Goal: Transaction & Acquisition: Purchase product/service

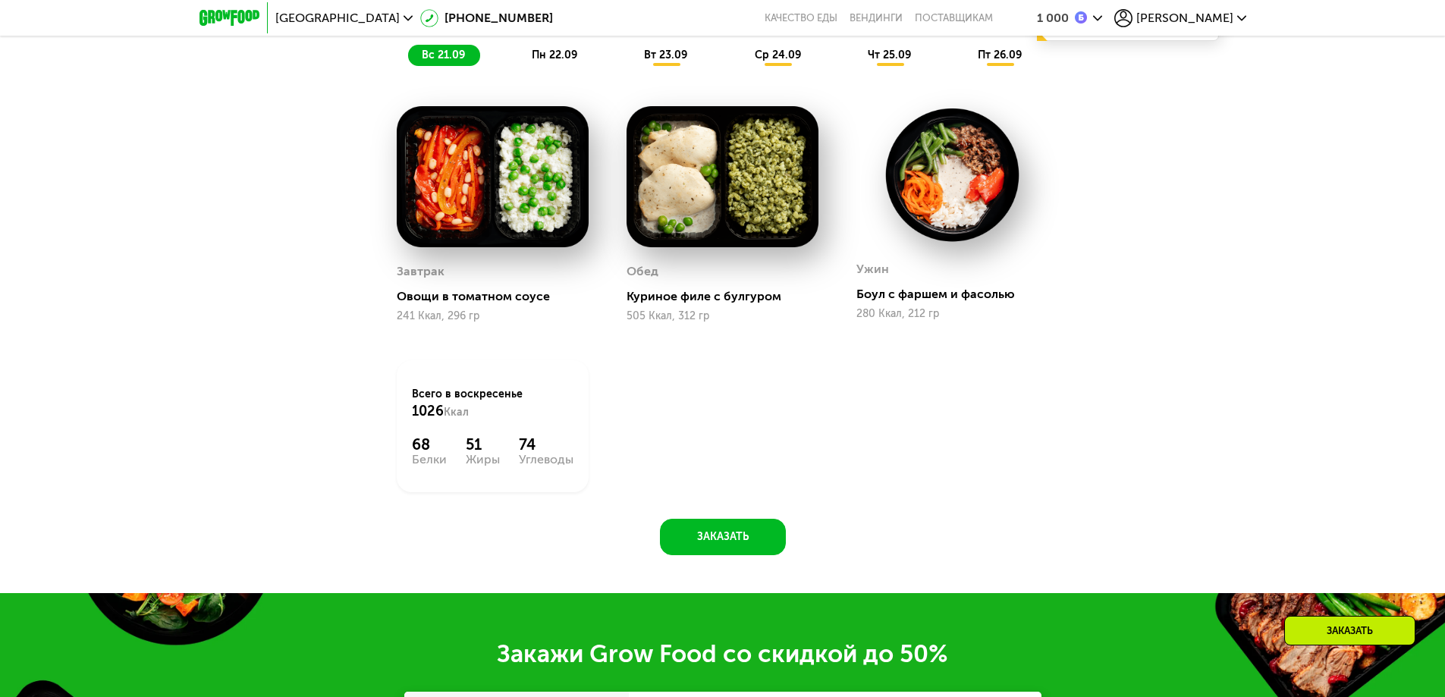
scroll to position [1290, 0]
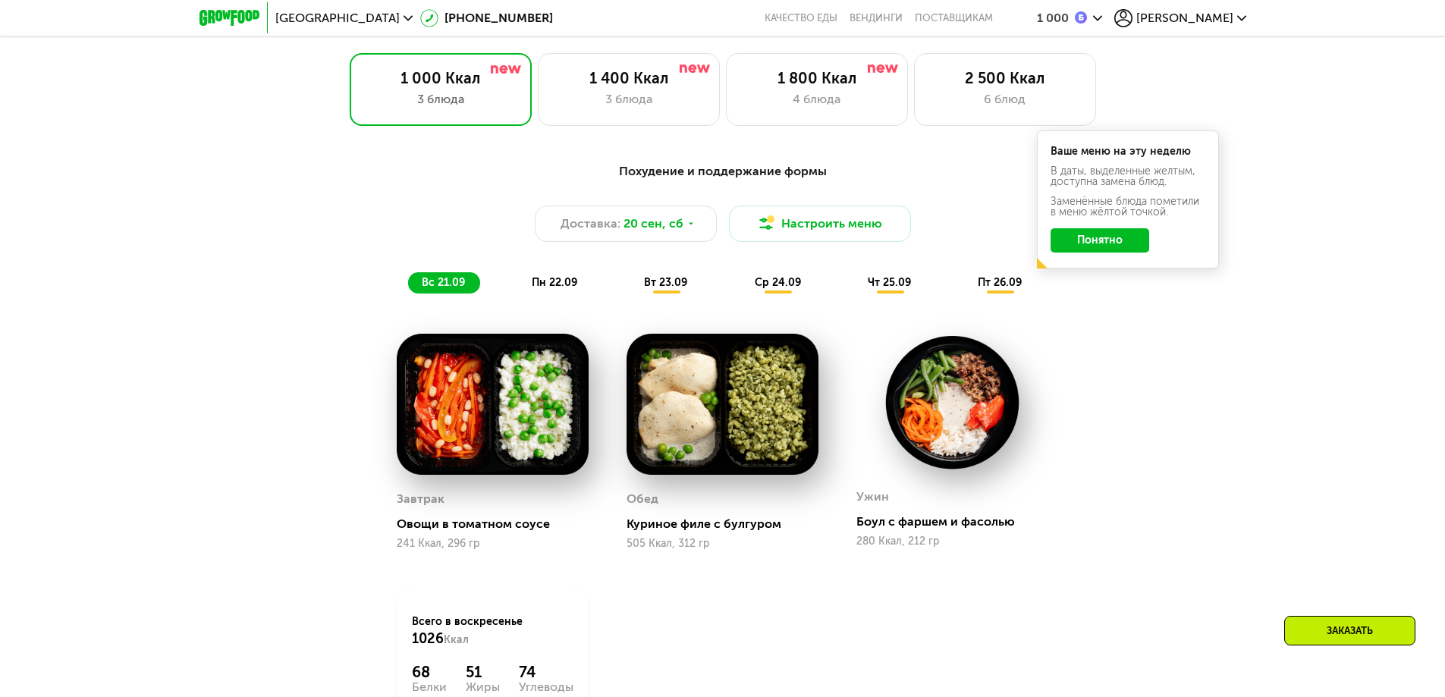
click at [548, 289] on span "пн 22.09" at bounding box center [555, 282] width 46 height 13
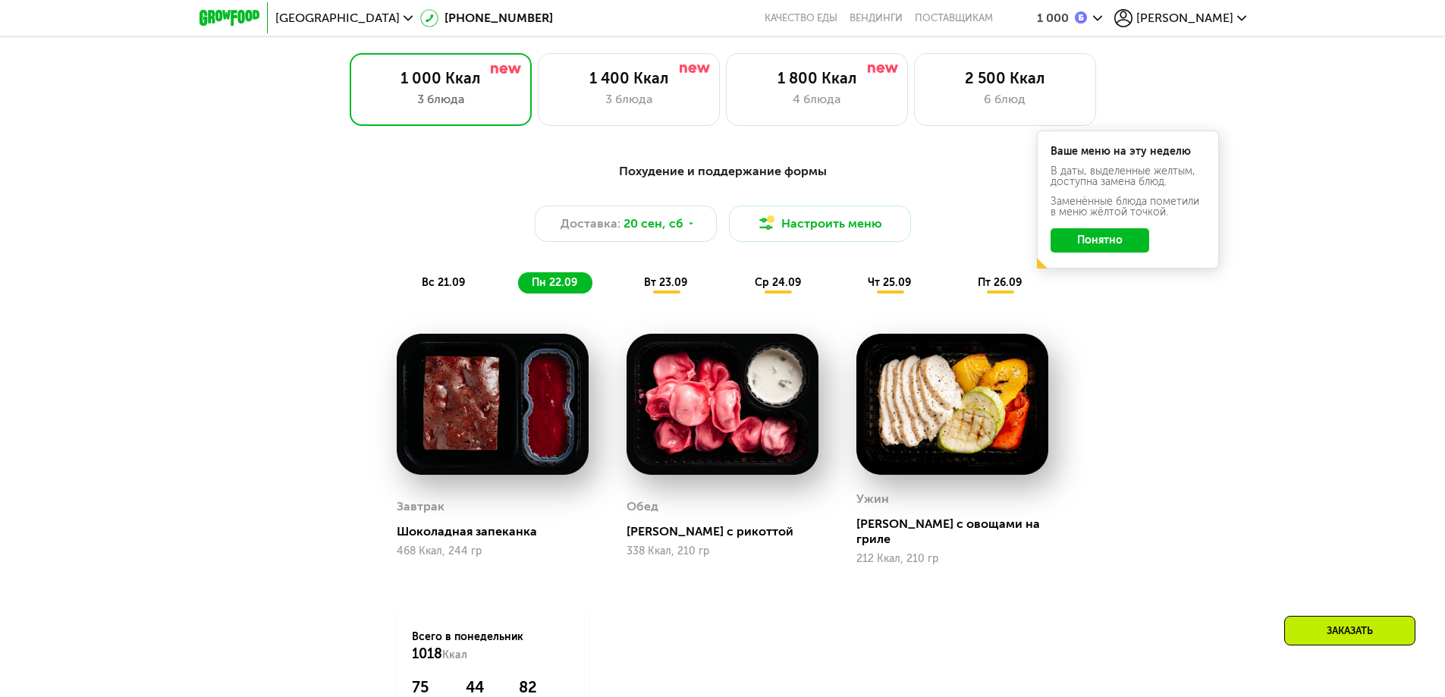
click at [442, 289] on span "вс 21.09" at bounding box center [443, 282] width 43 height 13
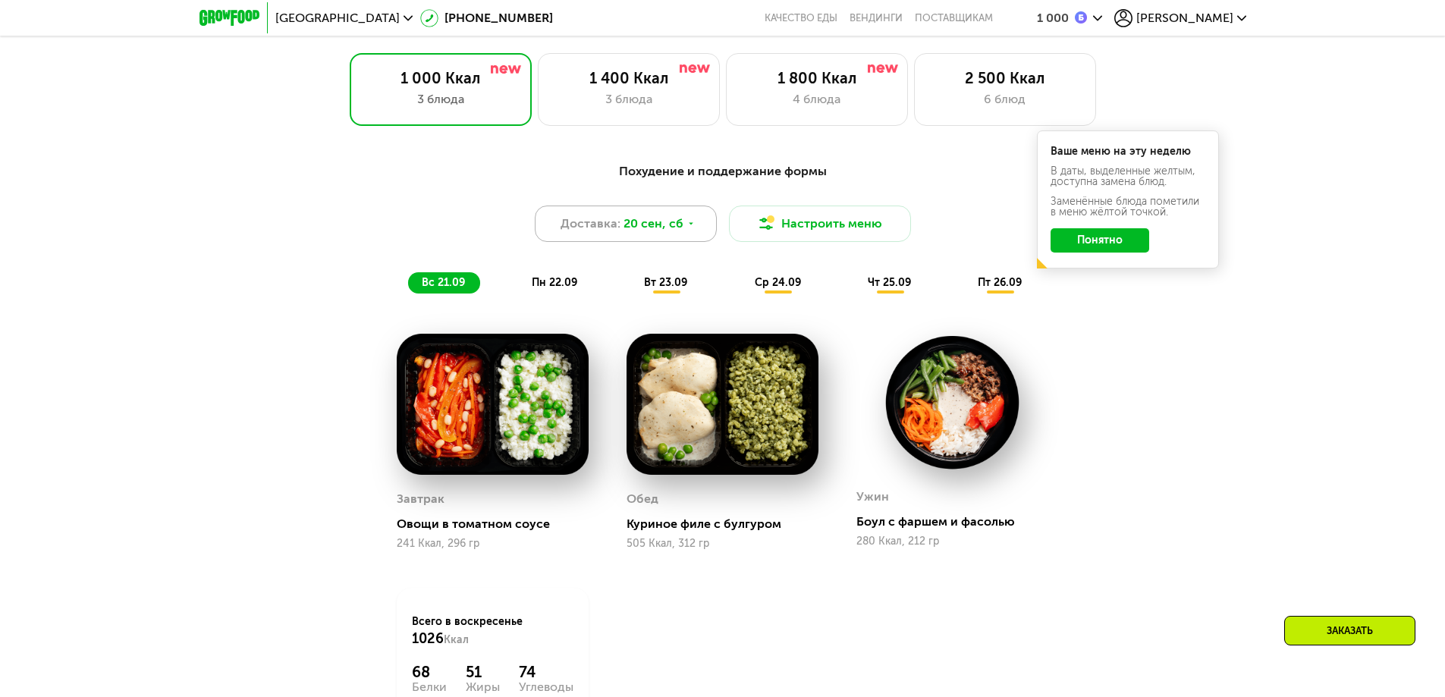
click at [687, 225] on icon at bounding box center [691, 223] width 9 height 9
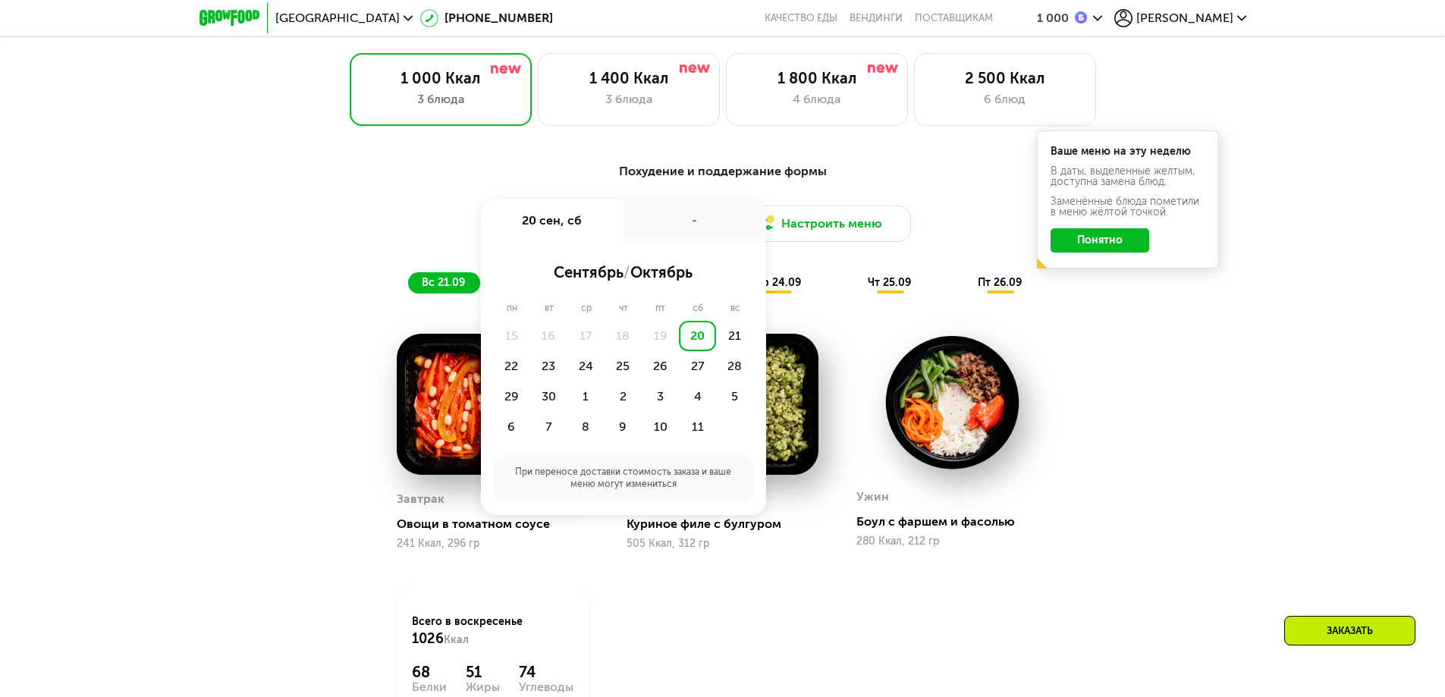
click at [931, 181] on div "Похудение и поддержание формы" at bounding box center [723, 171] width 898 height 19
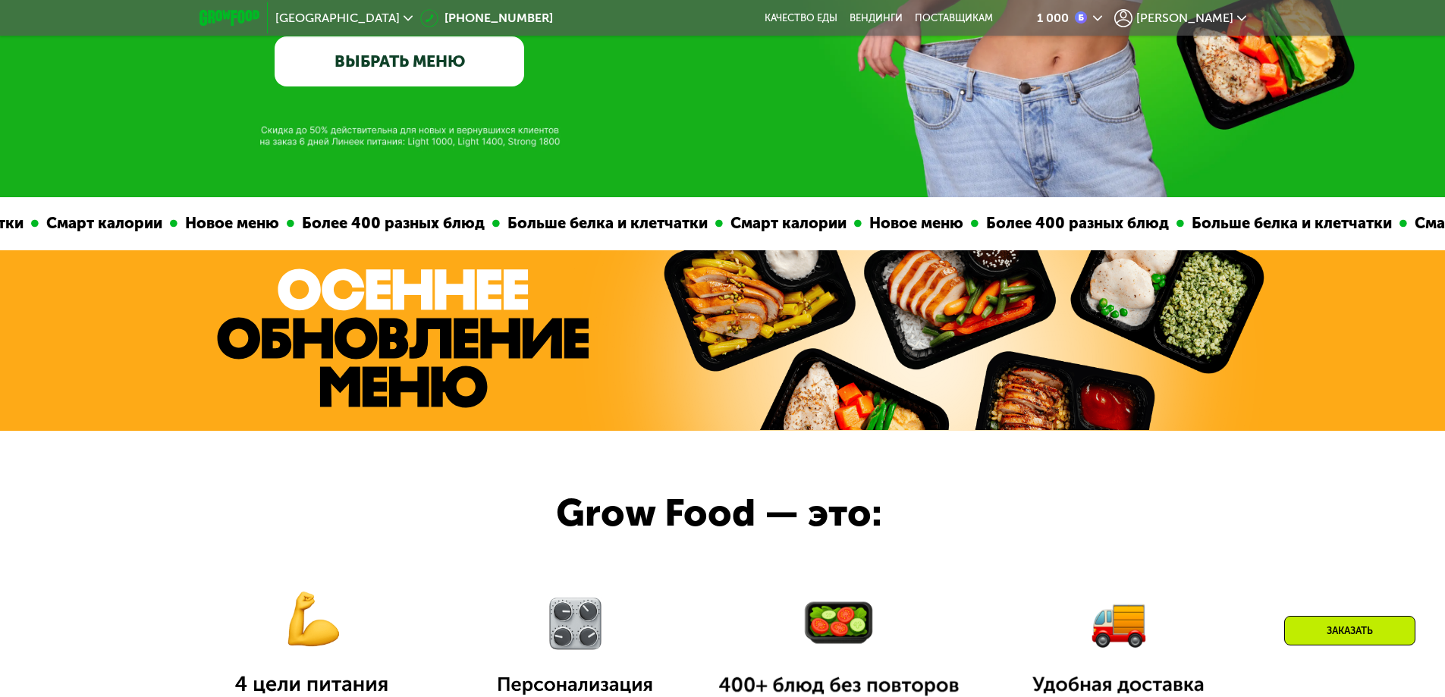
scroll to position [304, 0]
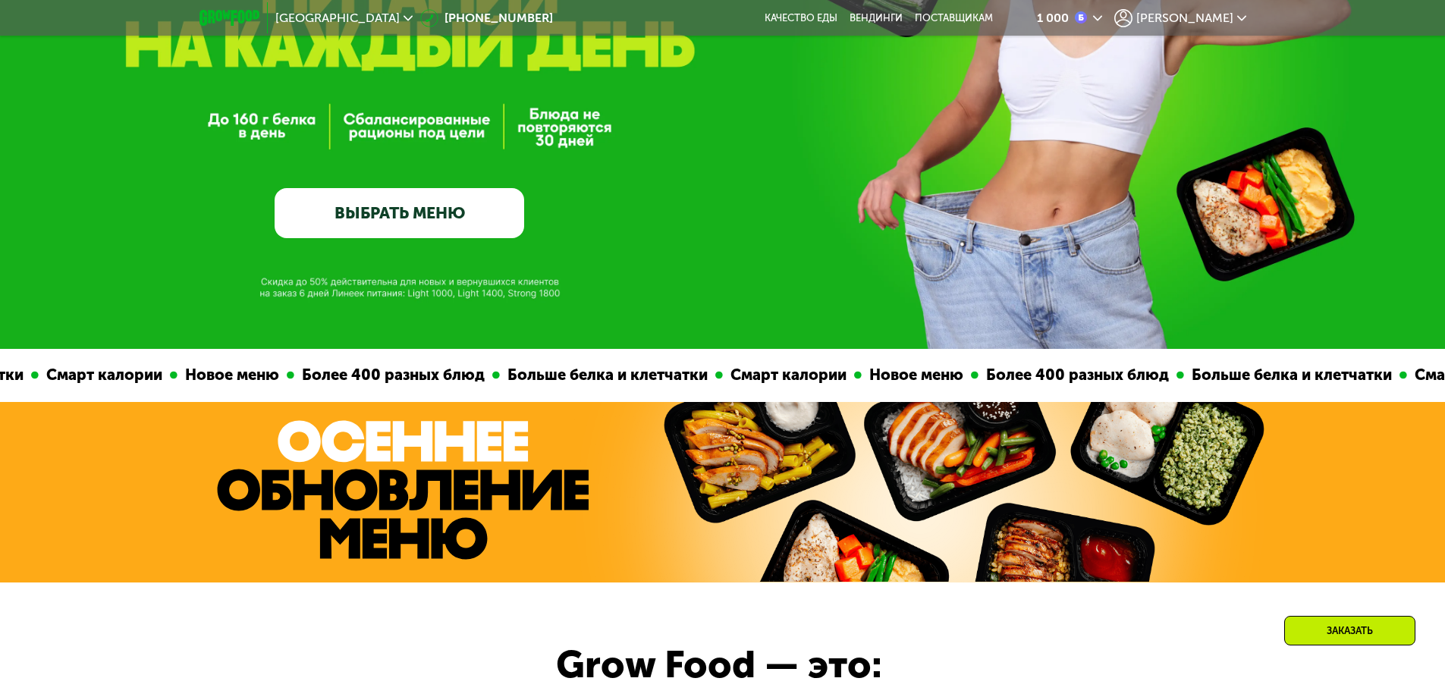
click at [1198, 17] on span "[PERSON_NAME]" at bounding box center [1185, 18] width 97 height 12
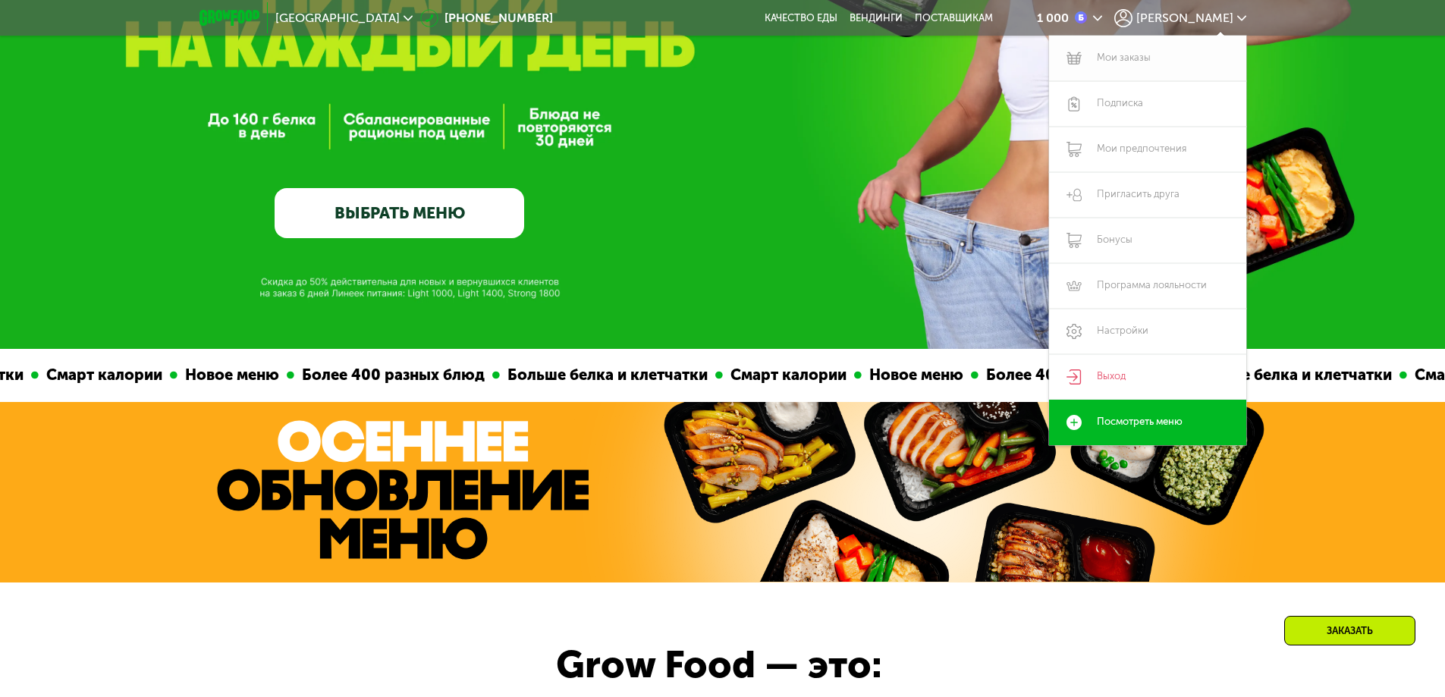
click at [1137, 54] on link "Мои заказы" at bounding box center [1147, 59] width 197 height 46
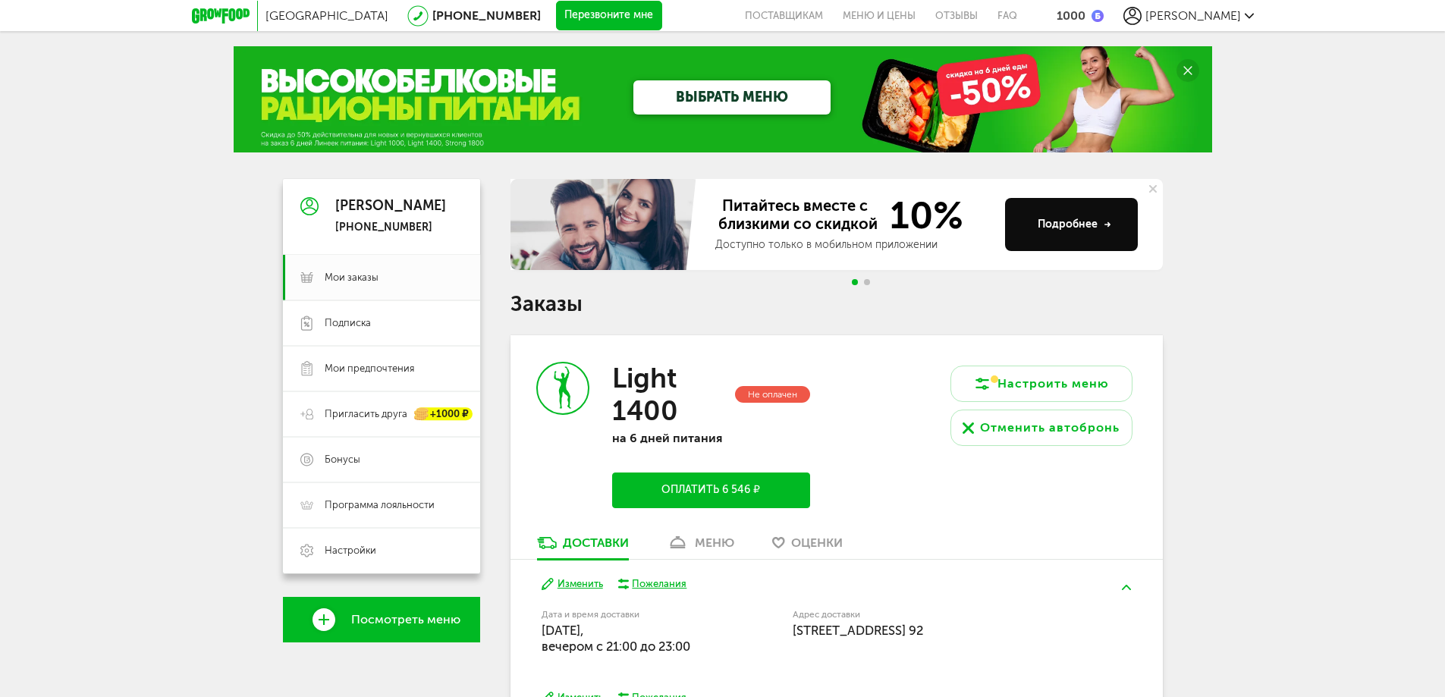
scroll to position [279, 0]
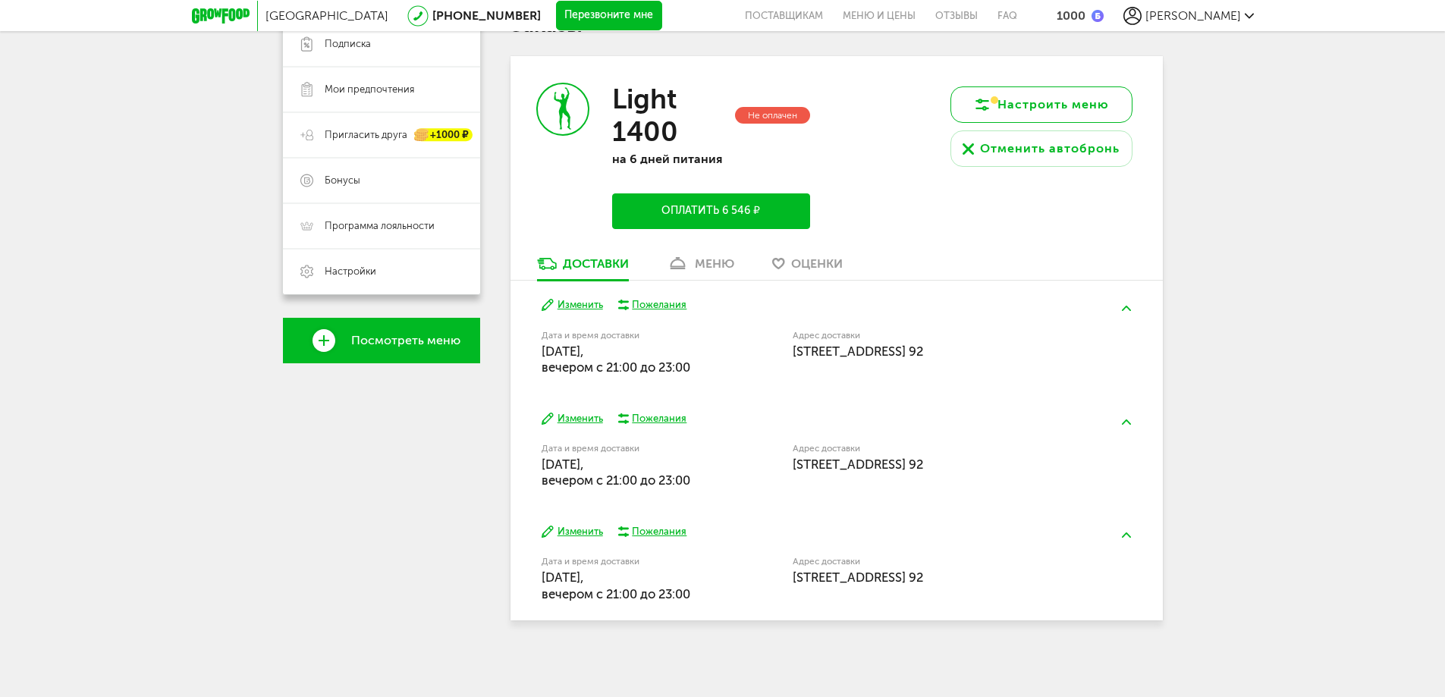
click at [1045, 92] on button "Настроить меню" at bounding box center [1042, 105] width 182 height 36
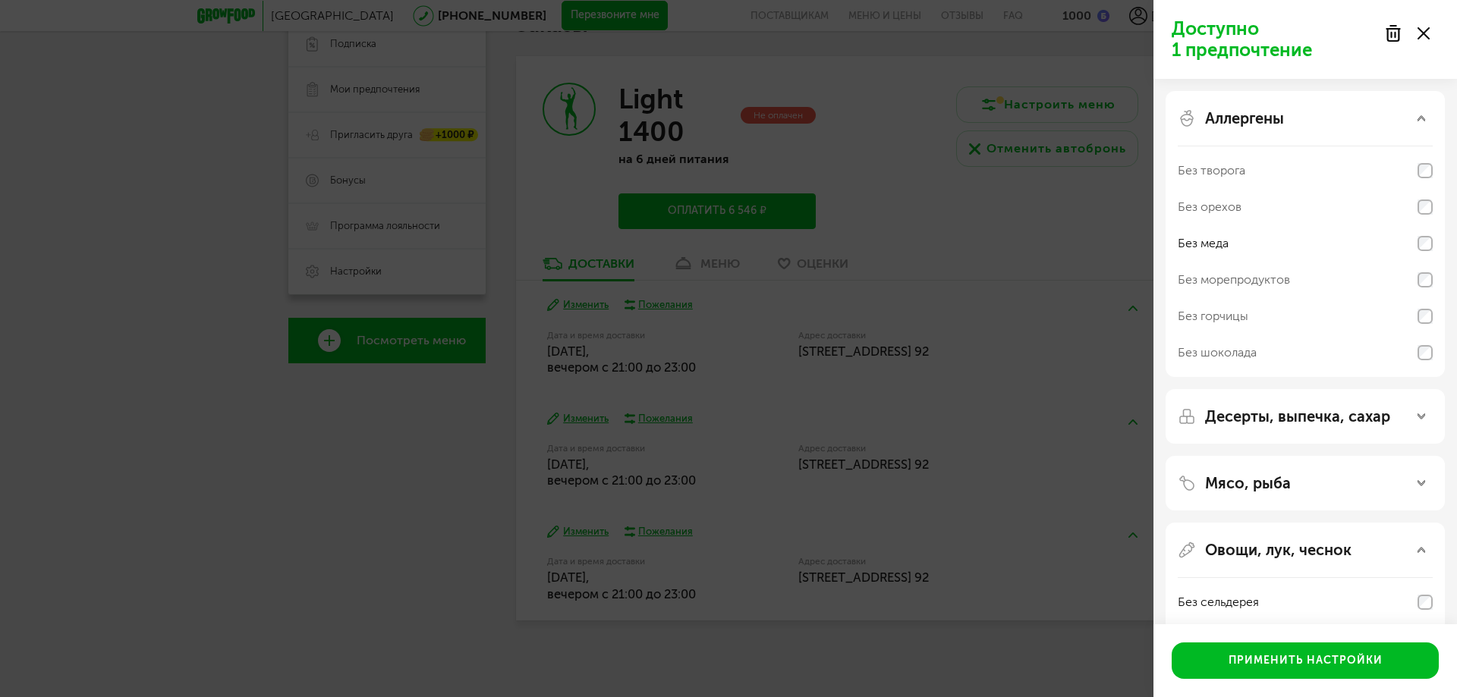
click at [926, 129] on div "Доступно 1 предпочтение Аллергены Без творога Без орехов Без меда Без морепроду…" at bounding box center [728, 348] width 1457 height 697
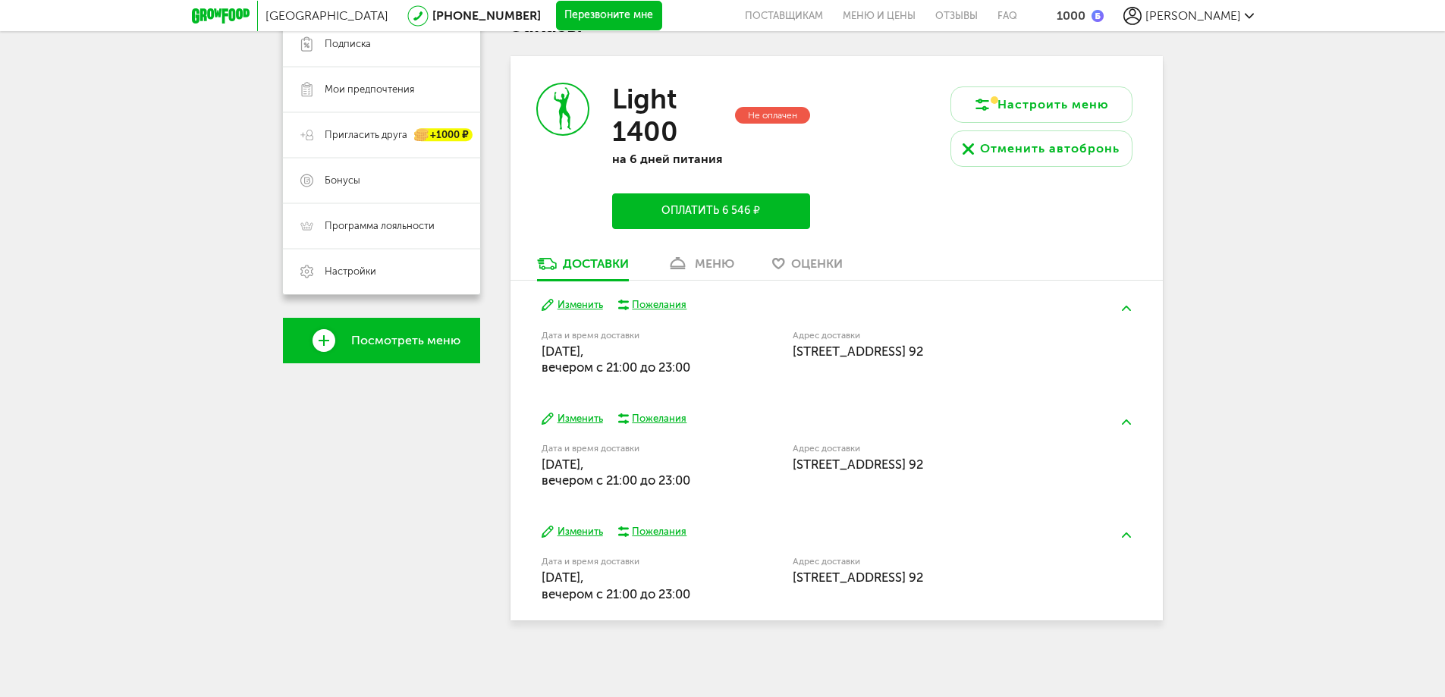
click at [716, 263] on div "меню" at bounding box center [714, 263] width 39 height 14
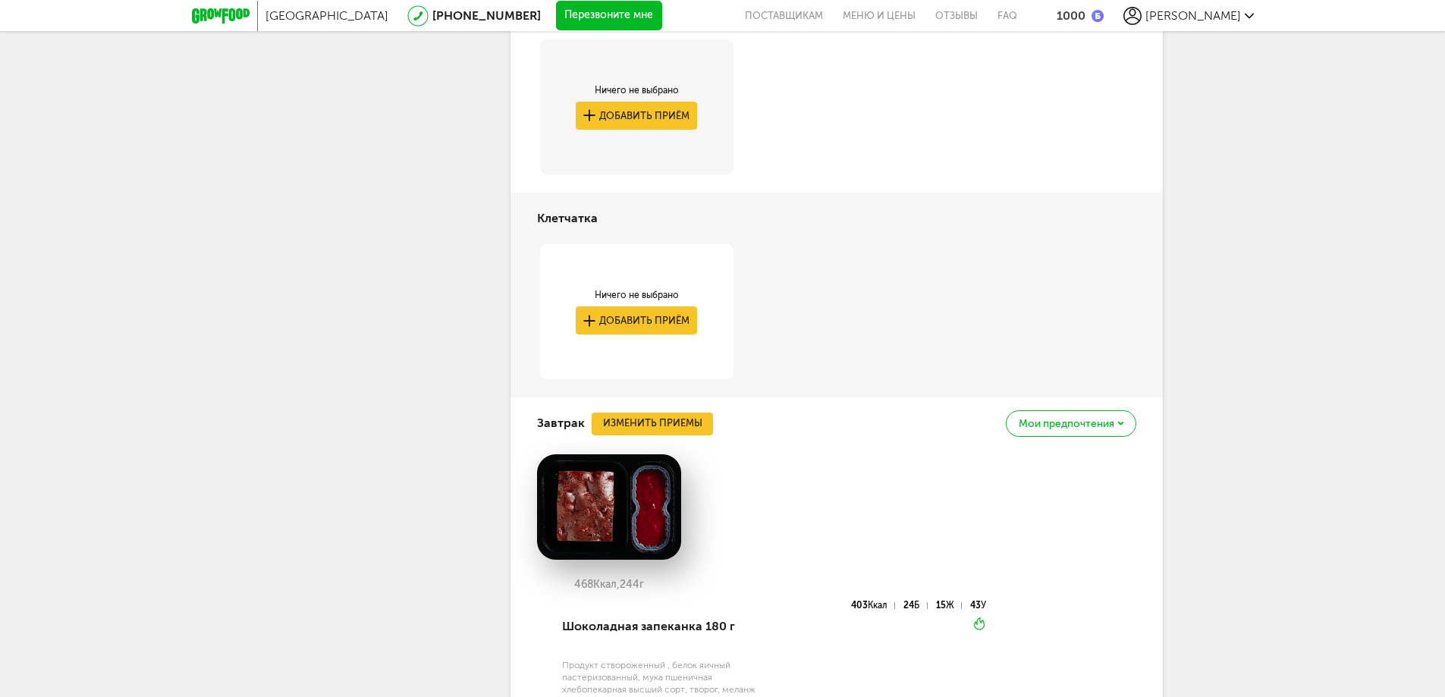
scroll to position [222, 0]
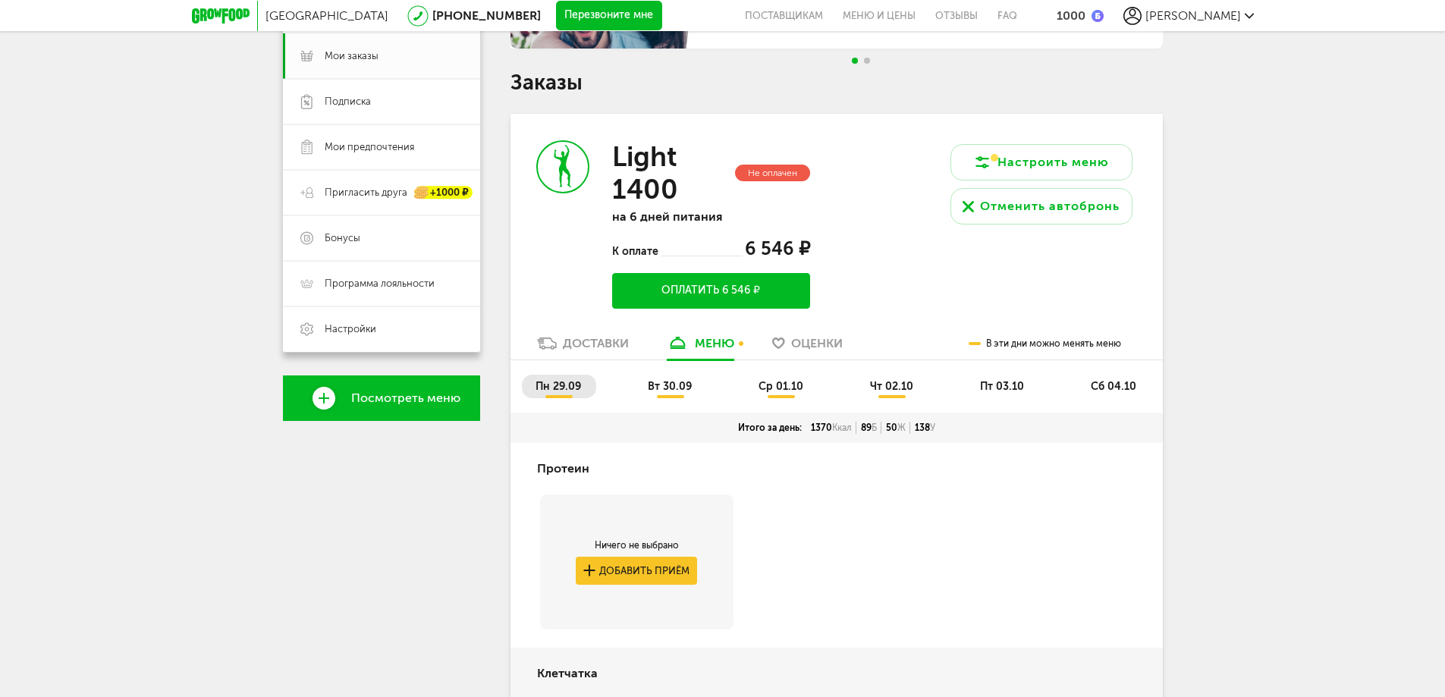
click at [678, 382] on span "вт 30.09" at bounding box center [670, 386] width 44 height 13
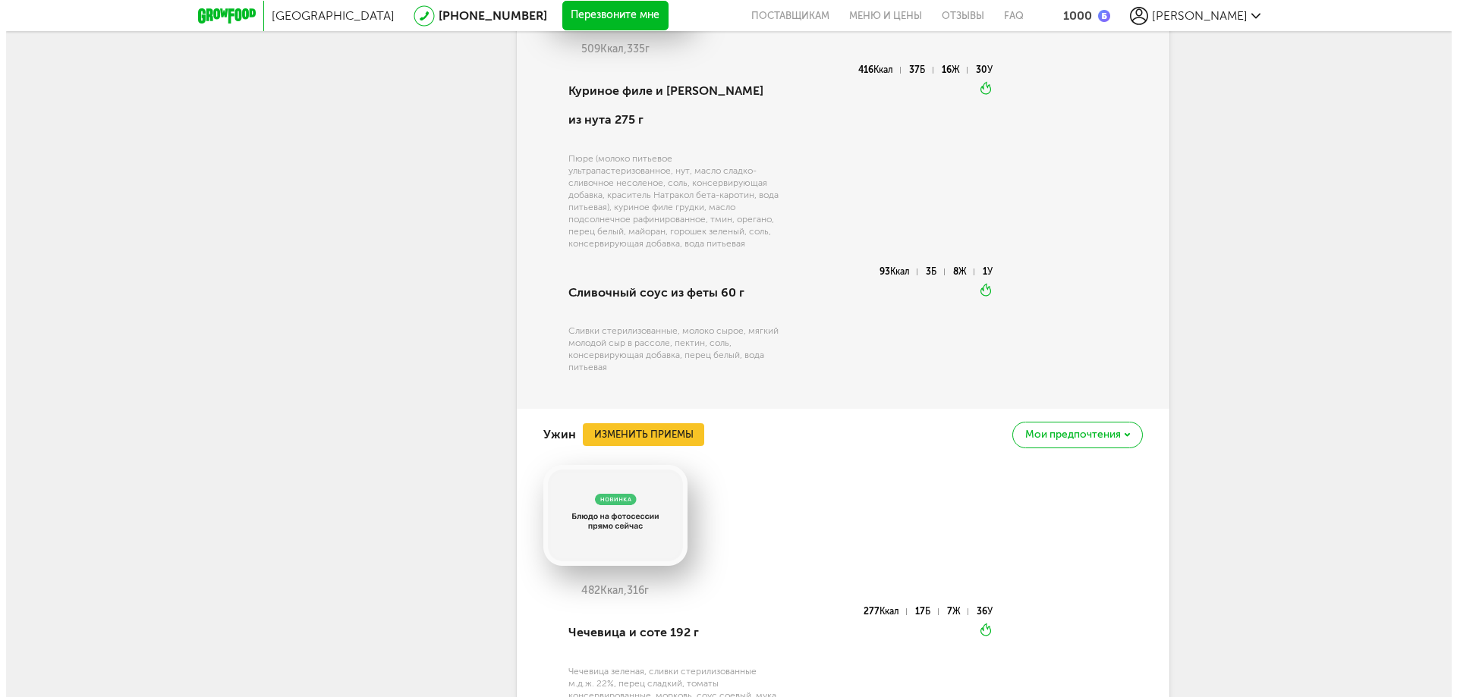
scroll to position [1874, 0]
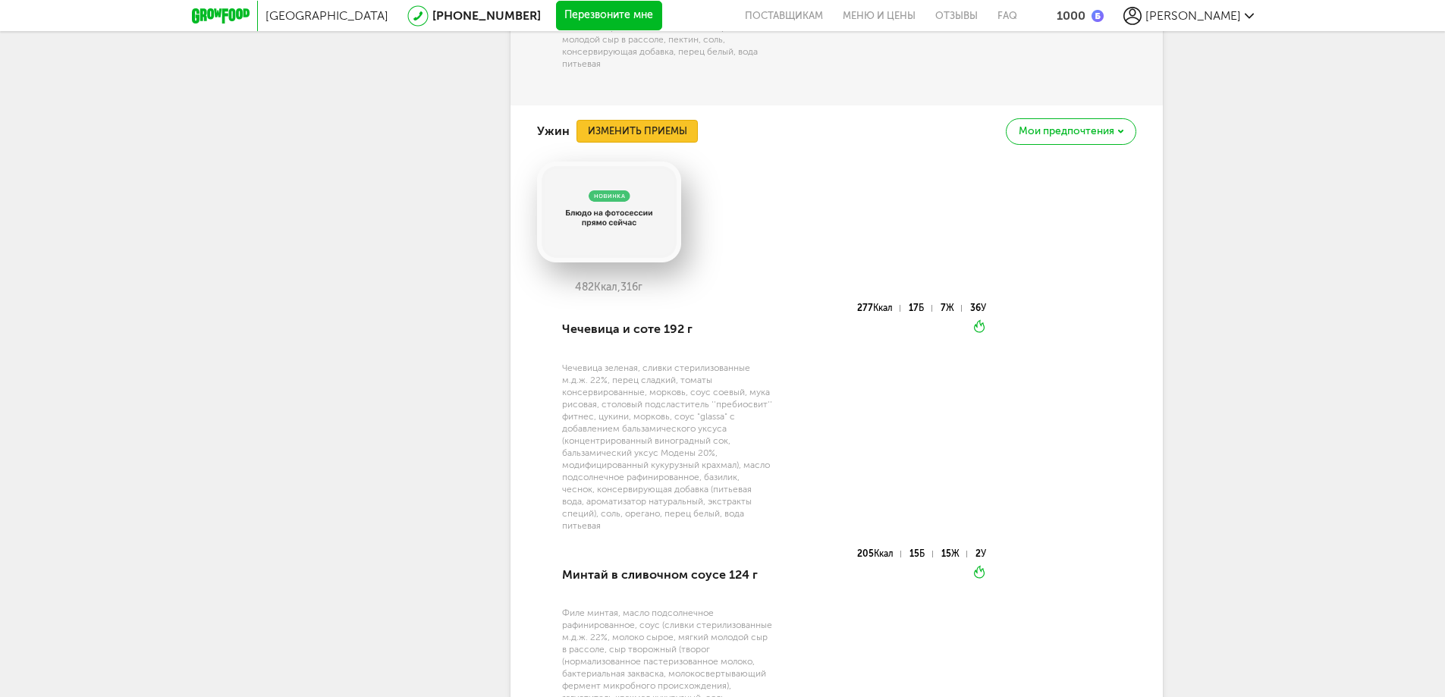
click at [669, 120] on button "Изменить приемы" at bounding box center [637, 131] width 121 height 23
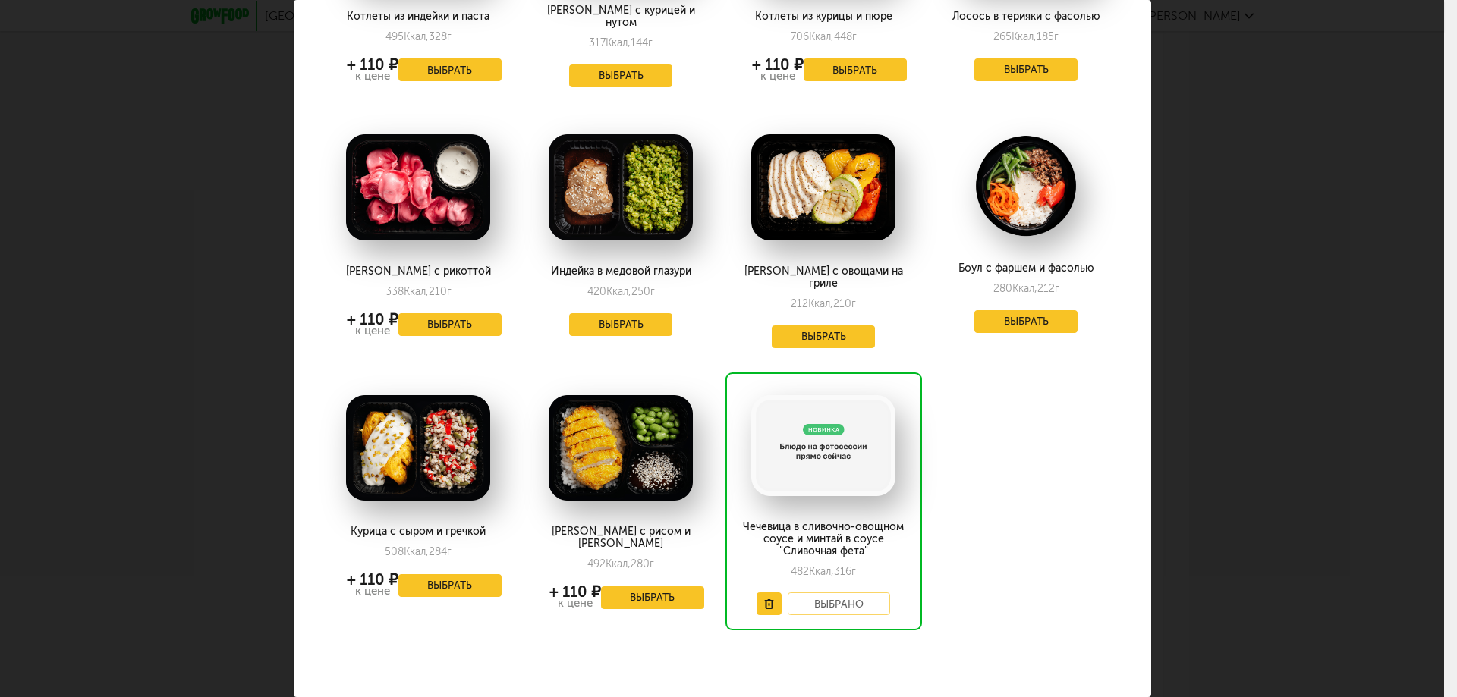
scroll to position [0, 0]
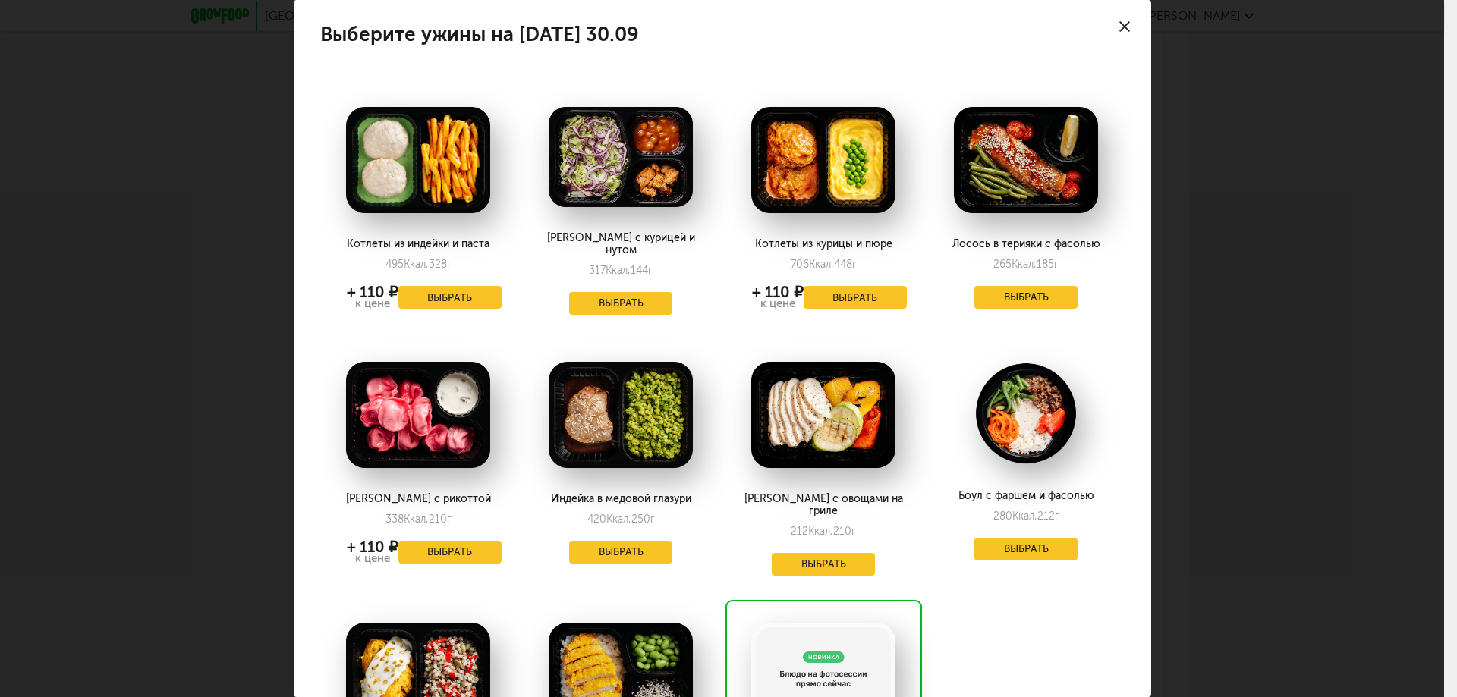
click at [1119, 22] on icon at bounding box center [1124, 26] width 11 height 11
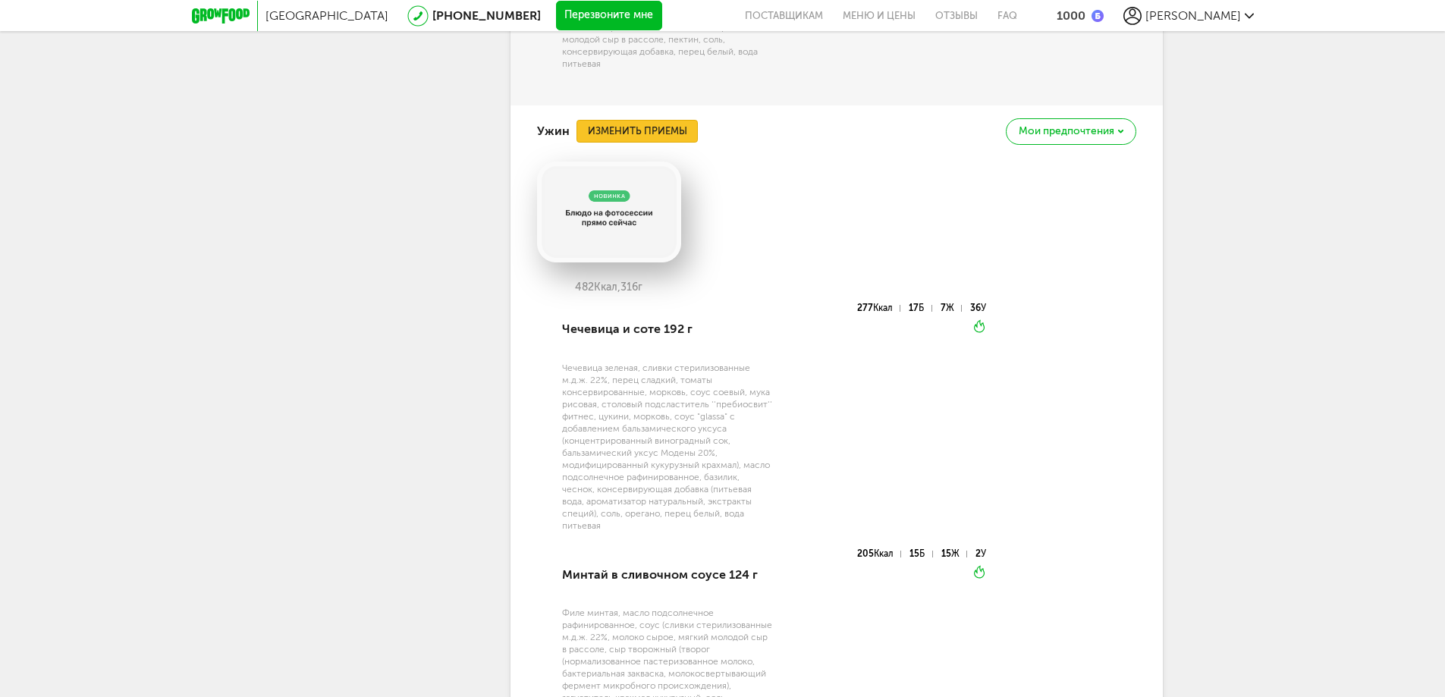
click at [658, 120] on button "Изменить приемы" at bounding box center [637, 131] width 121 height 23
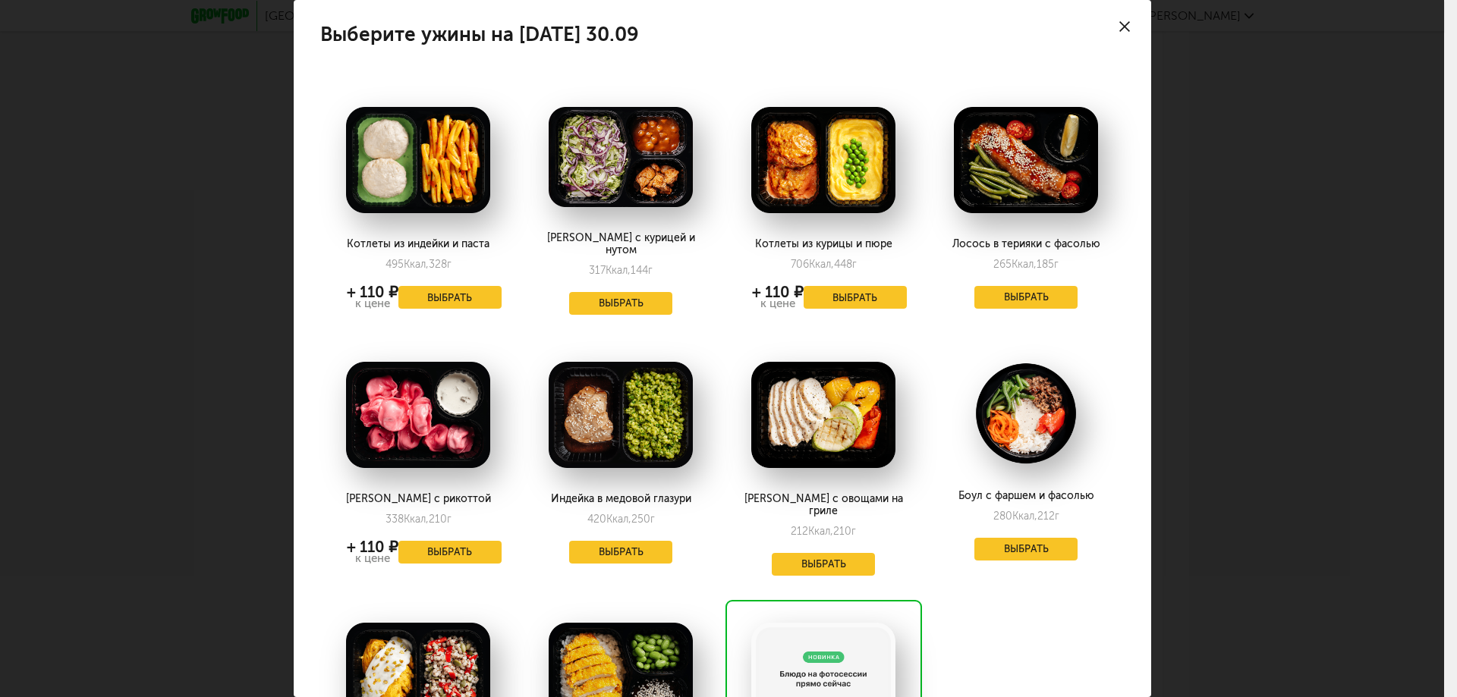
click at [1119, 27] on icon at bounding box center [1124, 26] width 11 height 11
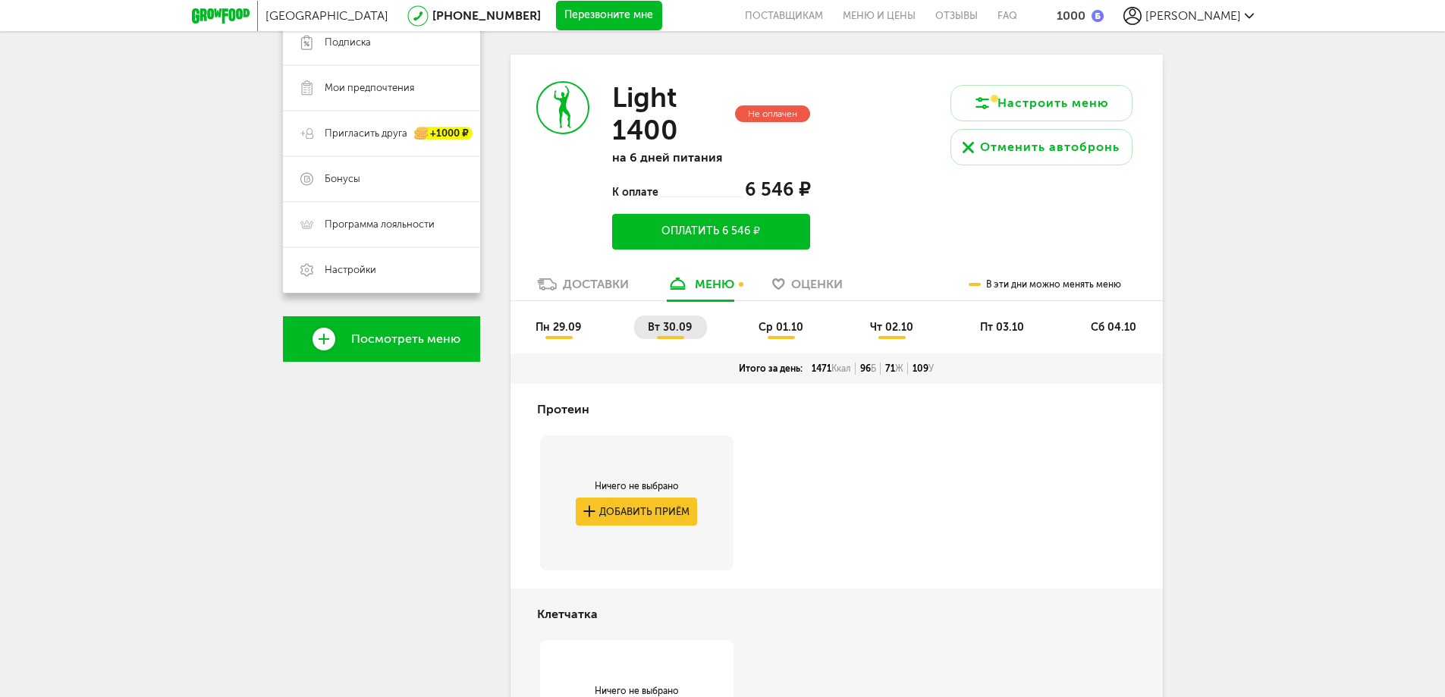
scroll to position [129, 0]
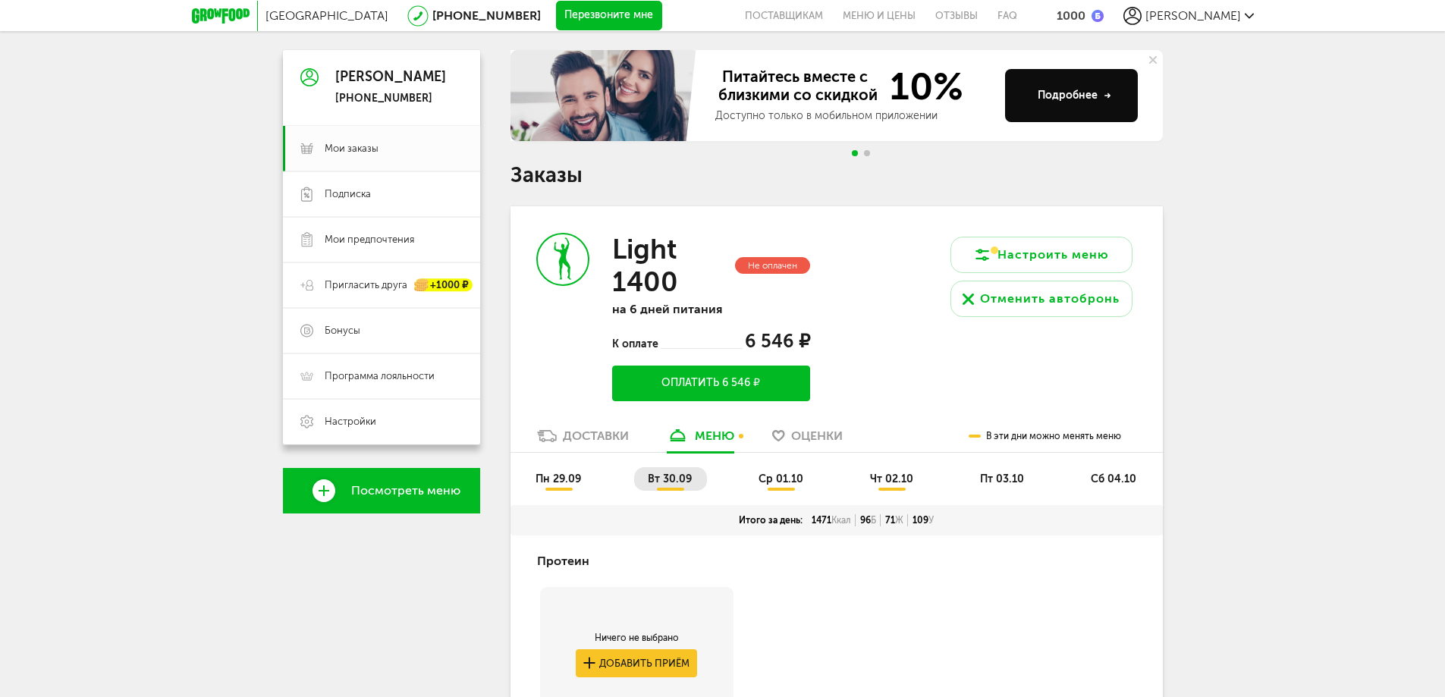
click at [769, 480] on span "ср 01.10" at bounding box center [781, 479] width 45 height 13
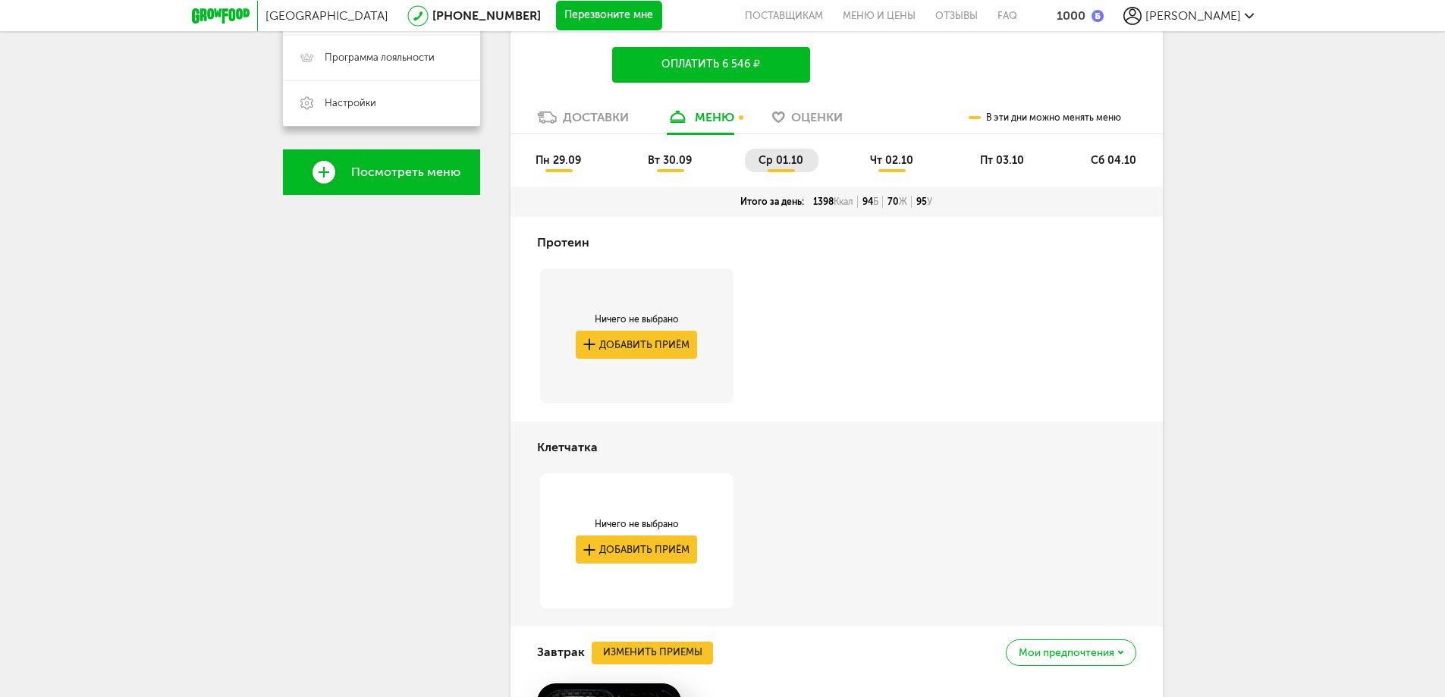
scroll to position [144, 0]
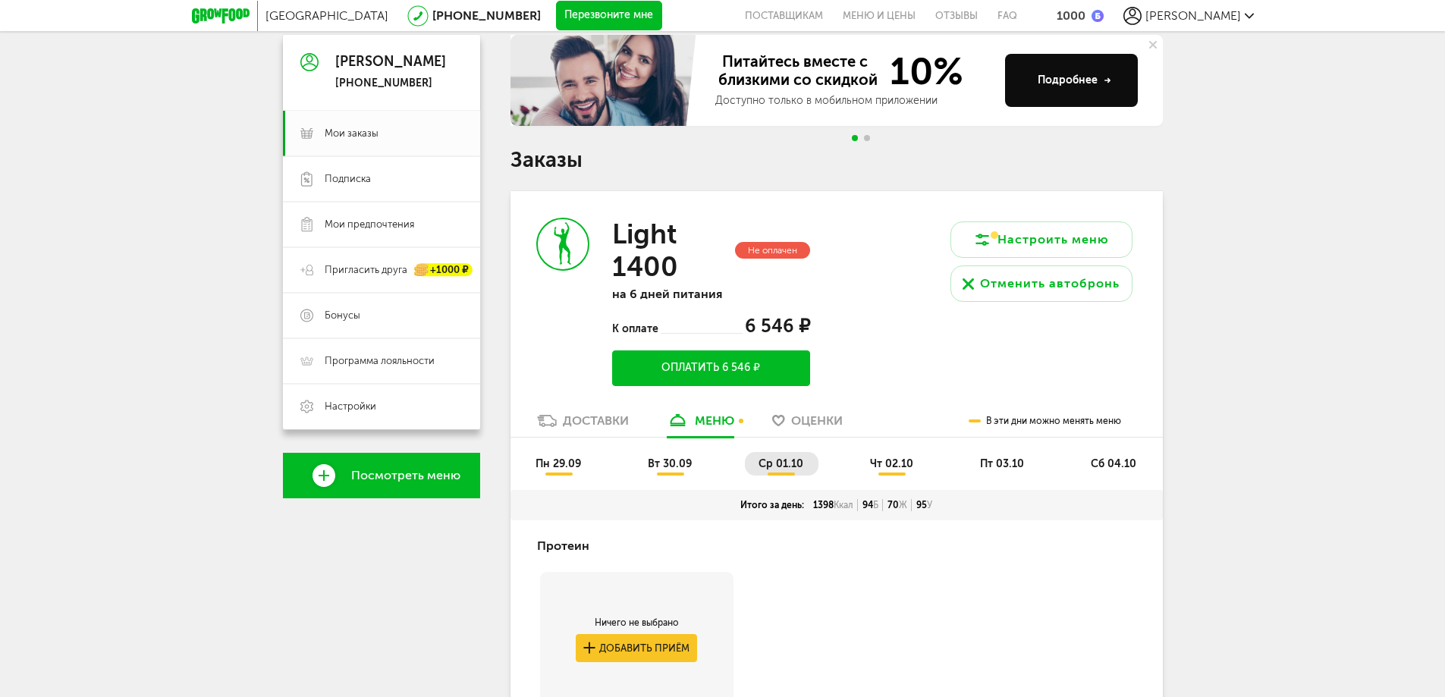
click at [890, 462] on span "чт 02.10" at bounding box center [891, 464] width 43 height 13
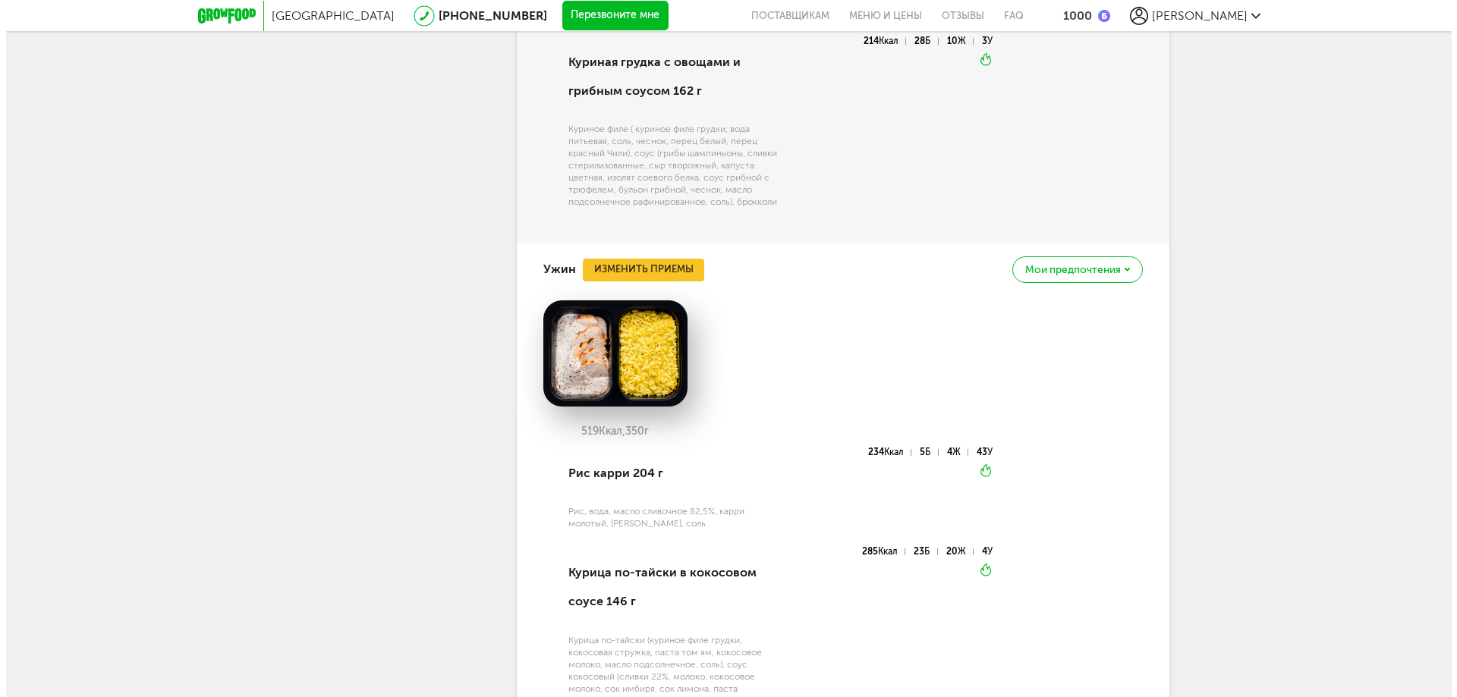
scroll to position [1931, 0]
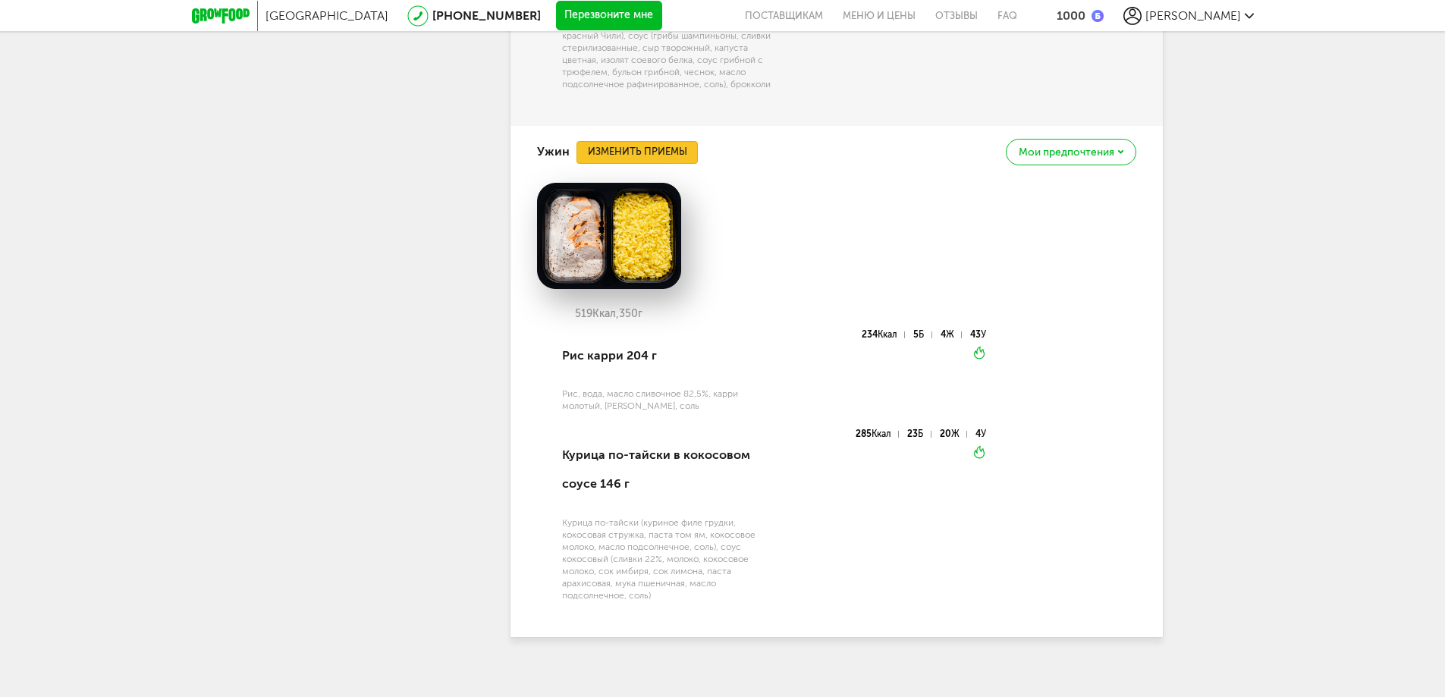
click at [684, 141] on button "Изменить приемы" at bounding box center [637, 152] width 121 height 23
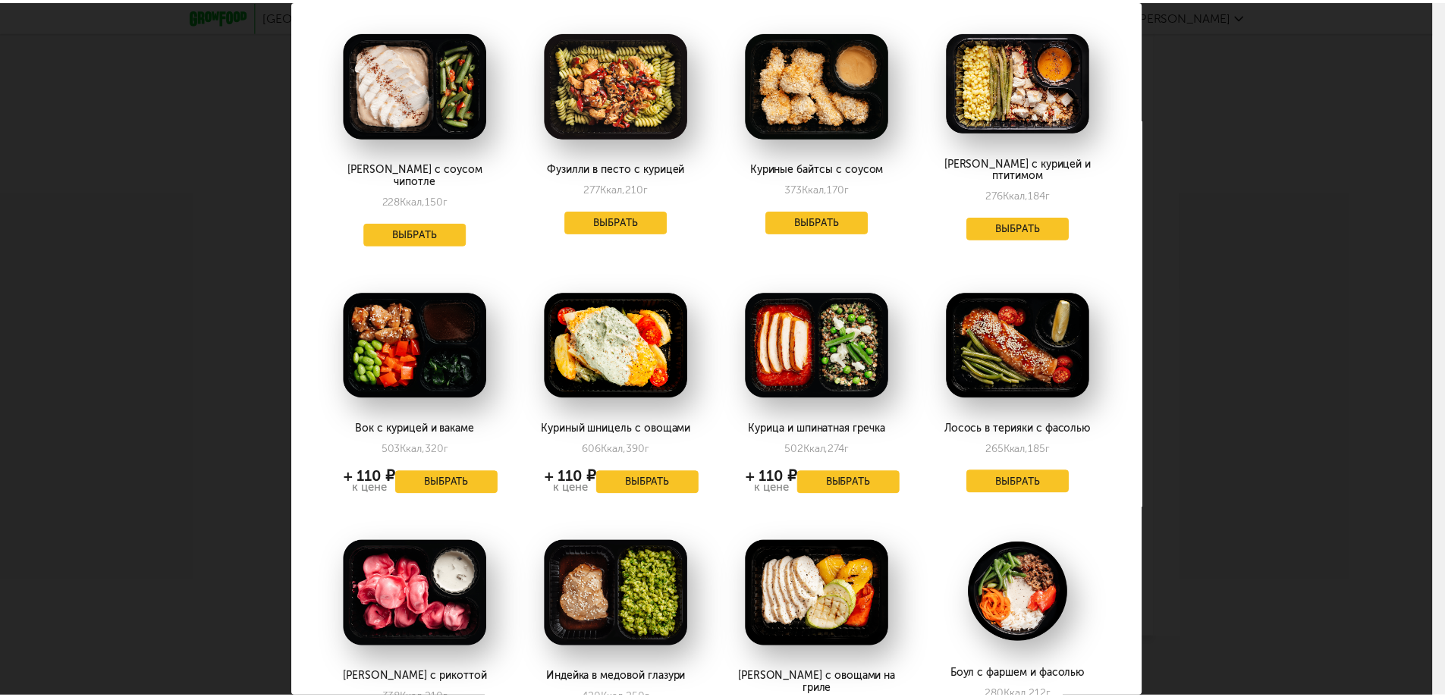
scroll to position [0, 0]
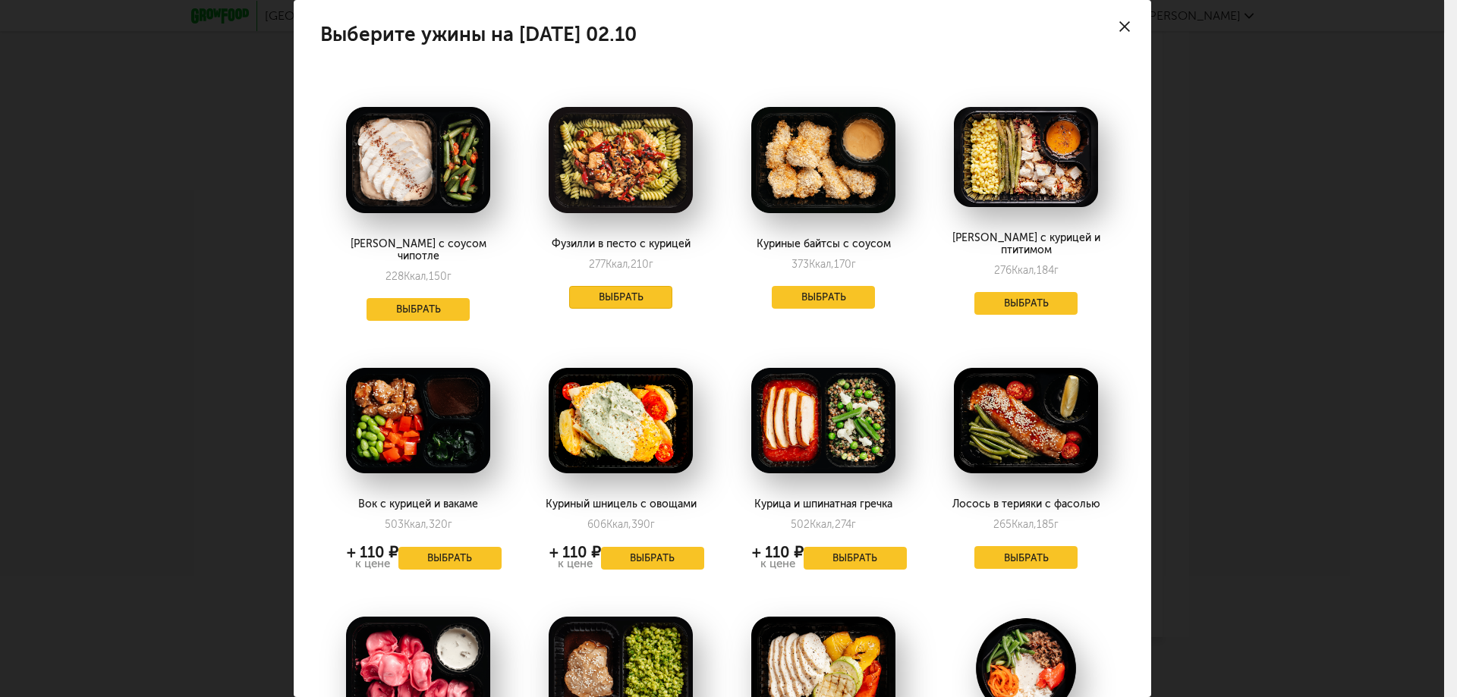
click at [618, 300] on button "Выбрать" at bounding box center [620, 297] width 103 height 23
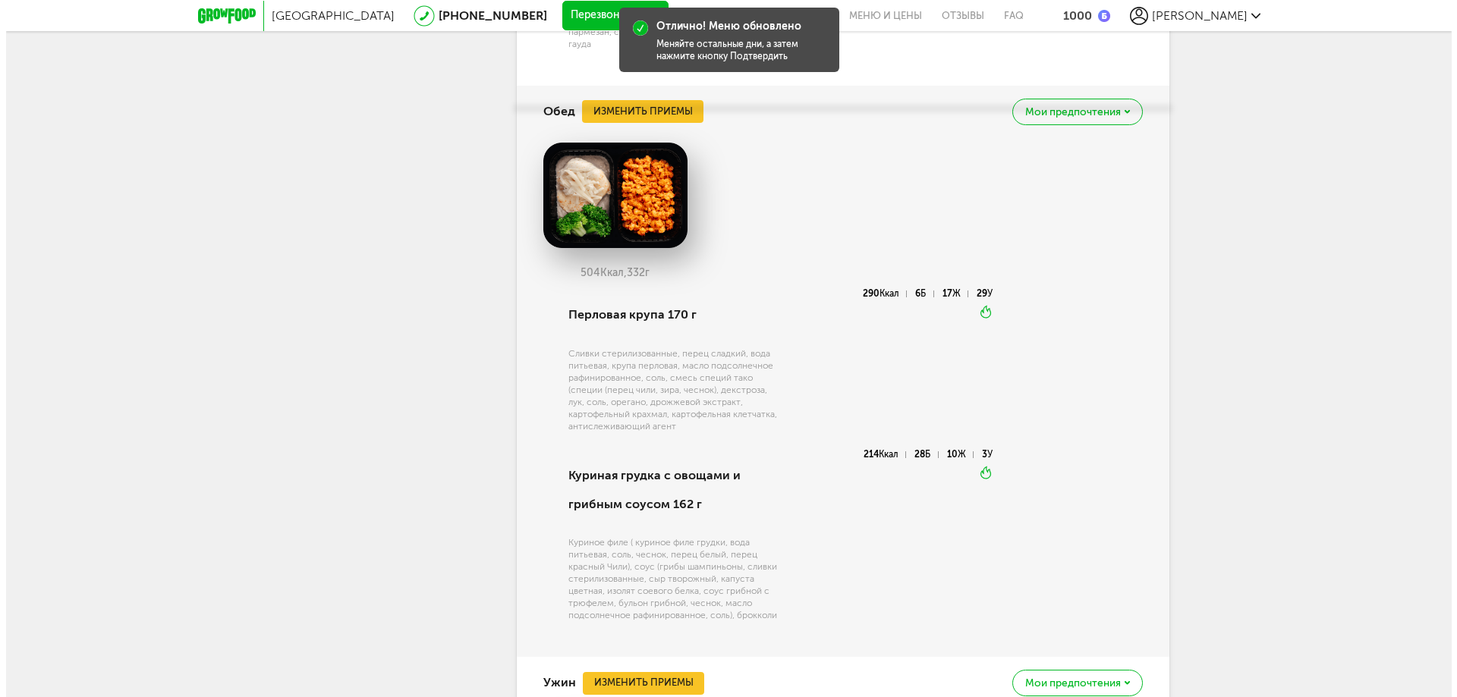
scroll to position [1324, 0]
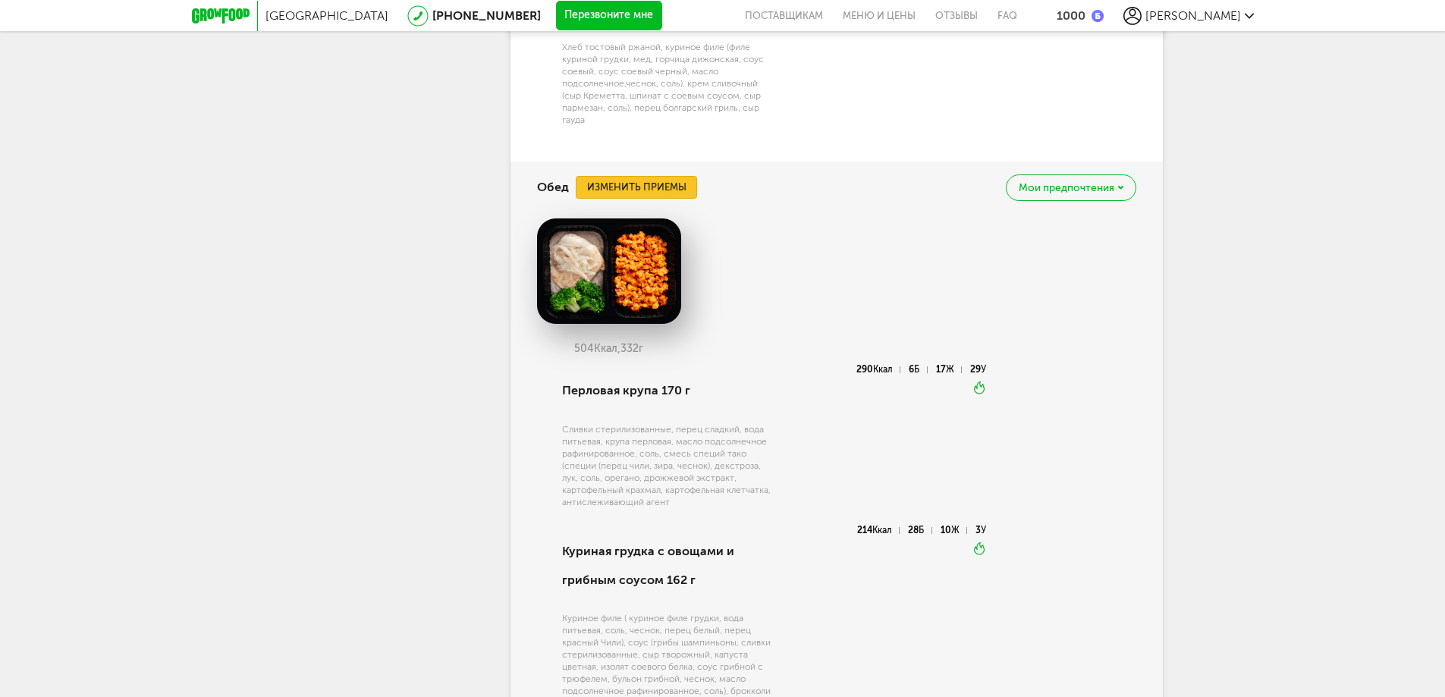
click at [646, 176] on button "Изменить приемы" at bounding box center [636, 187] width 121 height 23
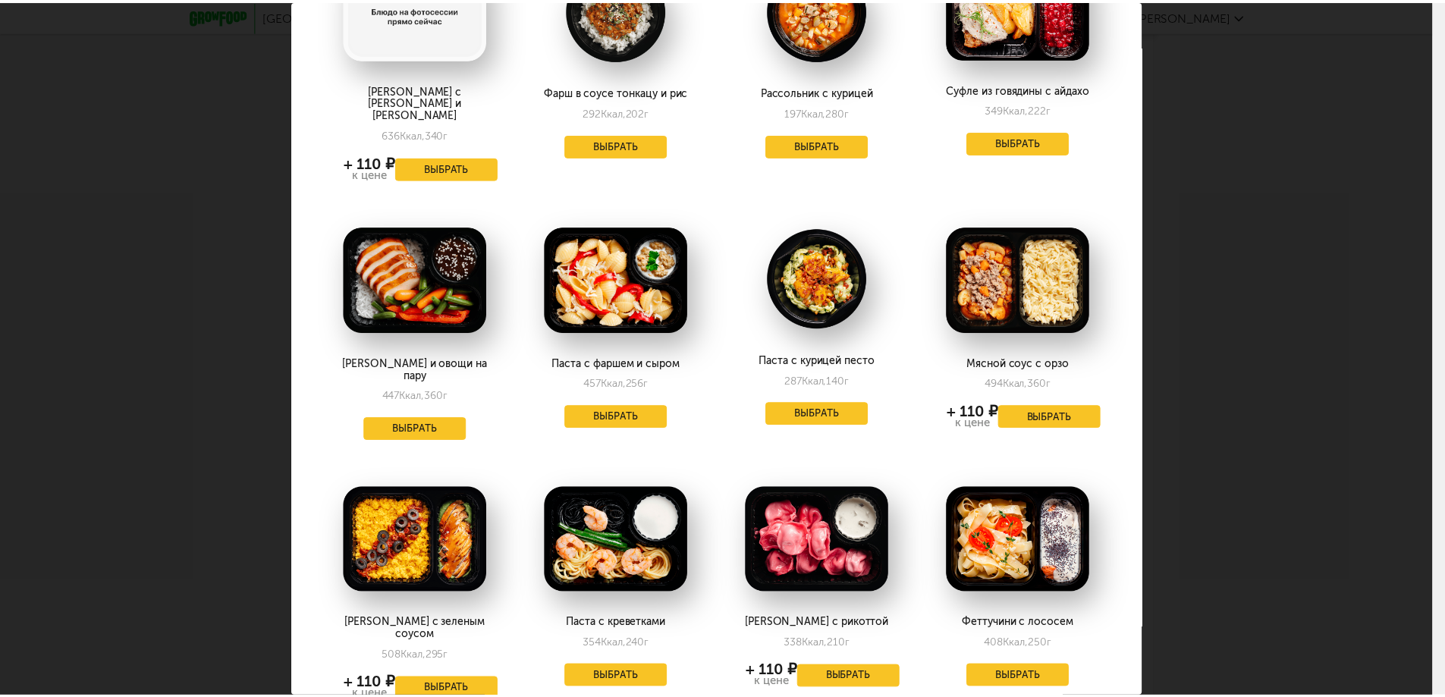
scroll to position [0, 0]
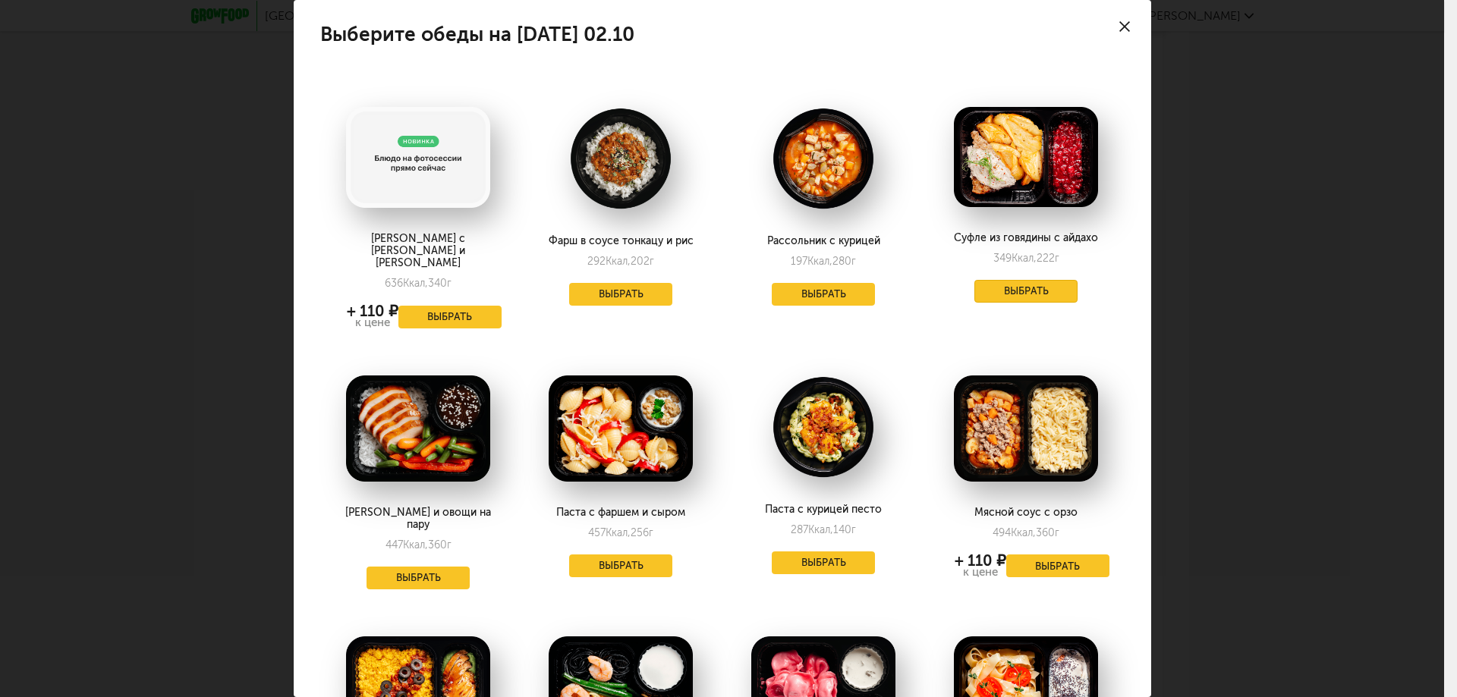
click at [1039, 287] on button "Выбрать" at bounding box center [1025, 291] width 103 height 23
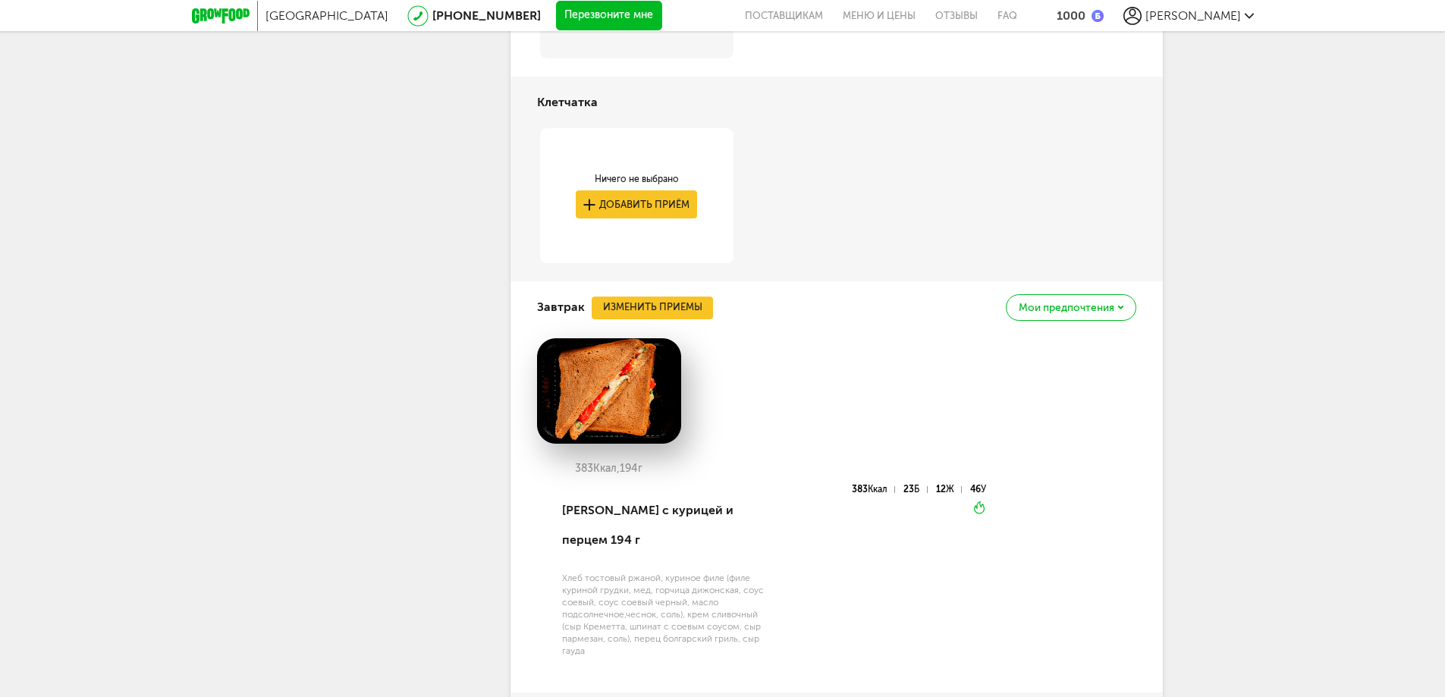
scroll to position [414, 0]
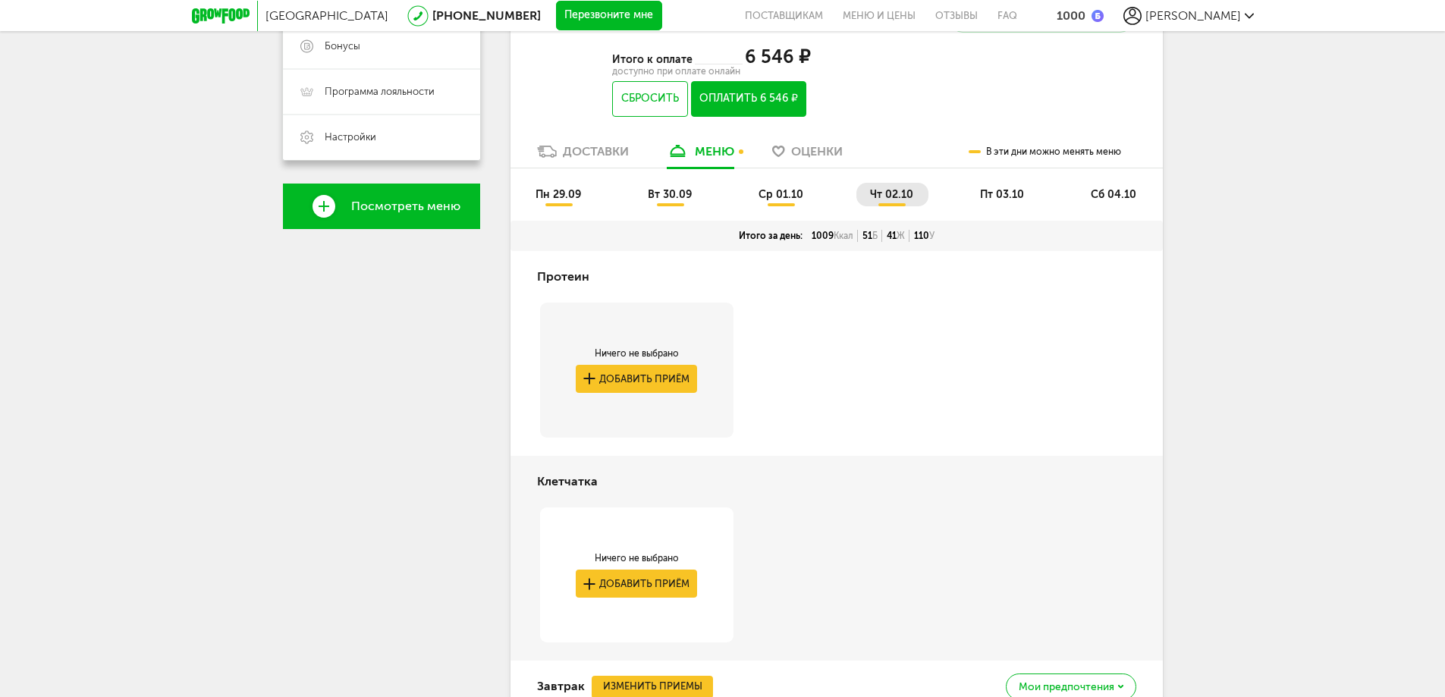
click at [996, 188] on span "пт 03.10" at bounding box center [1002, 194] width 44 height 13
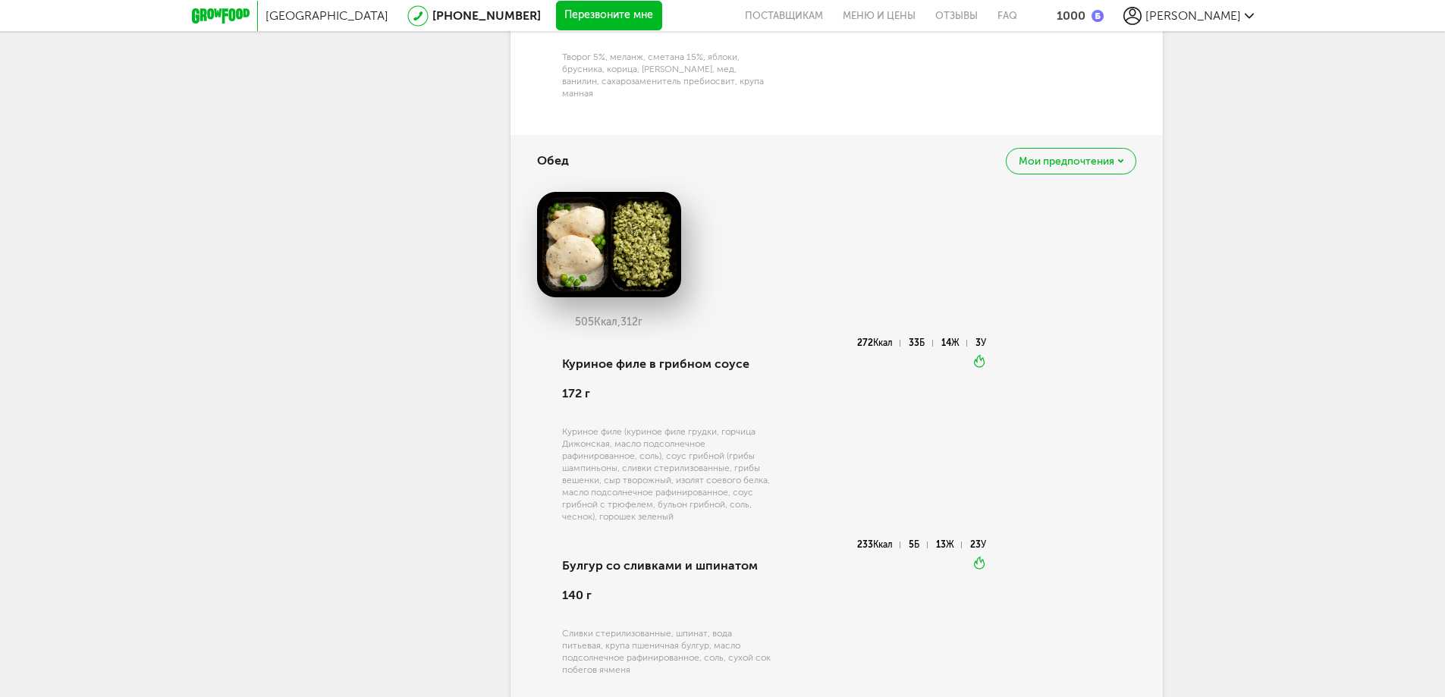
scroll to position [489, 0]
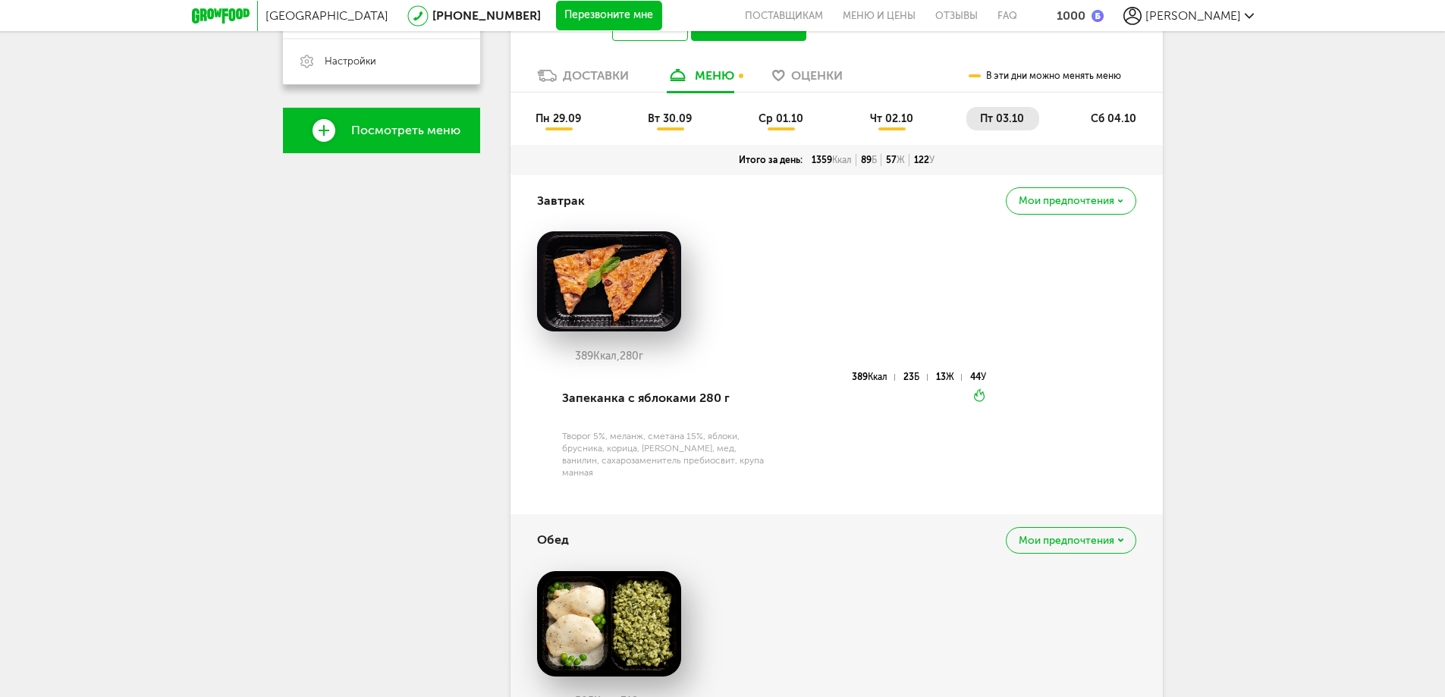
click at [1097, 118] on span "сб 04.10" at bounding box center [1114, 118] width 46 height 13
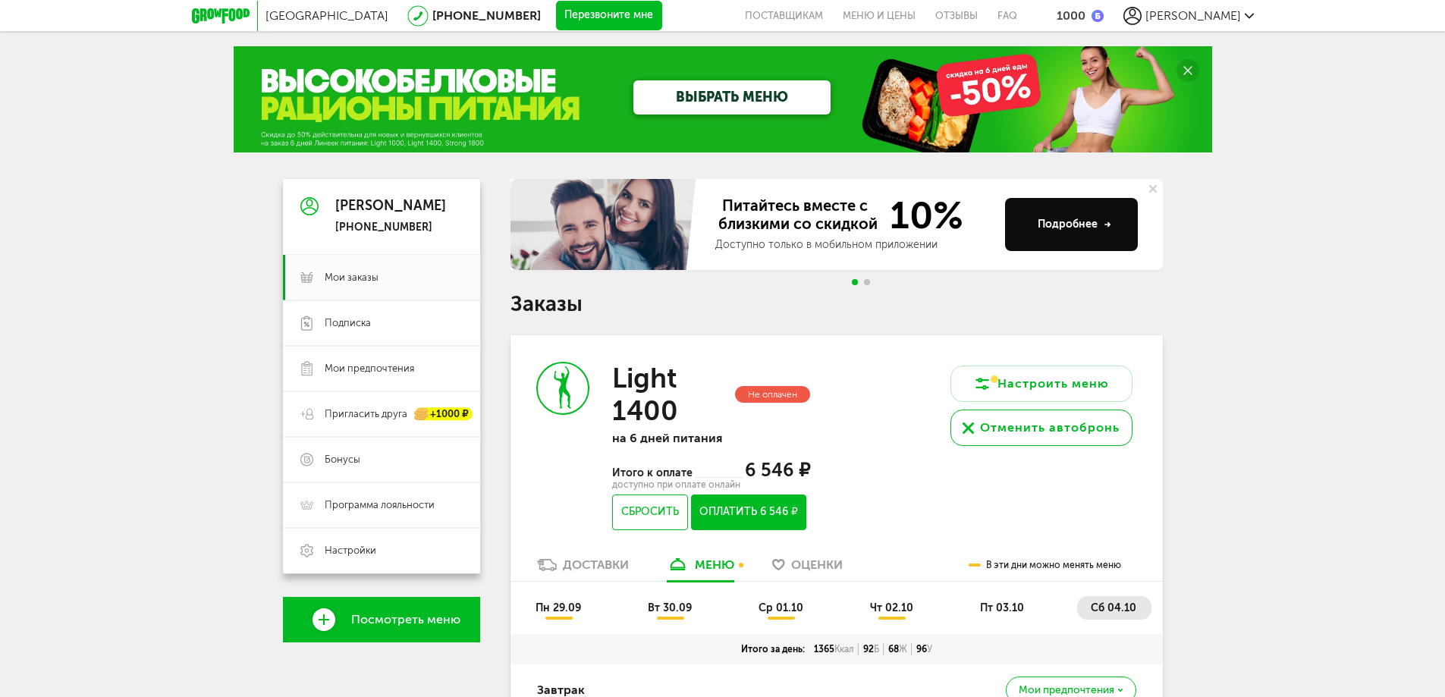
scroll to position [304, 0]
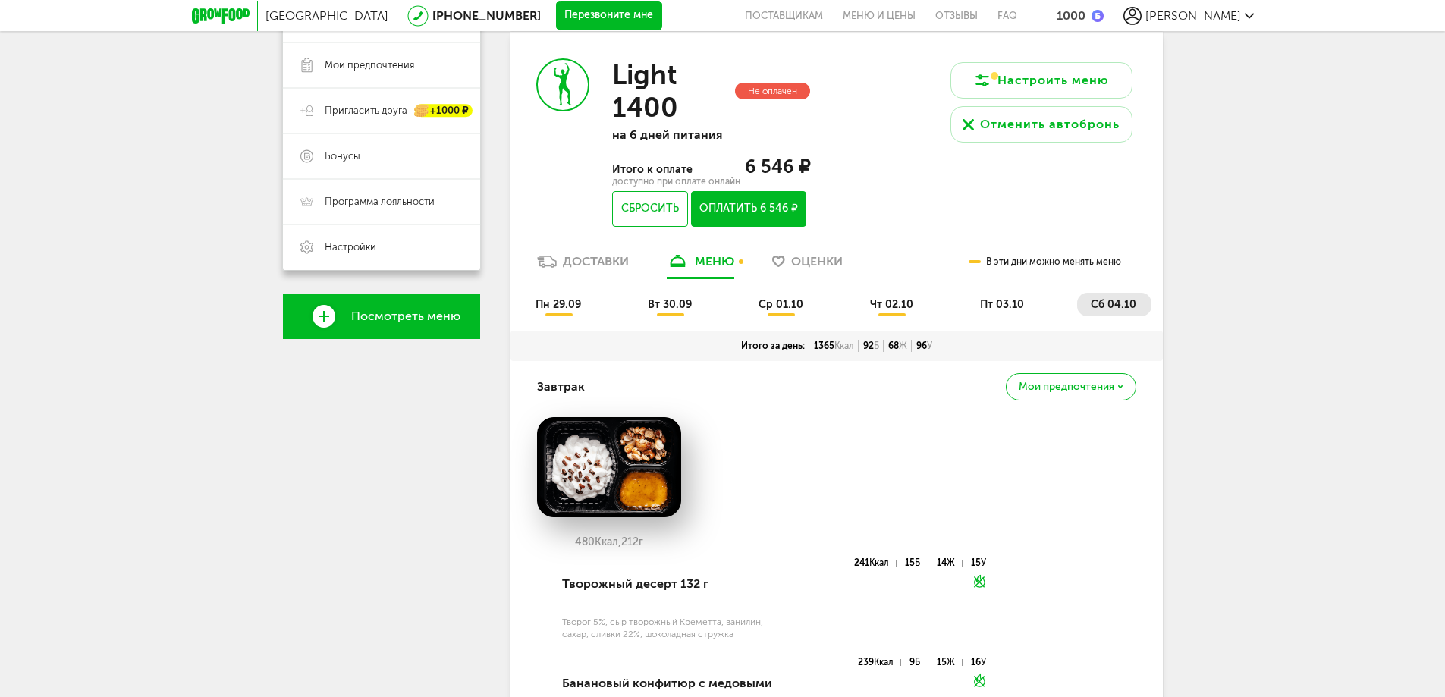
click at [882, 307] on span "чт 02.10" at bounding box center [891, 304] width 43 height 13
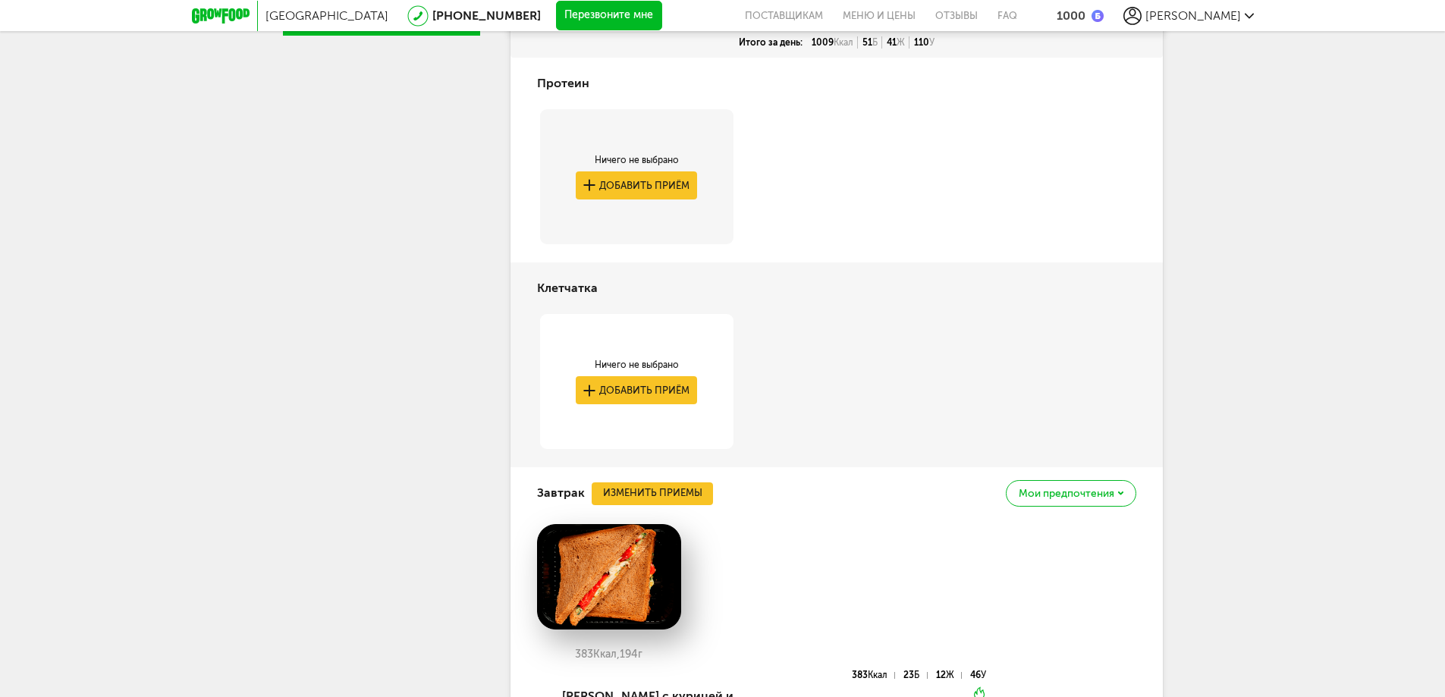
scroll to position [152, 0]
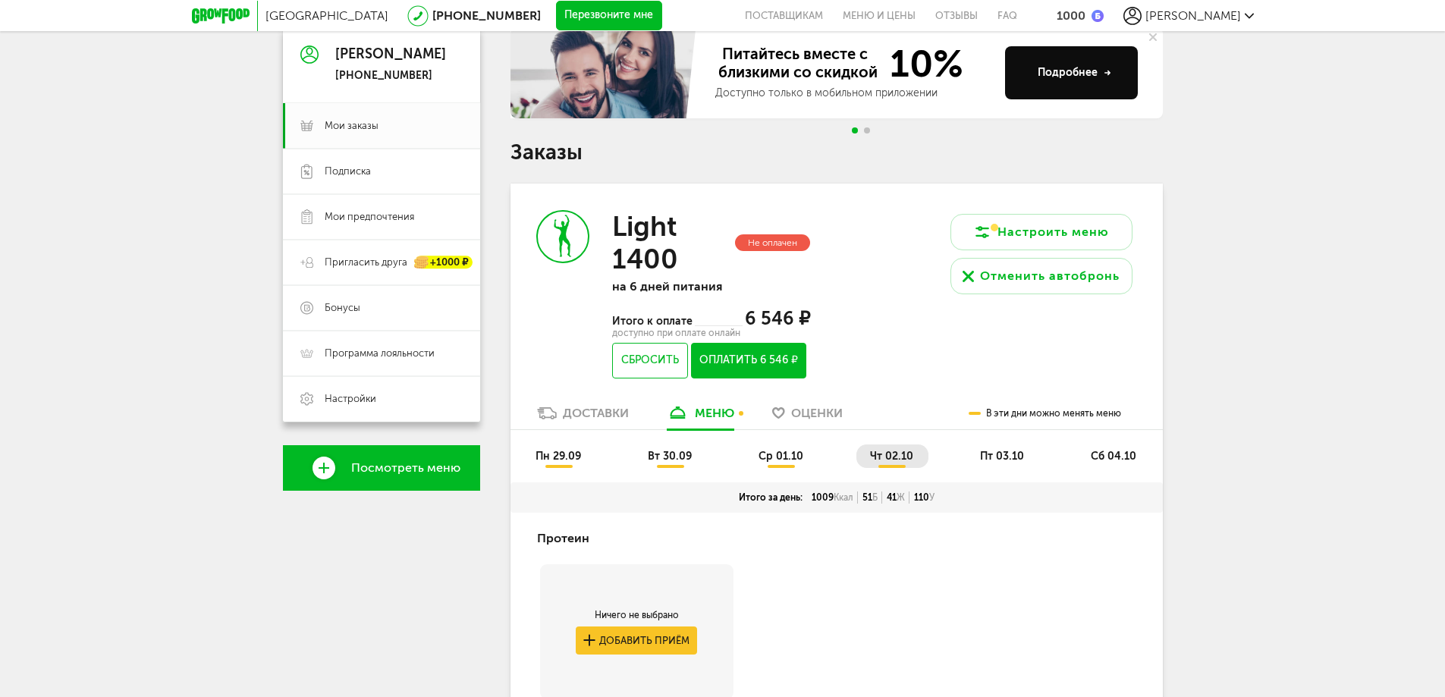
click at [765, 461] on span "ср 01.10" at bounding box center [781, 456] width 45 height 13
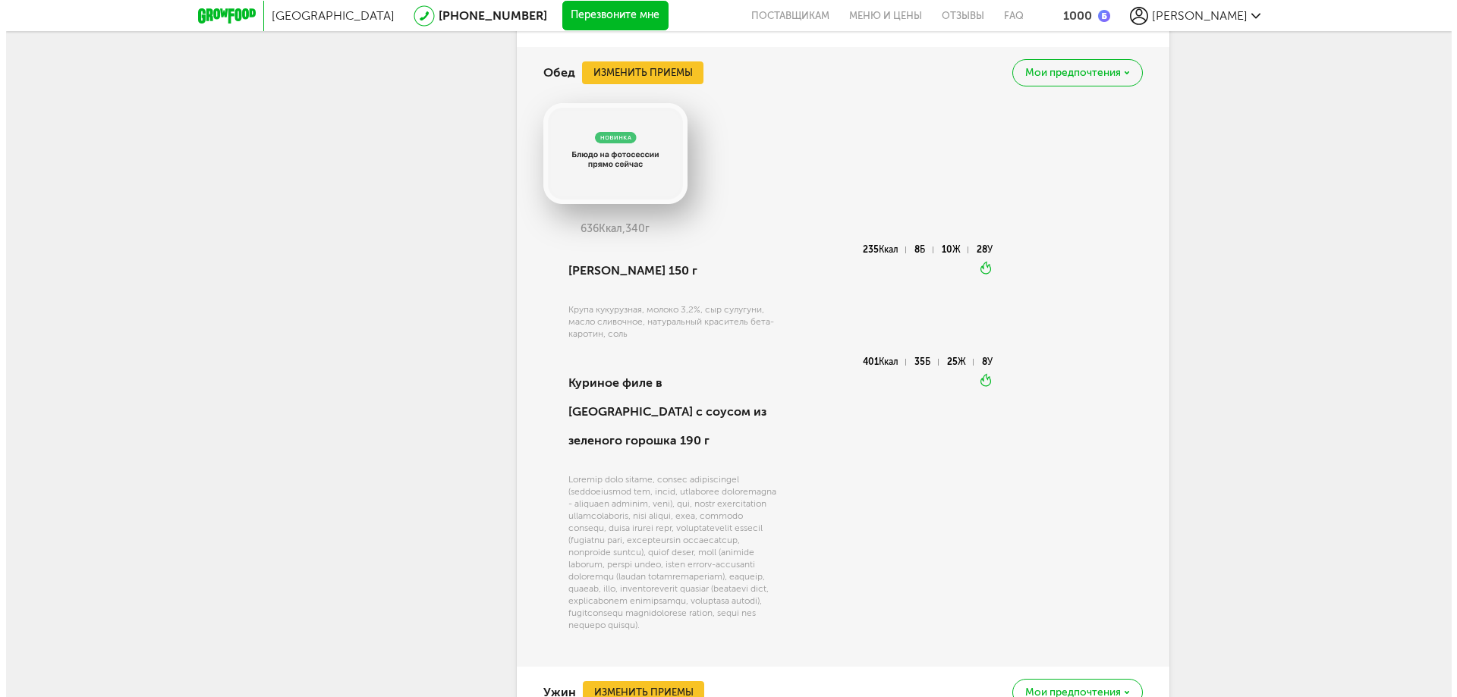
scroll to position [918, 0]
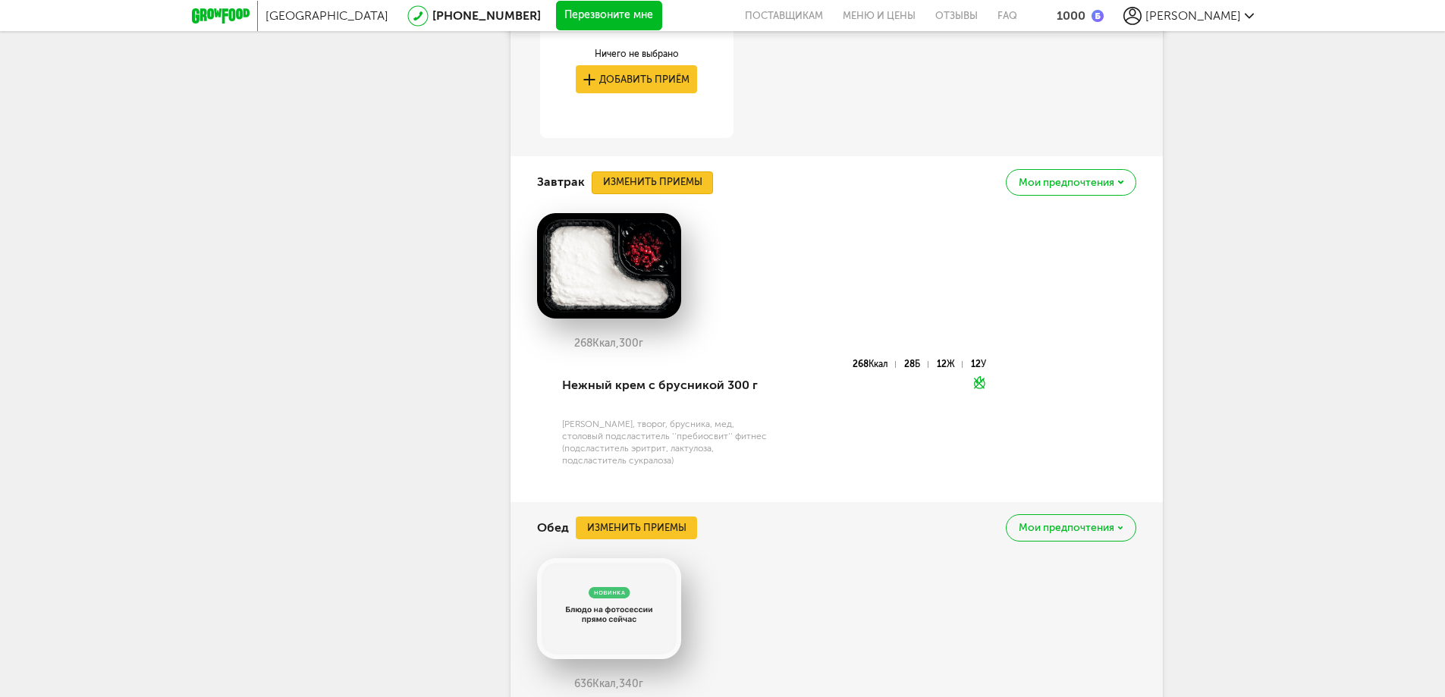
click at [651, 177] on button "Изменить приемы" at bounding box center [652, 182] width 121 height 23
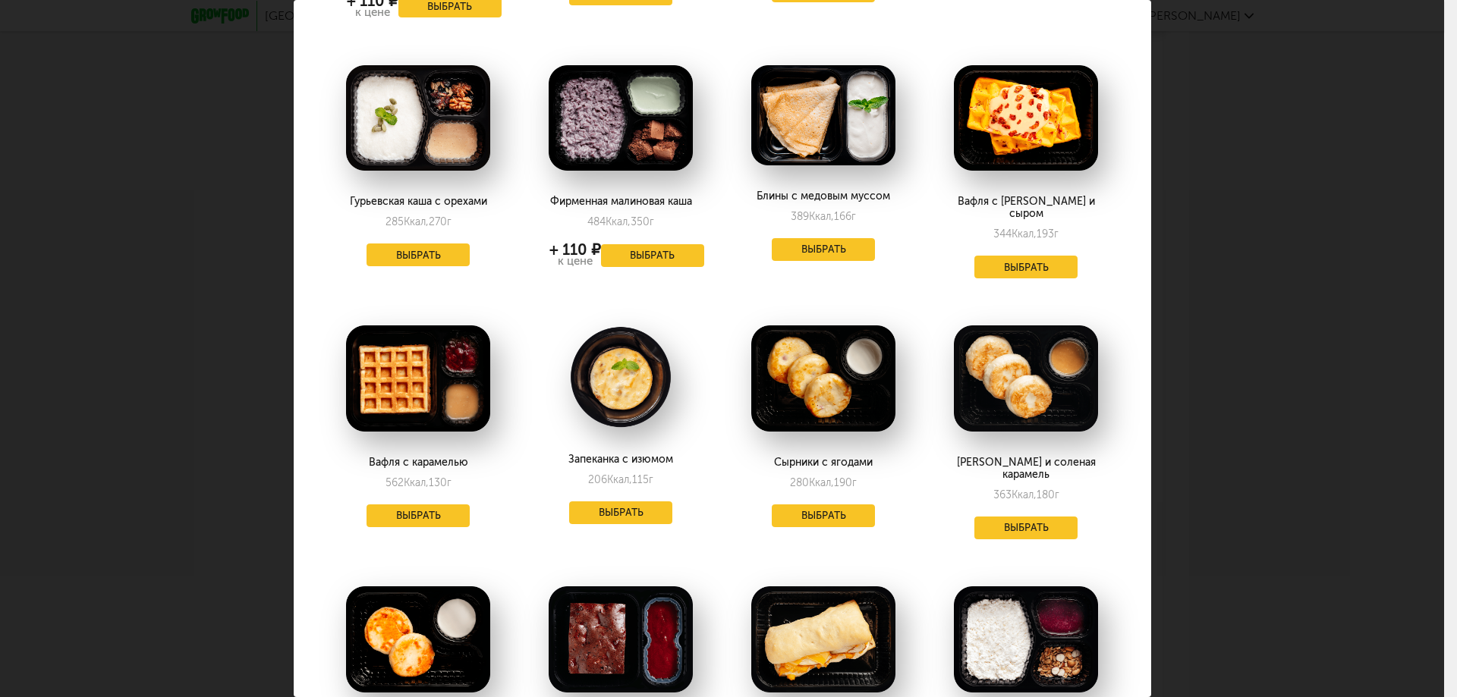
scroll to position [0, 0]
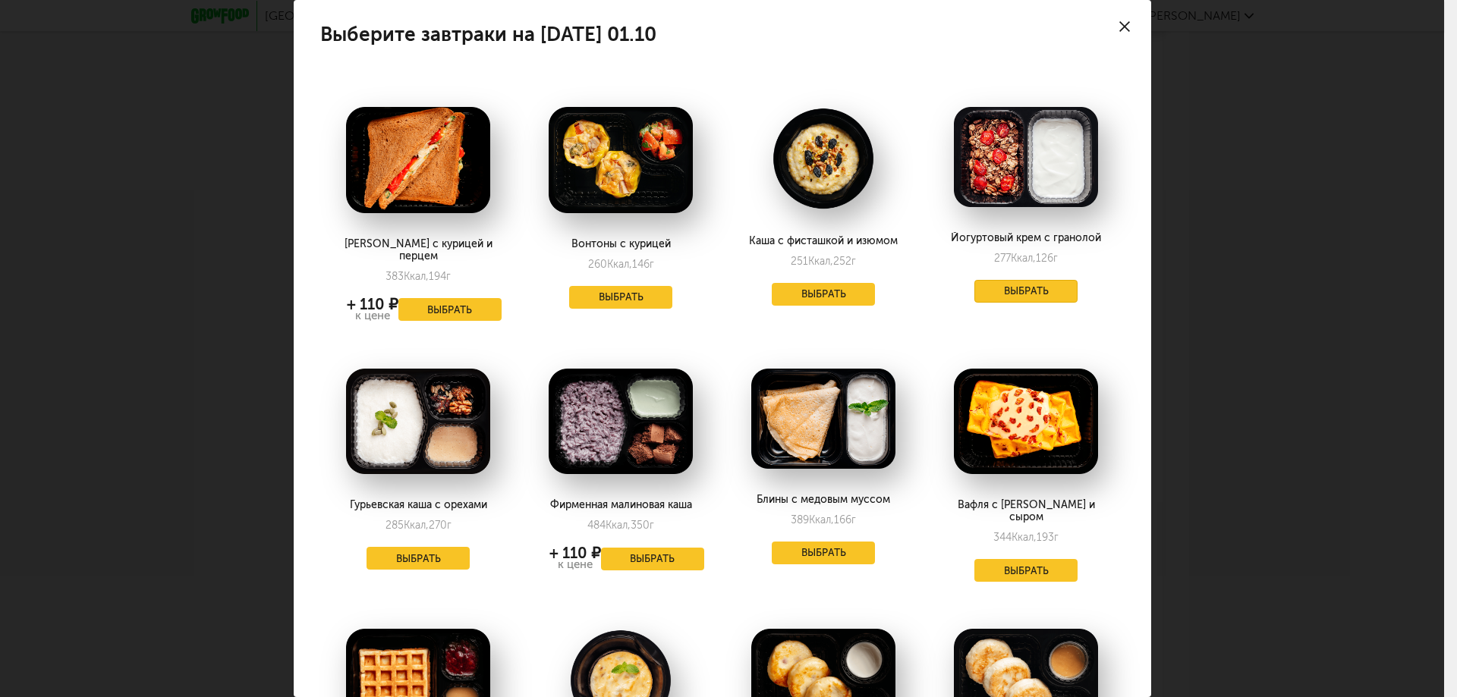
click at [1001, 285] on button "Выбрать" at bounding box center [1025, 291] width 103 height 23
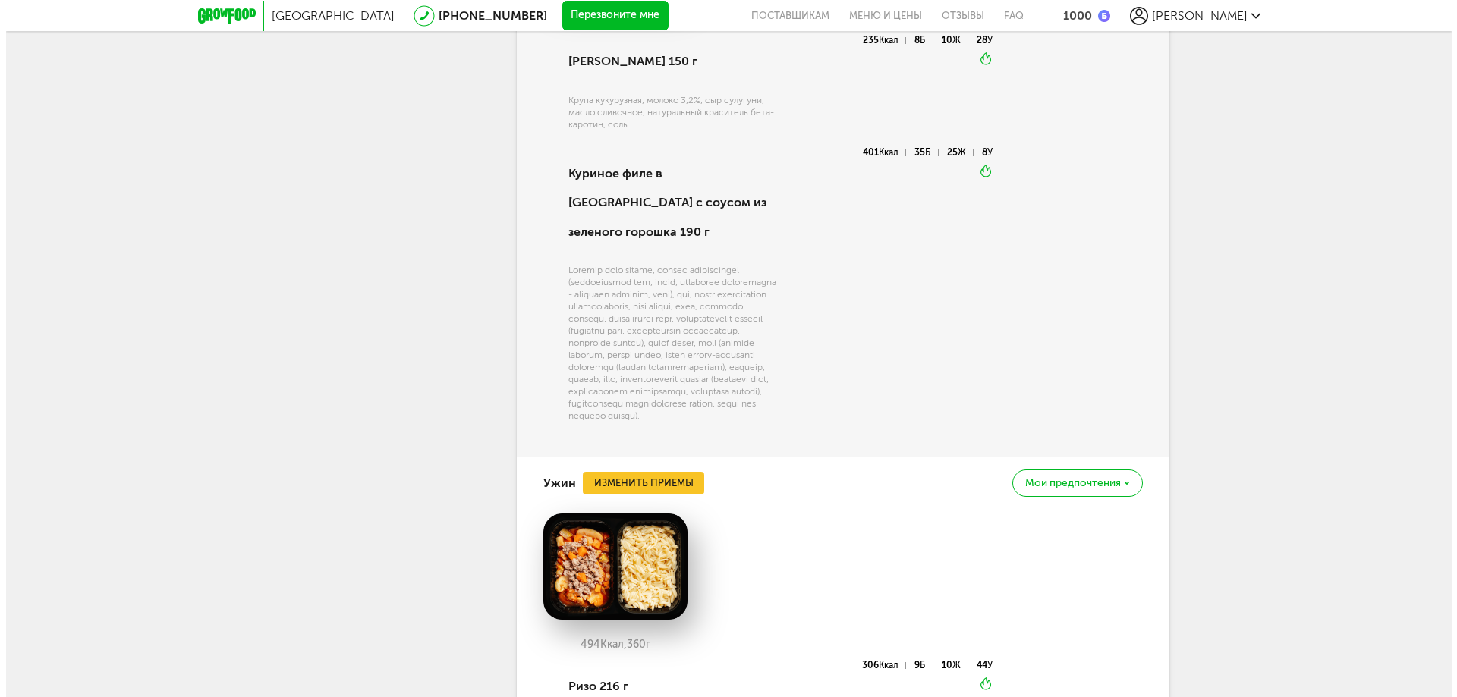
scroll to position [1298, 0]
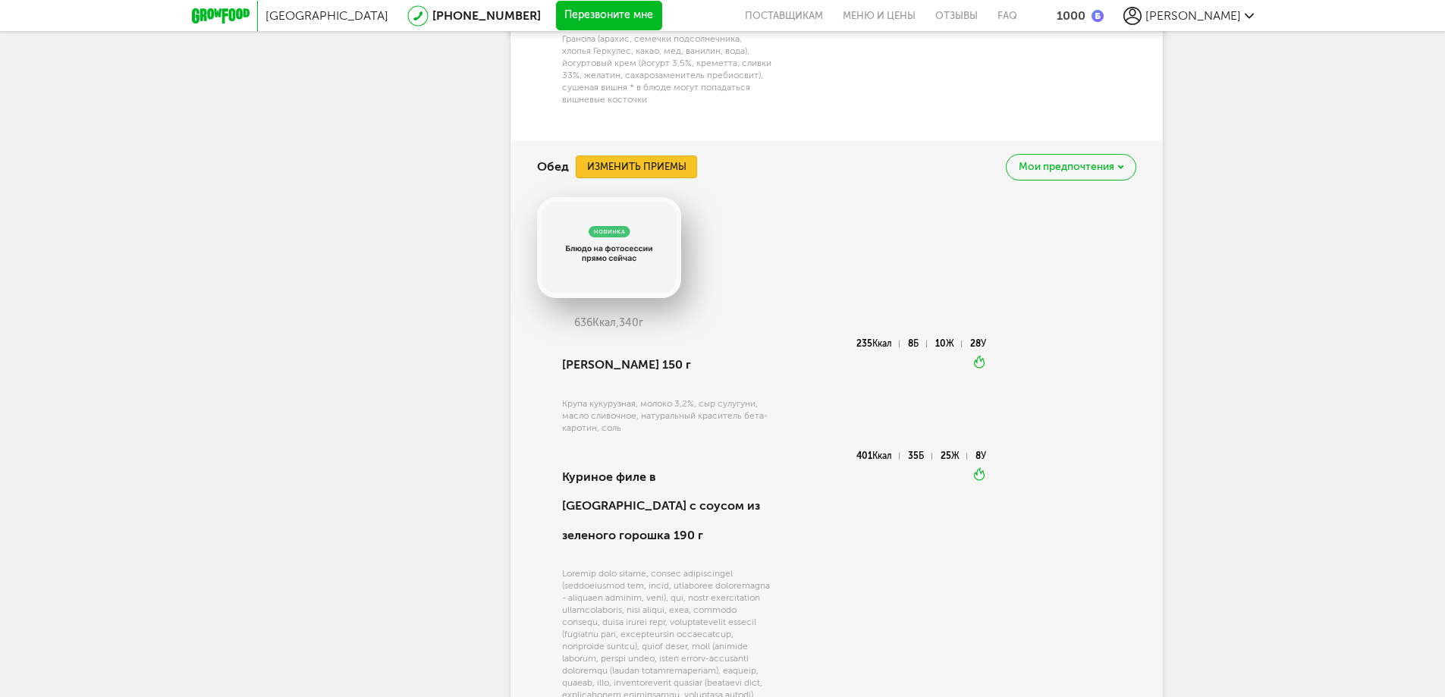
click at [635, 164] on button "Изменить приемы" at bounding box center [636, 167] width 121 height 23
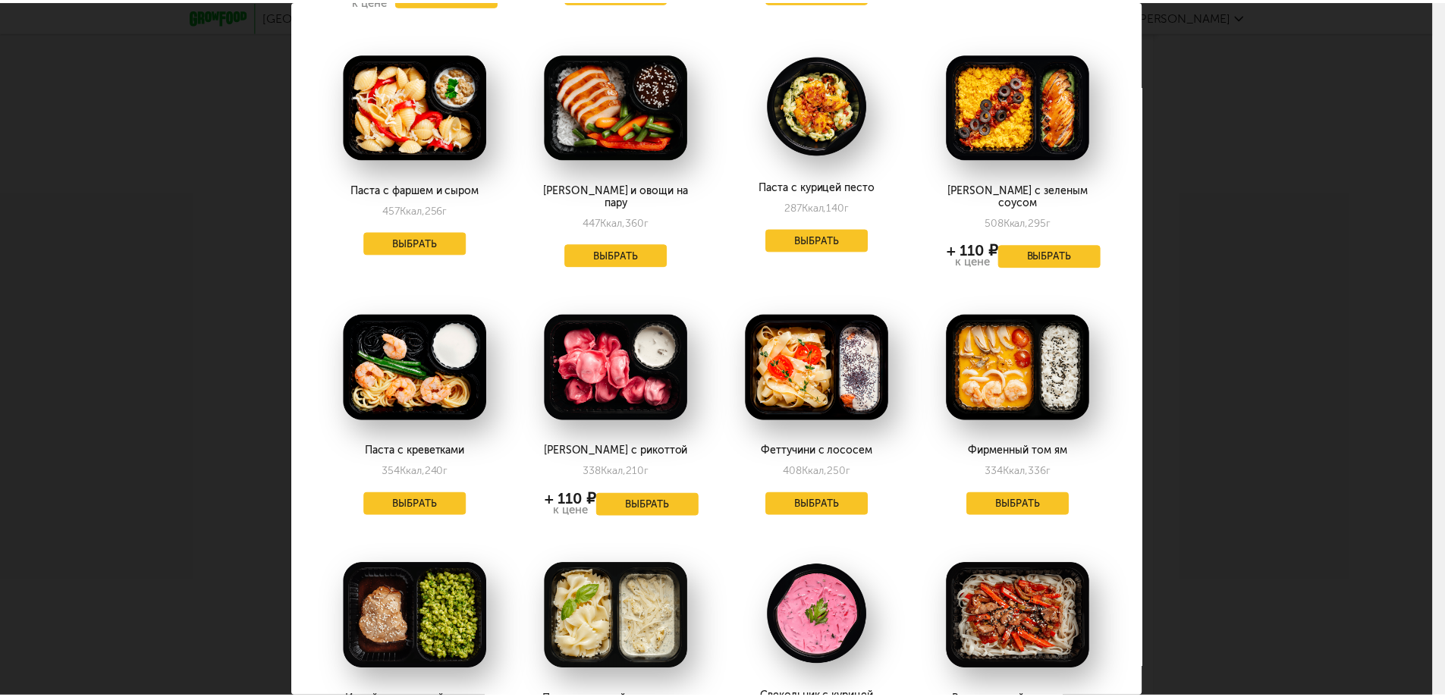
scroll to position [683, 0]
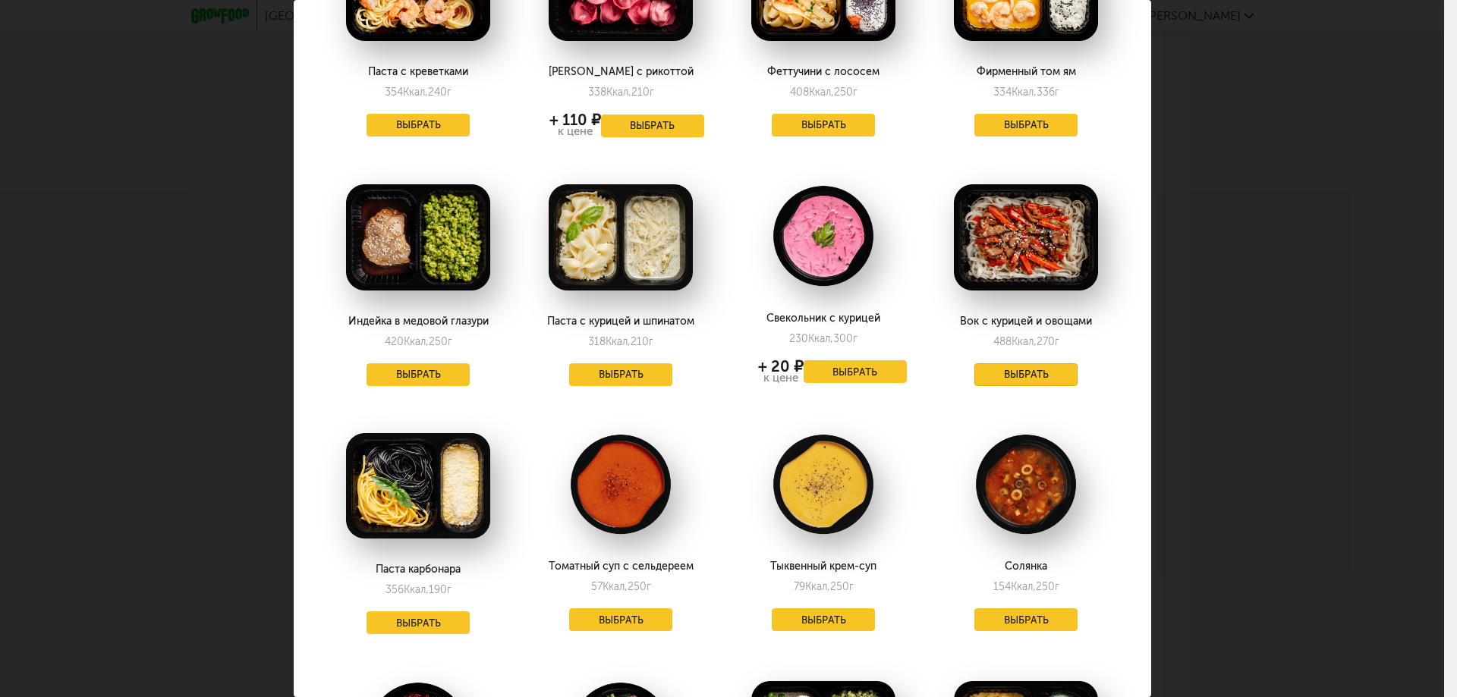
click at [1018, 363] on button "Выбрать" at bounding box center [1025, 374] width 103 height 23
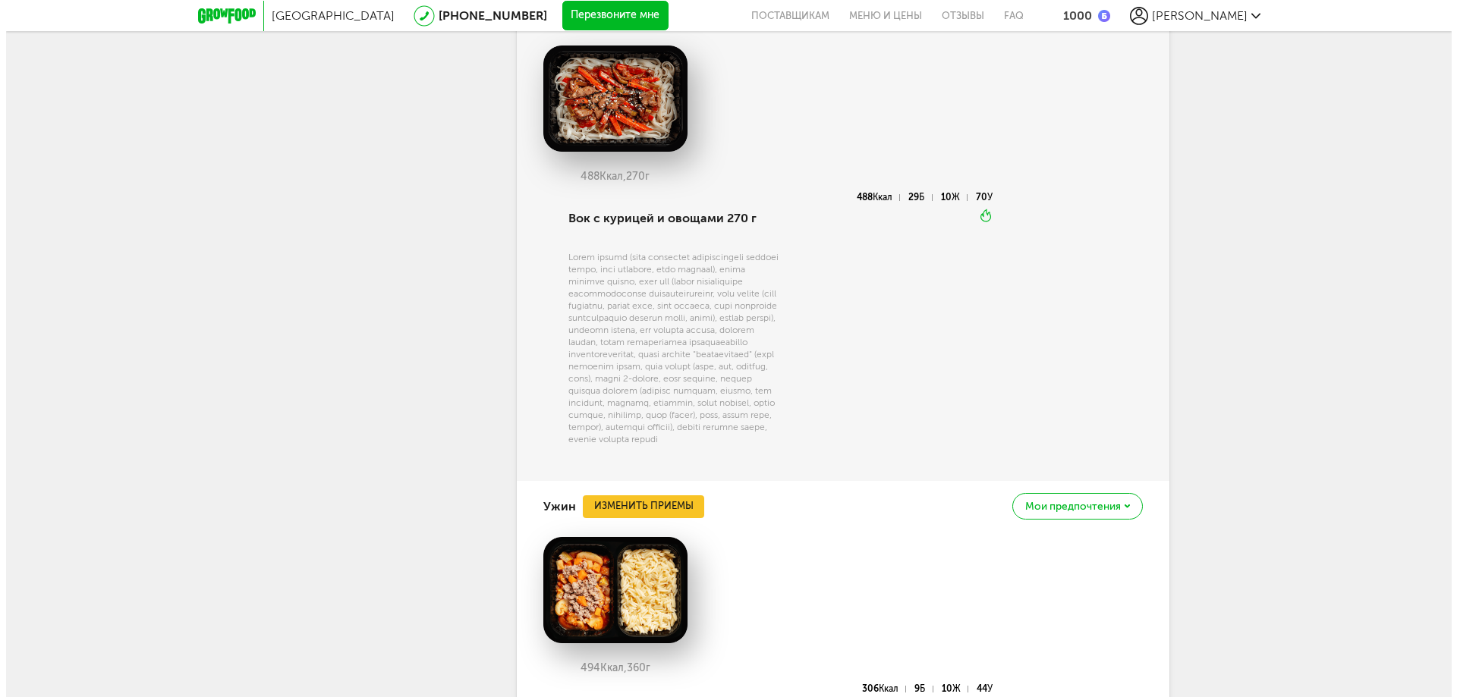
scroll to position [1070, 0]
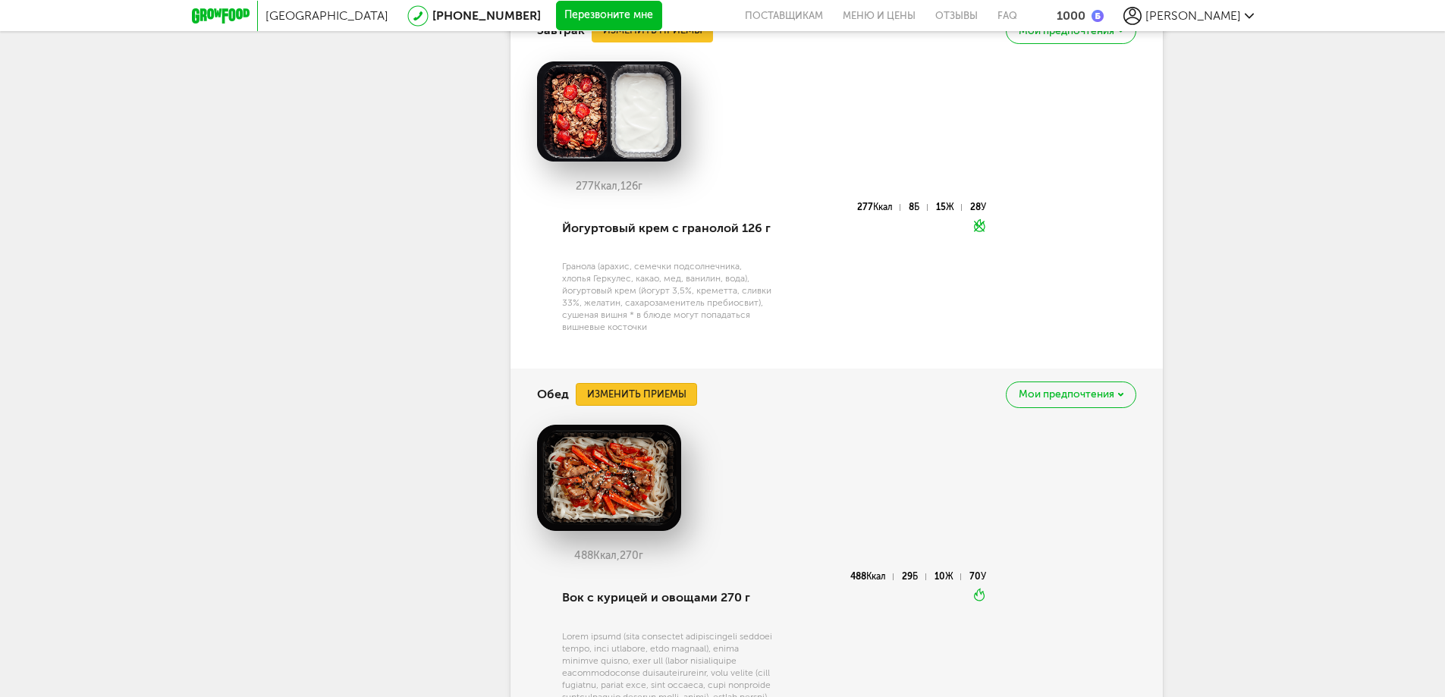
click at [674, 395] on button "Изменить приемы" at bounding box center [636, 394] width 121 height 23
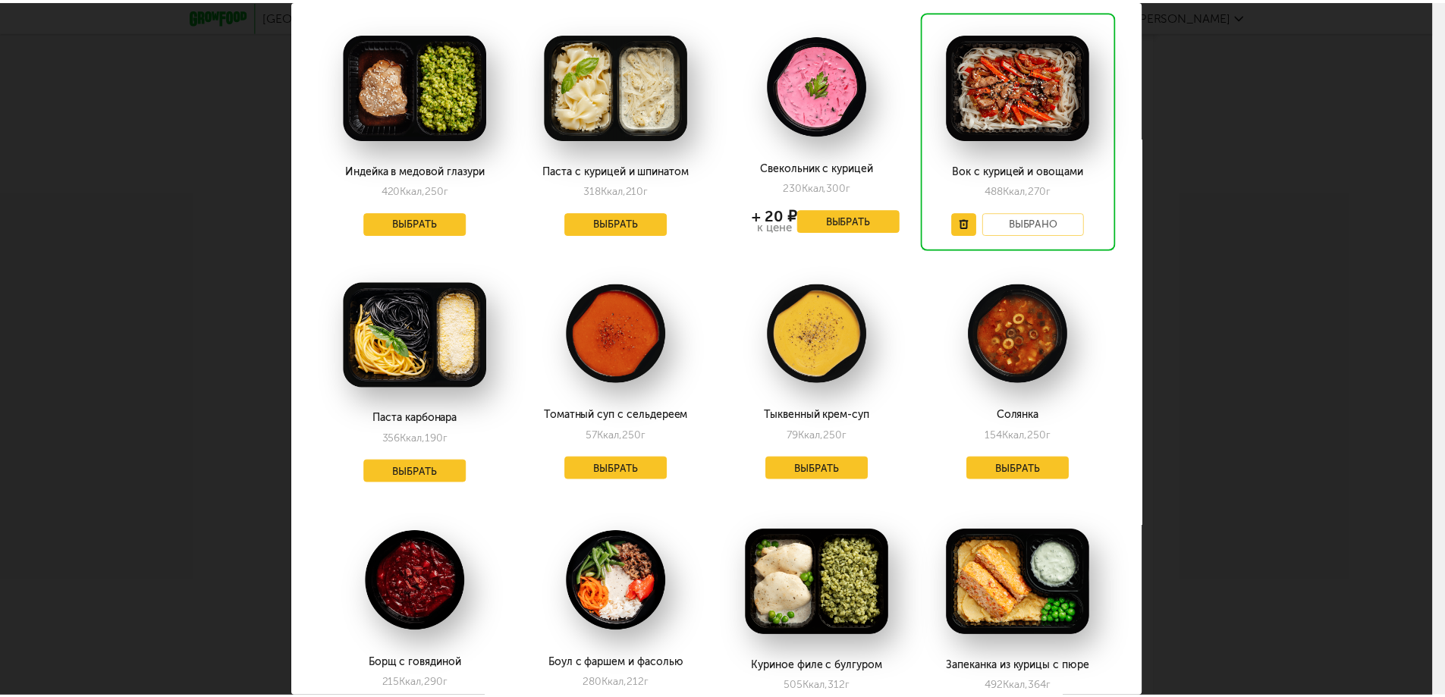
scroll to position [1138, 0]
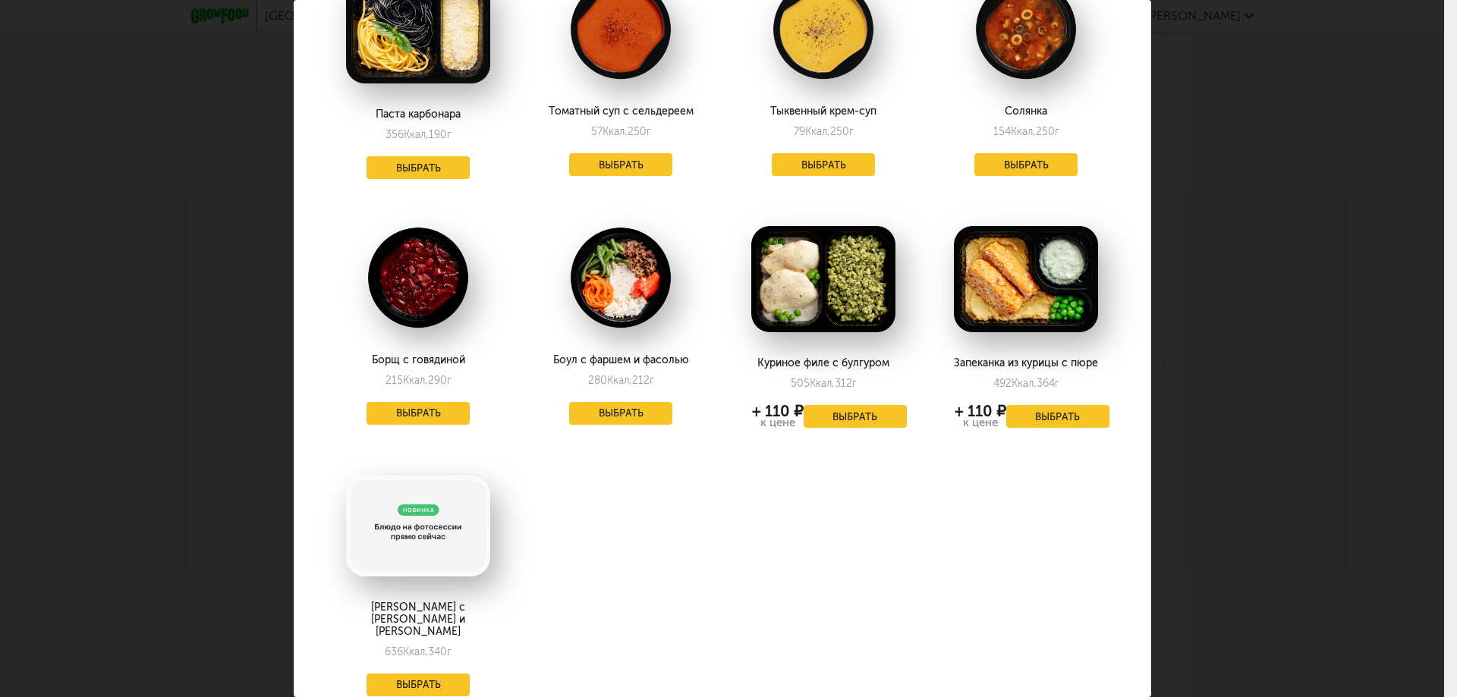
click at [411, 660] on div "Курица с соусом и эларджи 636 Ккал, 340 г Выбрать" at bounding box center [418, 582] width 197 height 259
click at [422, 674] on button "Выбрать" at bounding box center [417, 685] width 103 height 23
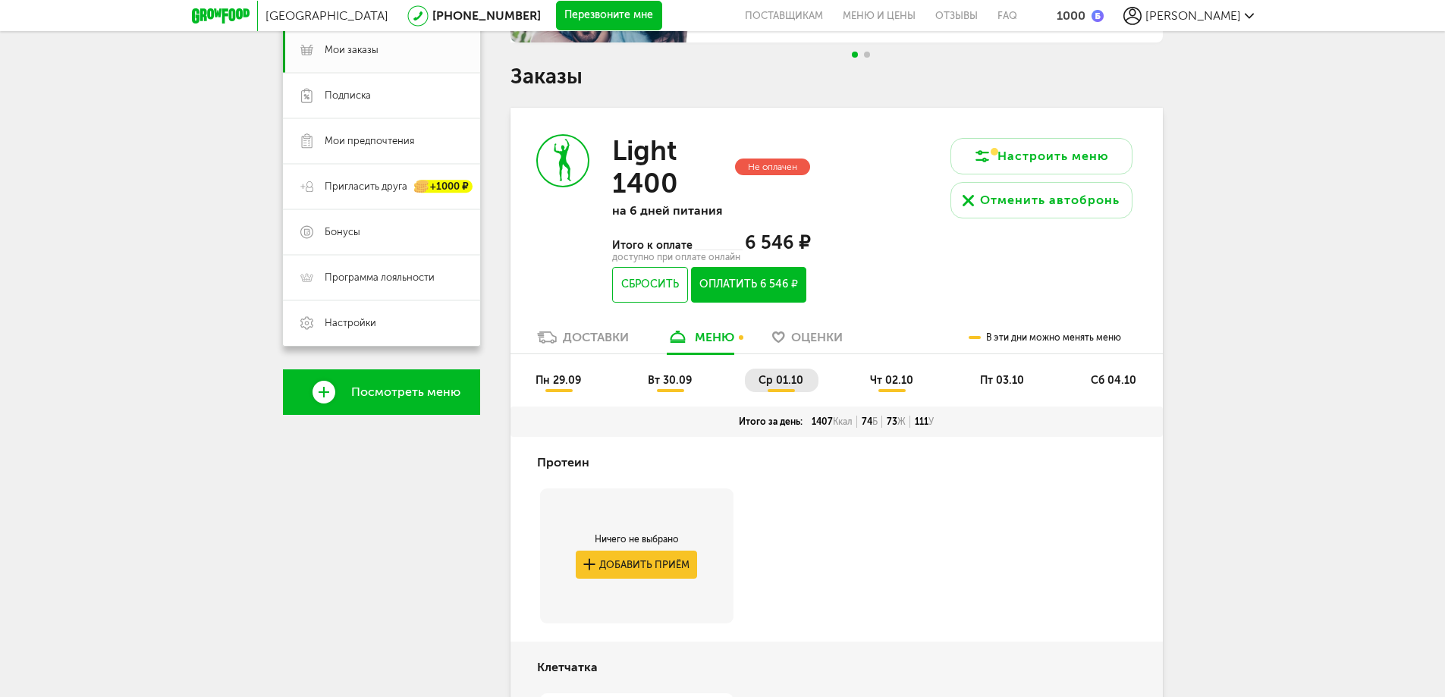
scroll to position [304, 0]
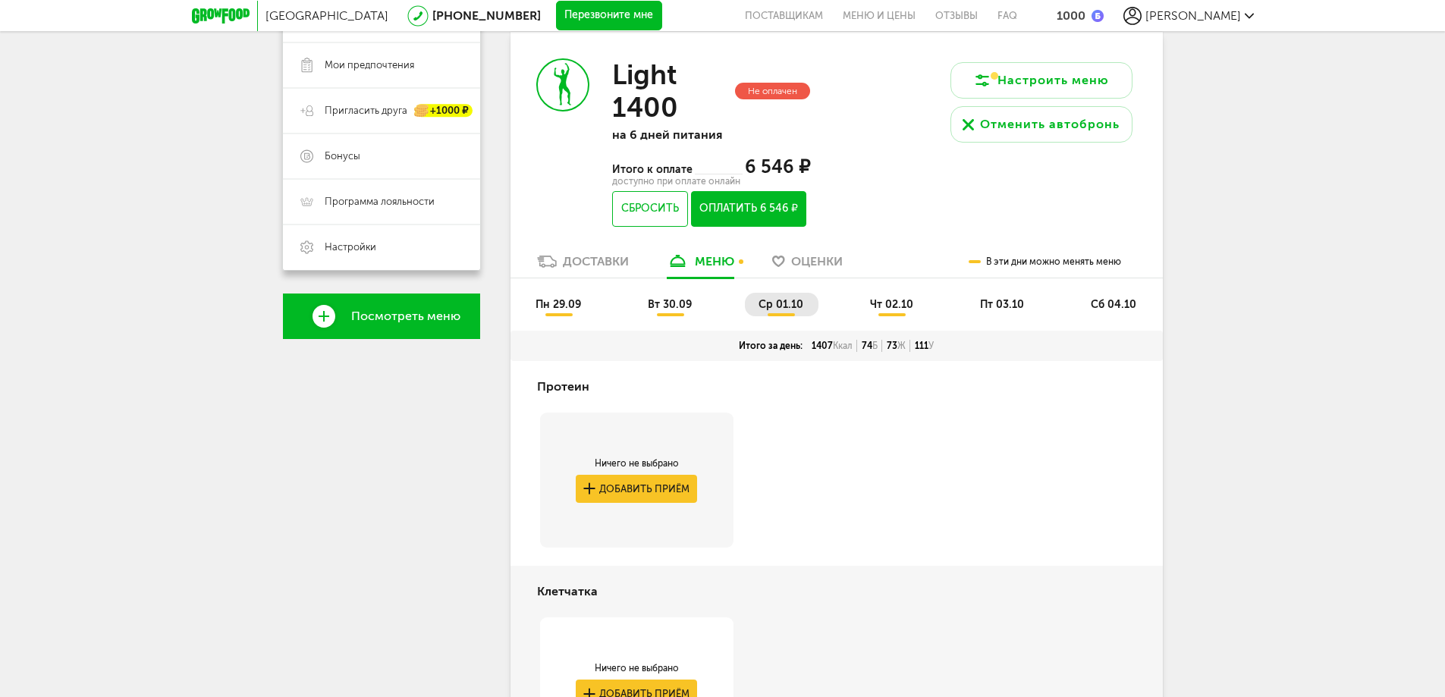
click at [653, 302] on span "вт 30.09" at bounding box center [670, 304] width 44 height 13
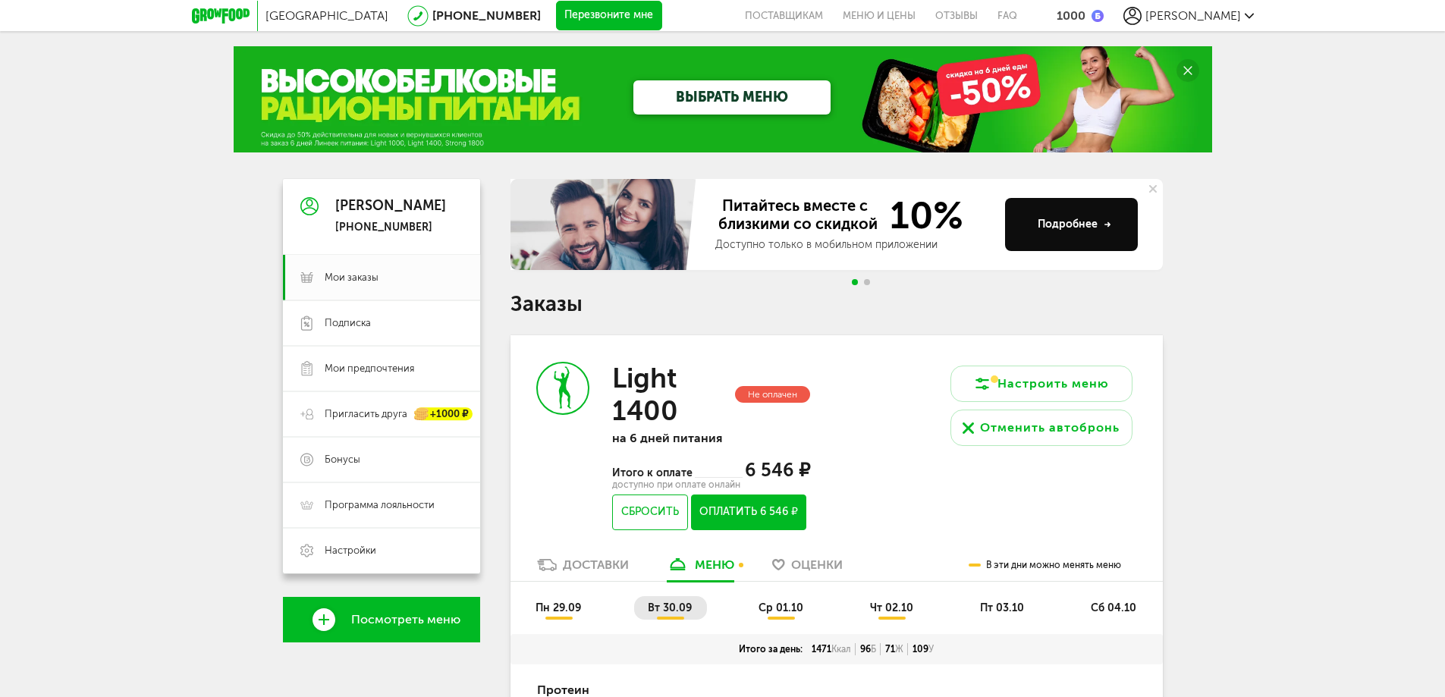
scroll to position [379, 0]
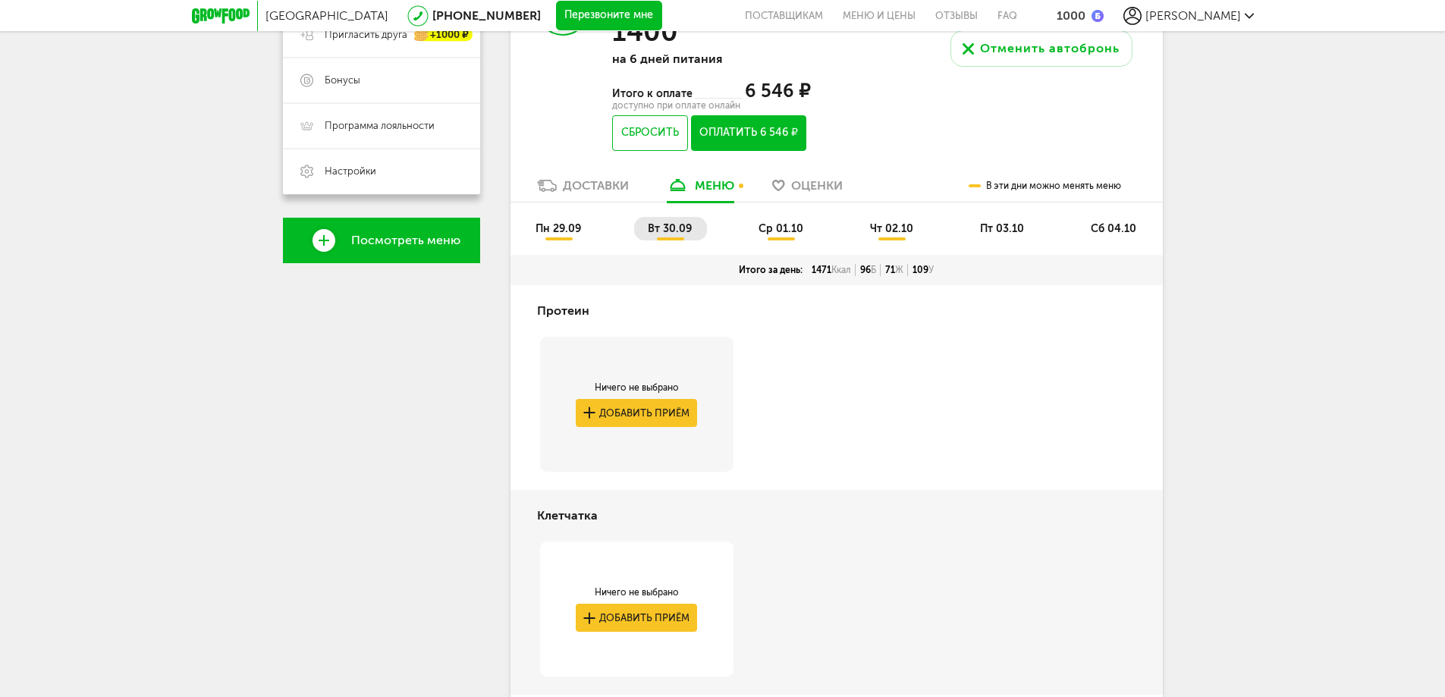
click at [572, 229] on span "пн 29.09" at bounding box center [559, 228] width 46 height 13
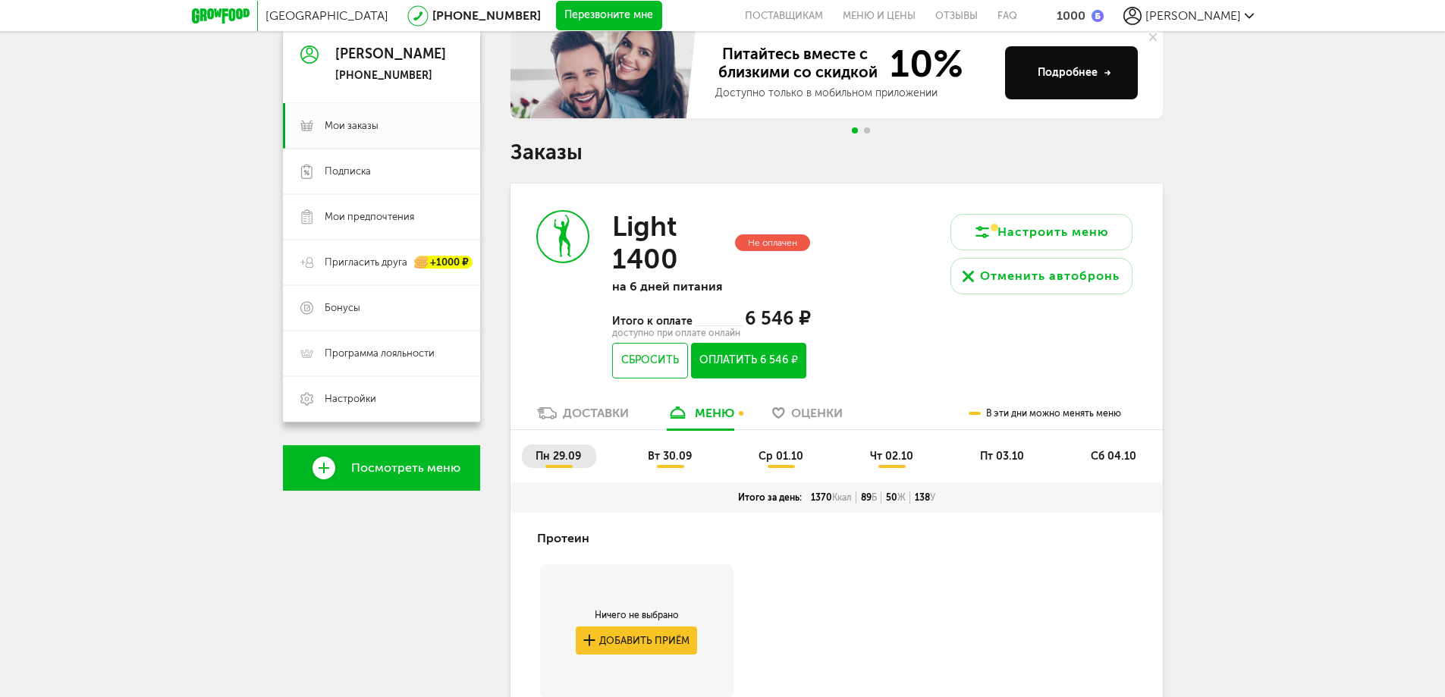
scroll to position [228, 0]
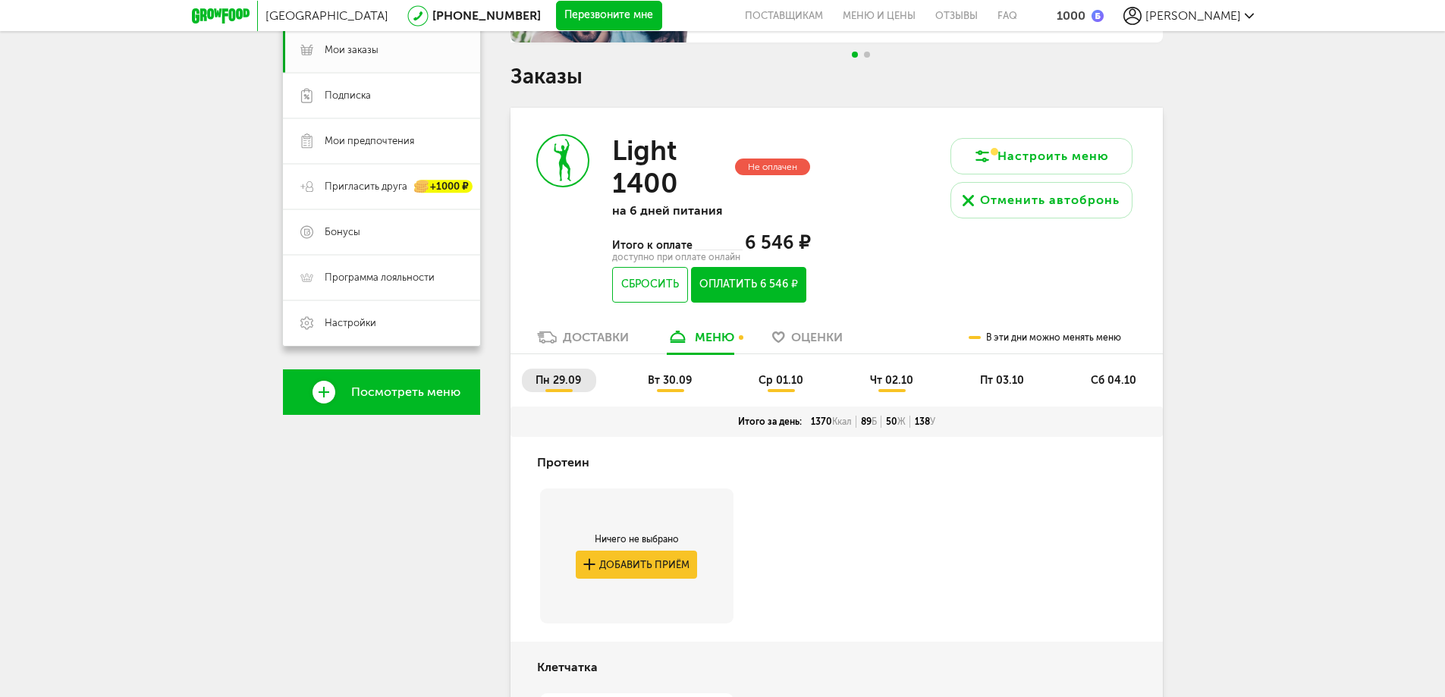
click at [813, 332] on span "Оценки" at bounding box center [817, 337] width 52 height 14
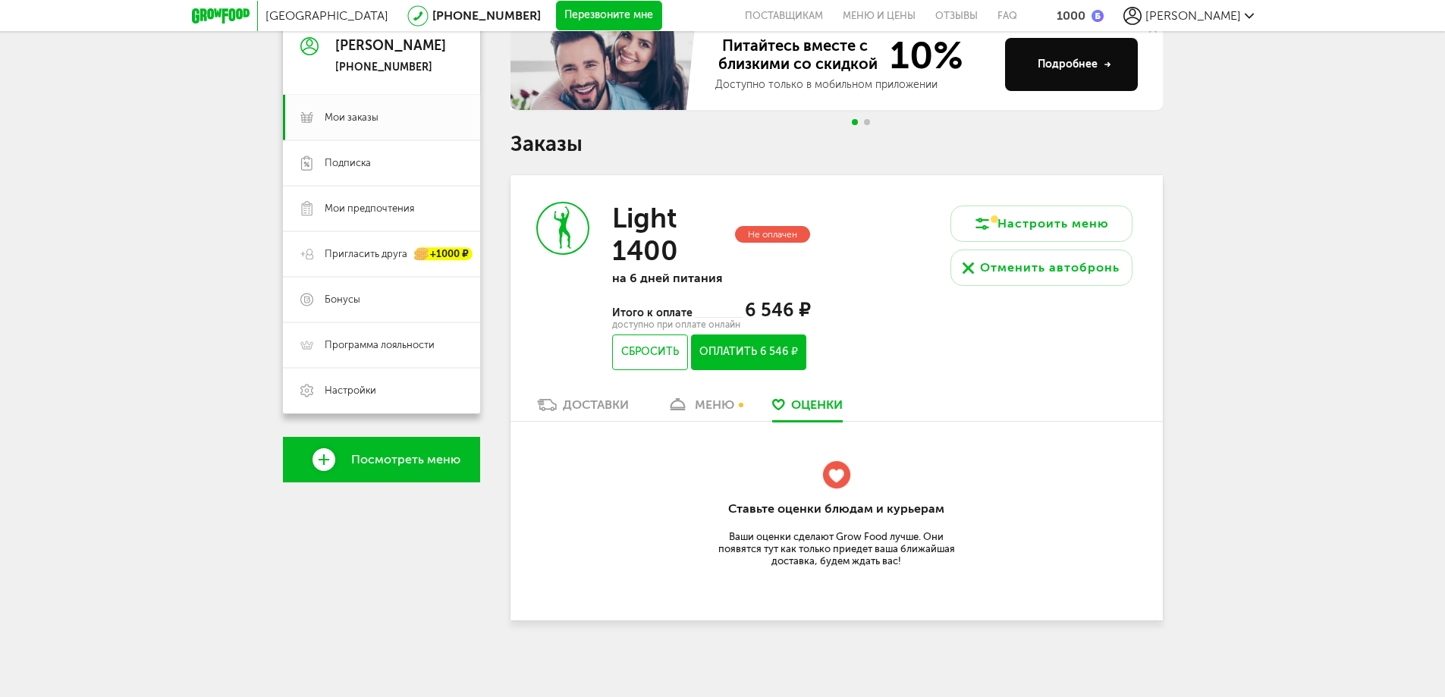
scroll to position [156, 0]
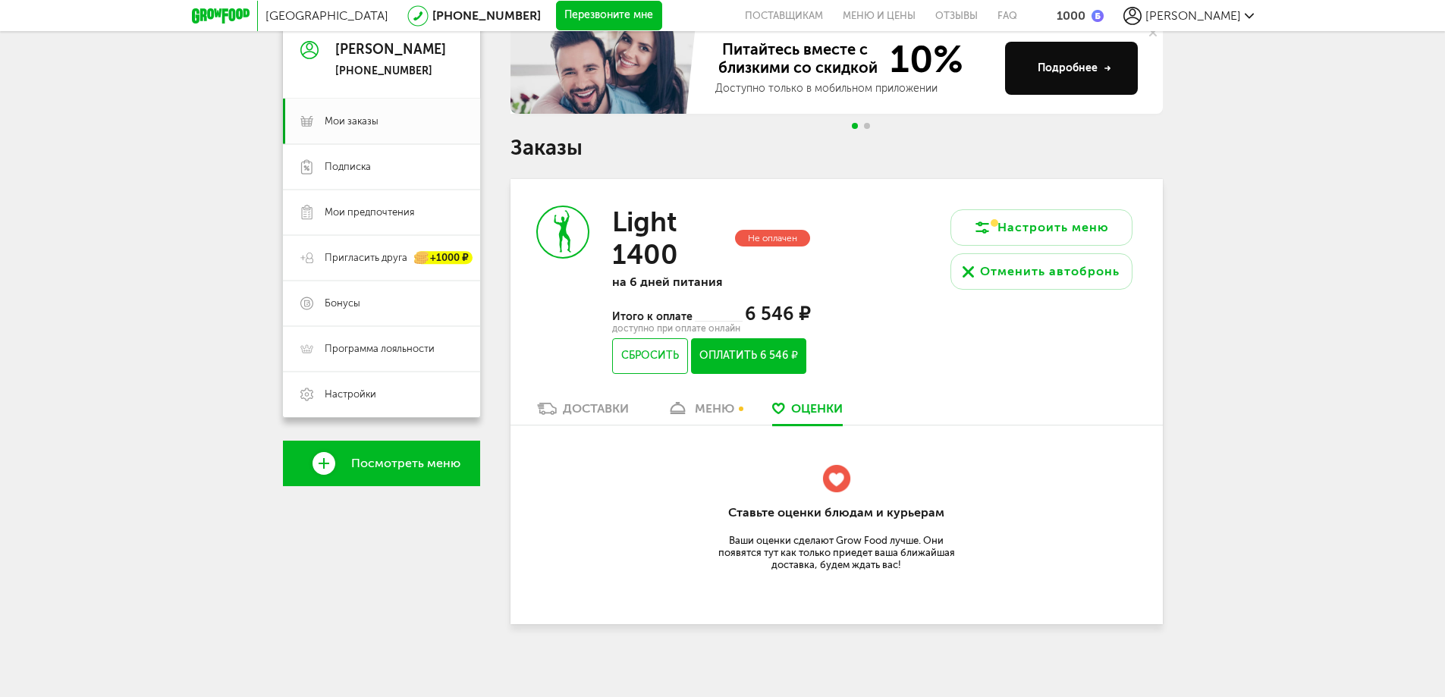
click at [571, 402] on div "Доставки" at bounding box center [596, 408] width 66 height 14
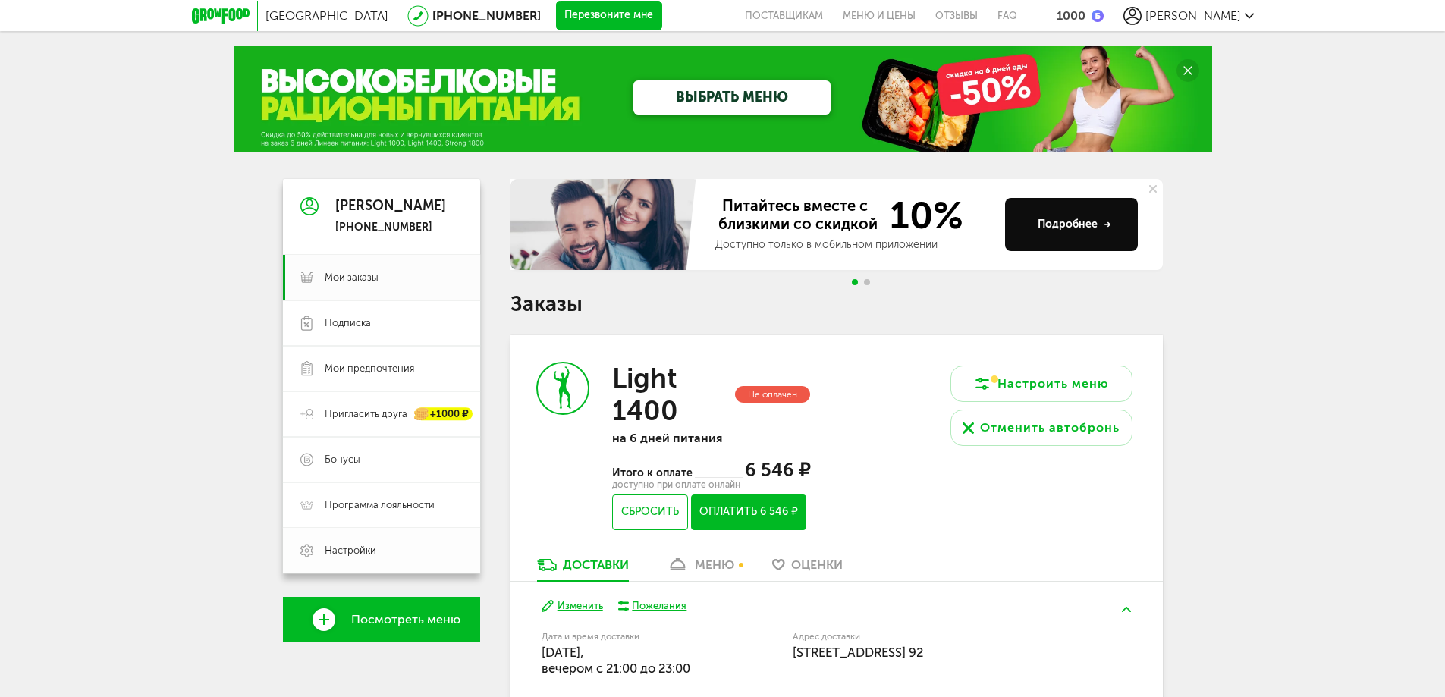
click at [347, 555] on span "Настройки" at bounding box center [351, 551] width 52 height 14
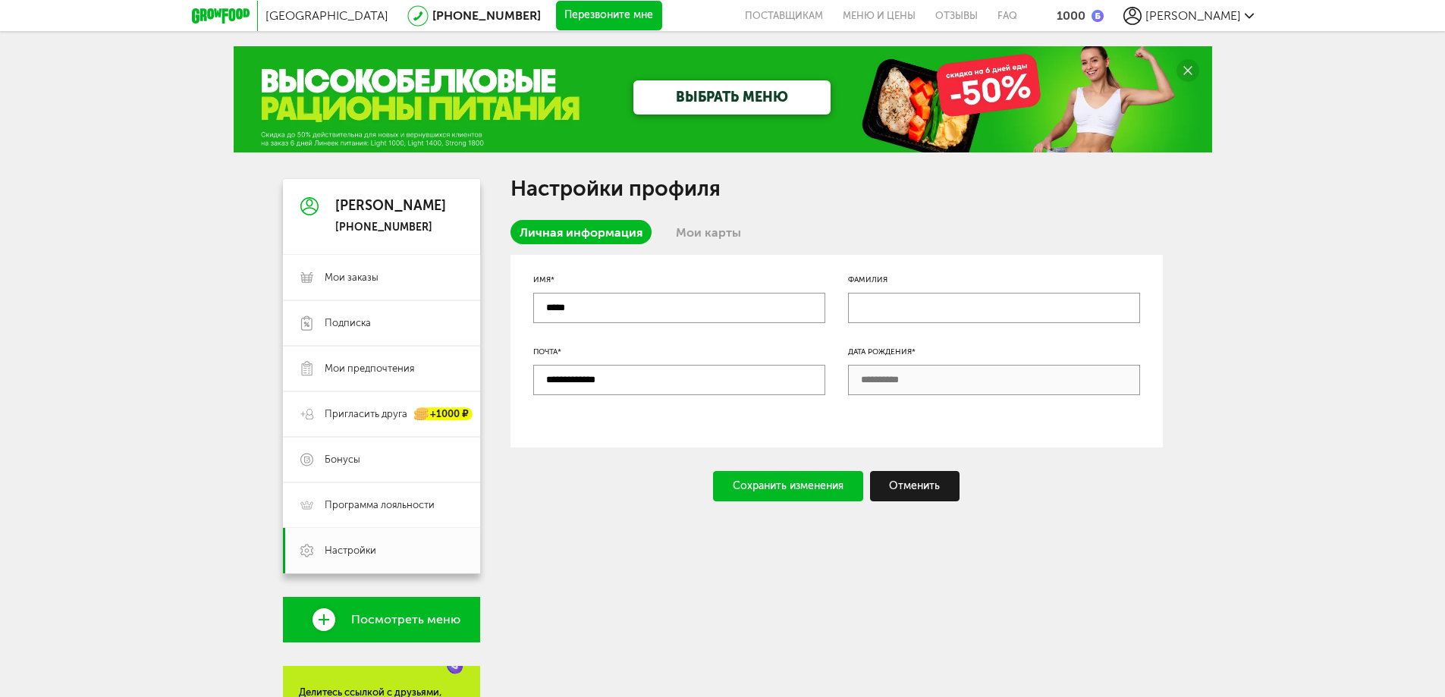
click at [920, 309] on input "text" at bounding box center [994, 308] width 292 height 30
type input "**********"
click at [678, 310] on input "*****" at bounding box center [679, 308] width 292 height 30
click at [728, 392] on input "**********" at bounding box center [679, 380] width 292 height 30
click at [908, 308] on input "**********" at bounding box center [994, 308] width 292 height 30
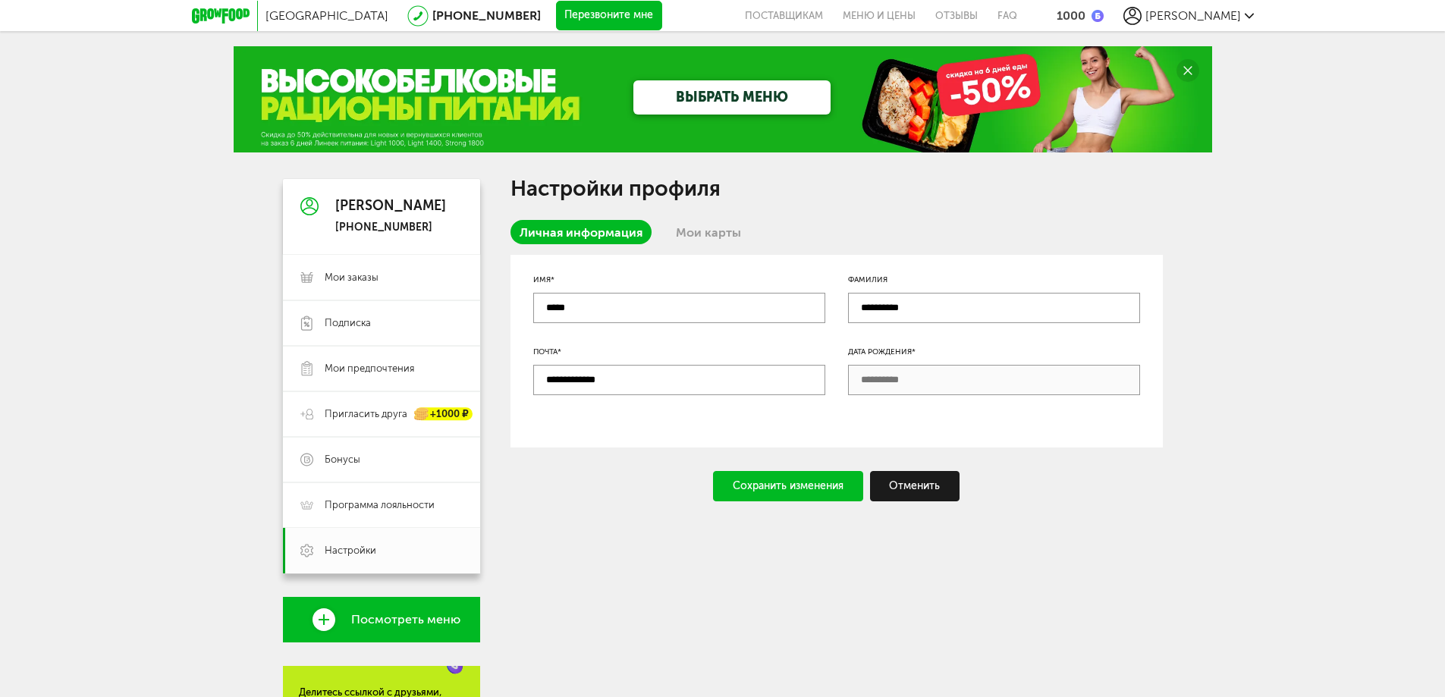
click at [816, 491] on div "Сохранить изменения" at bounding box center [788, 486] width 150 height 30
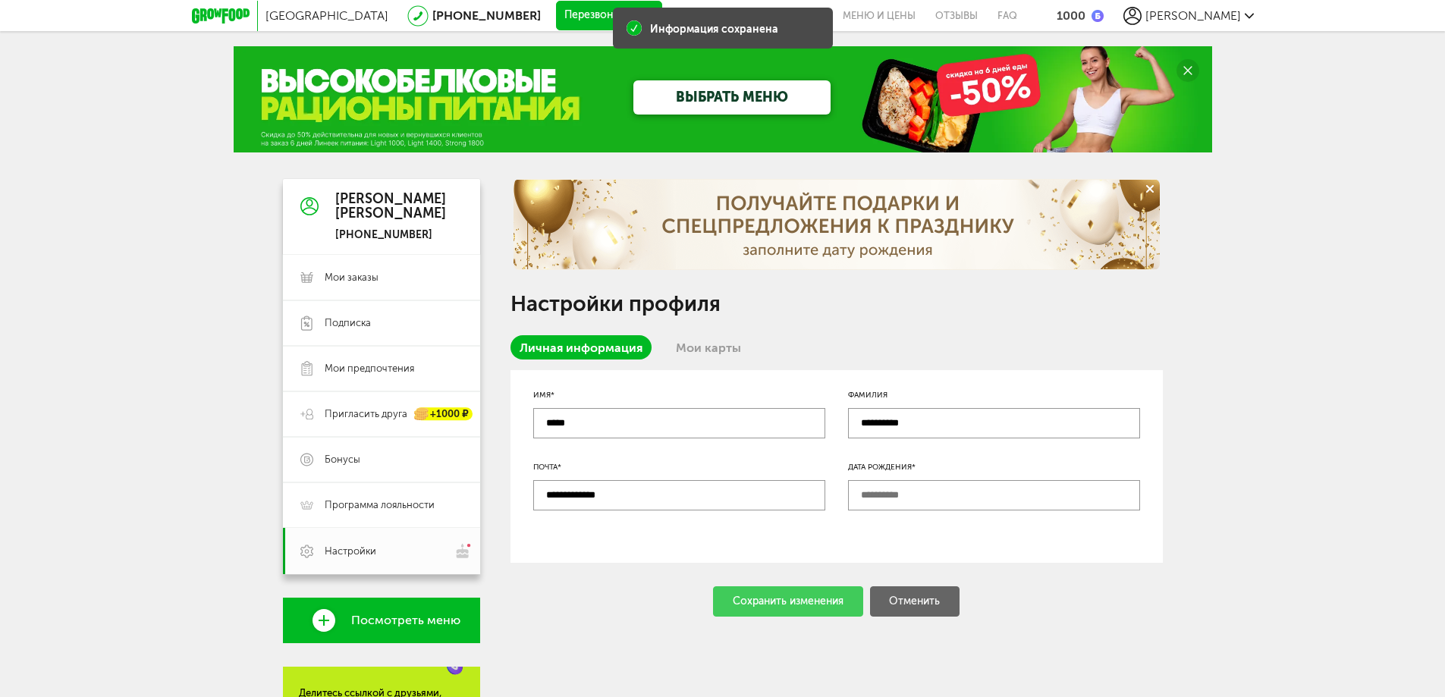
click at [921, 501] on input "text" at bounding box center [994, 495] width 292 height 30
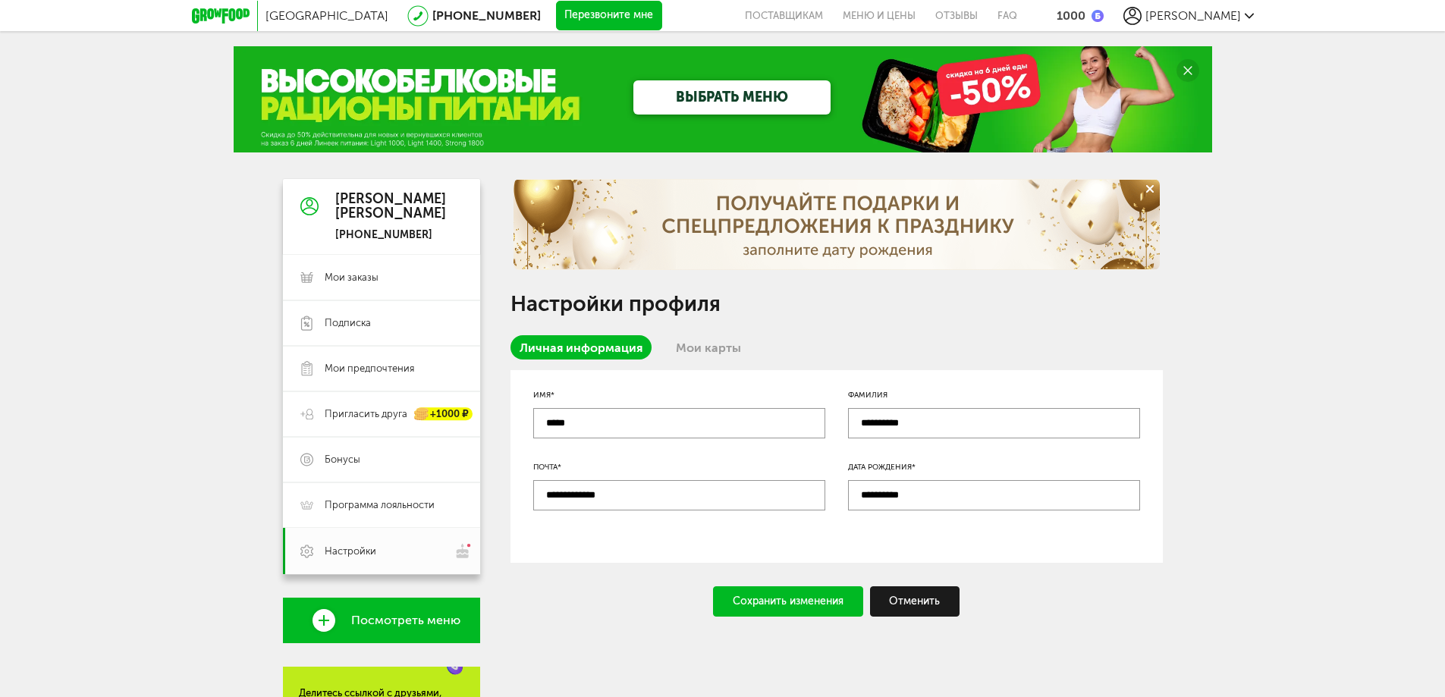
type input "**********"
click at [790, 594] on div "Сохранить изменения" at bounding box center [788, 602] width 150 height 30
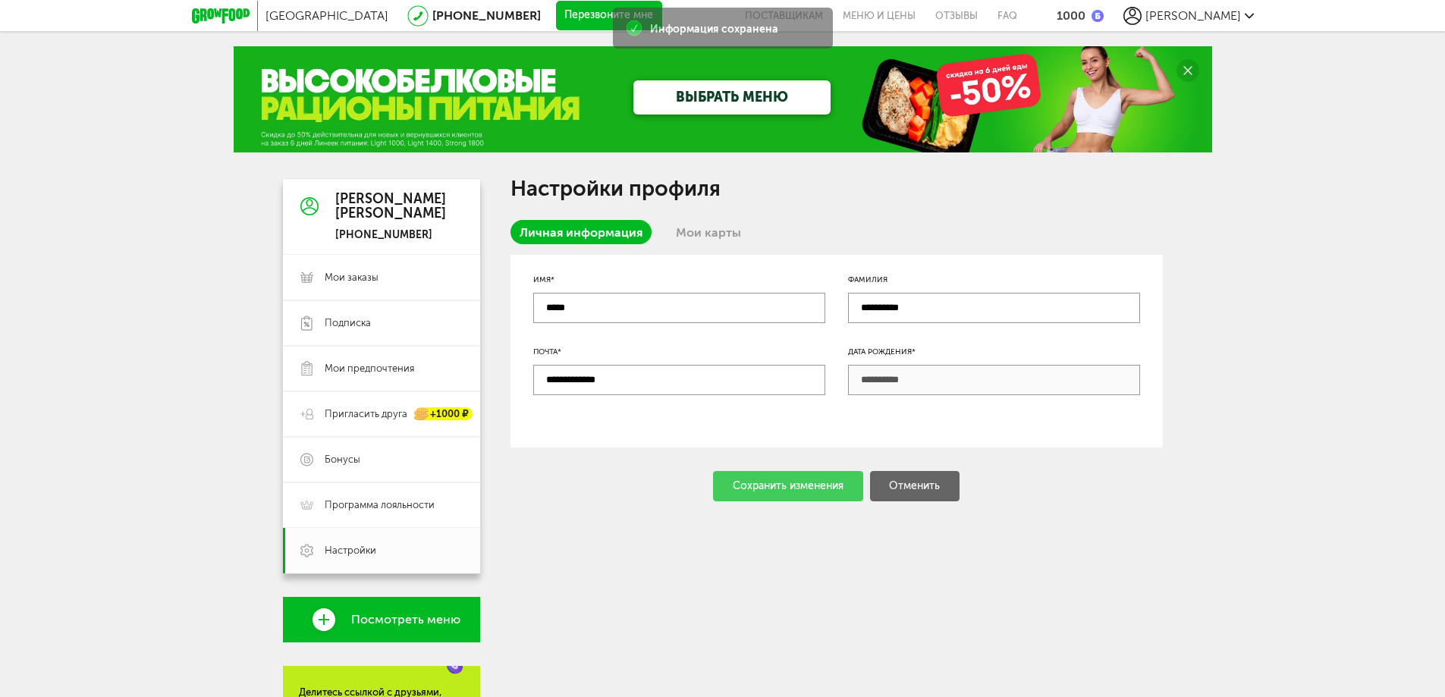
click at [723, 233] on link "Мои карты" at bounding box center [708, 232] width 83 height 24
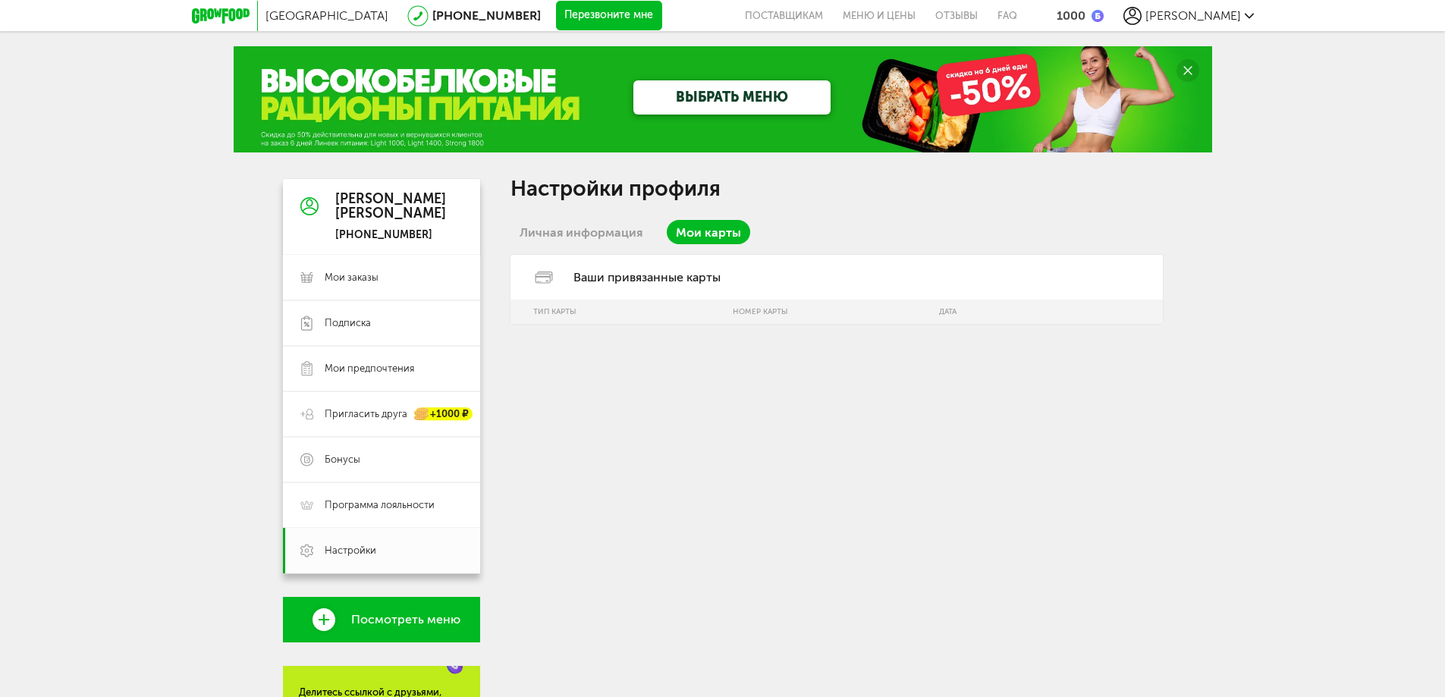
click at [662, 288] on div "Ваши привязанные карты" at bounding box center [837, 277] width 653 height 45
click at [656, 275] on div "Ваши привязанные карты" at bounding box center [837, 277] width 653 height 45
click at [379, 280] on span "Мои заказы" at bounding box center [394, 278] width 138 height 14
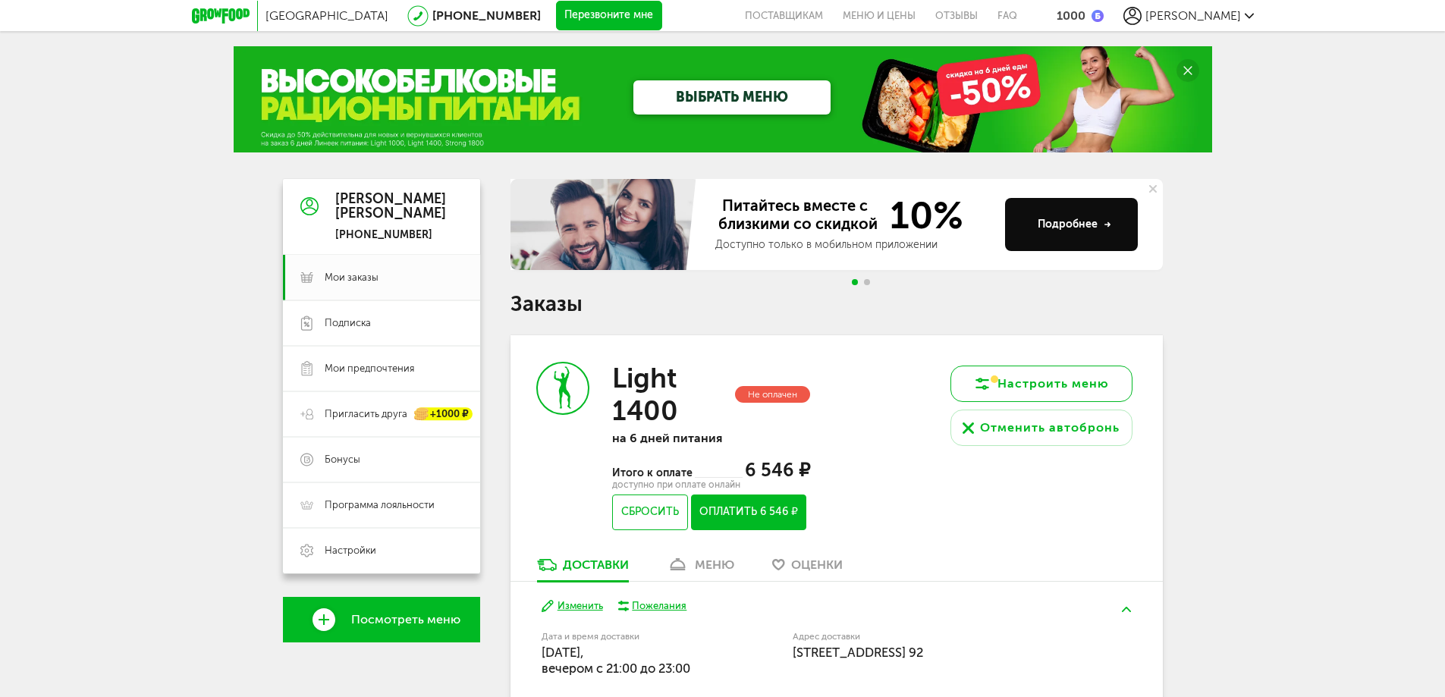
click at [1030, 388] on button "Настроить меню" at bounding box center [1042, 384] width 182 height 36
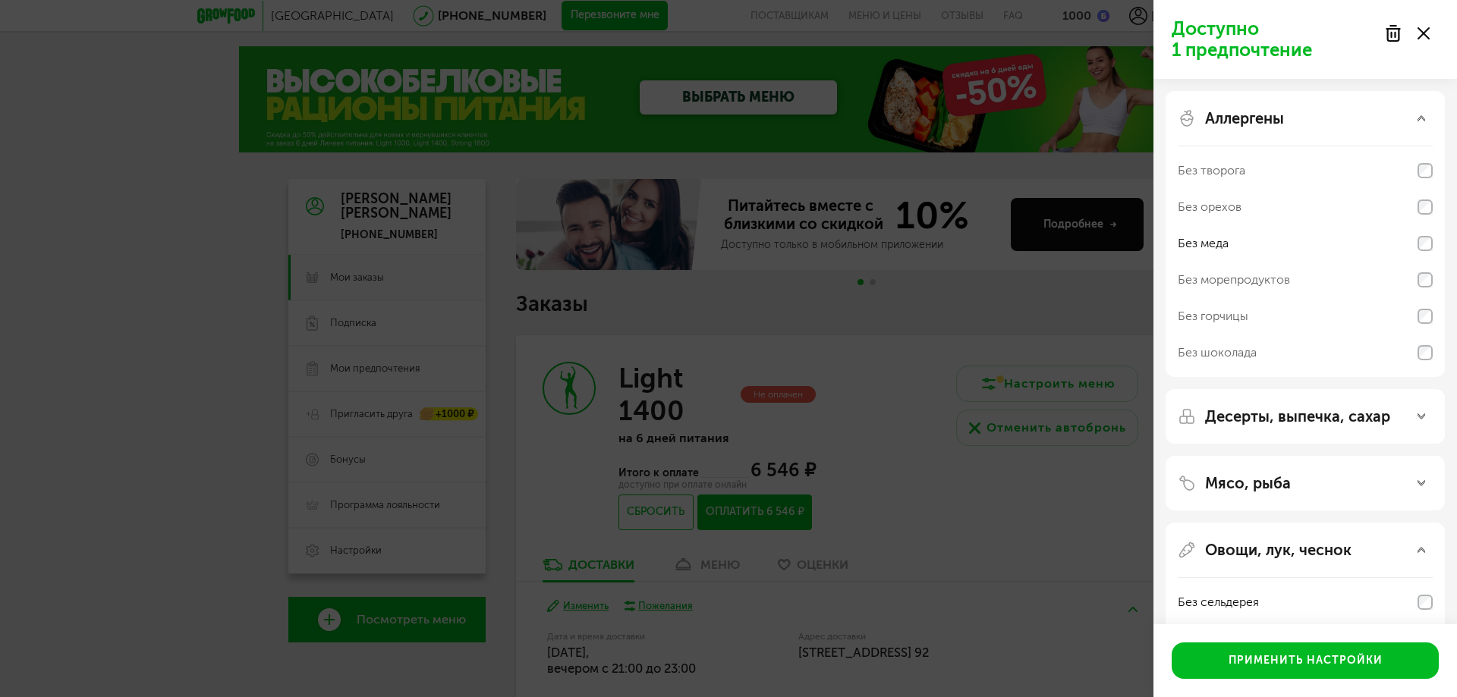
click at [1059, 520] on div "Доступно 1 предпочтение Аллергены Без творога Без орехов Без меда Без морепроду…" at bounding box center [728, 348] width 1457 height 697
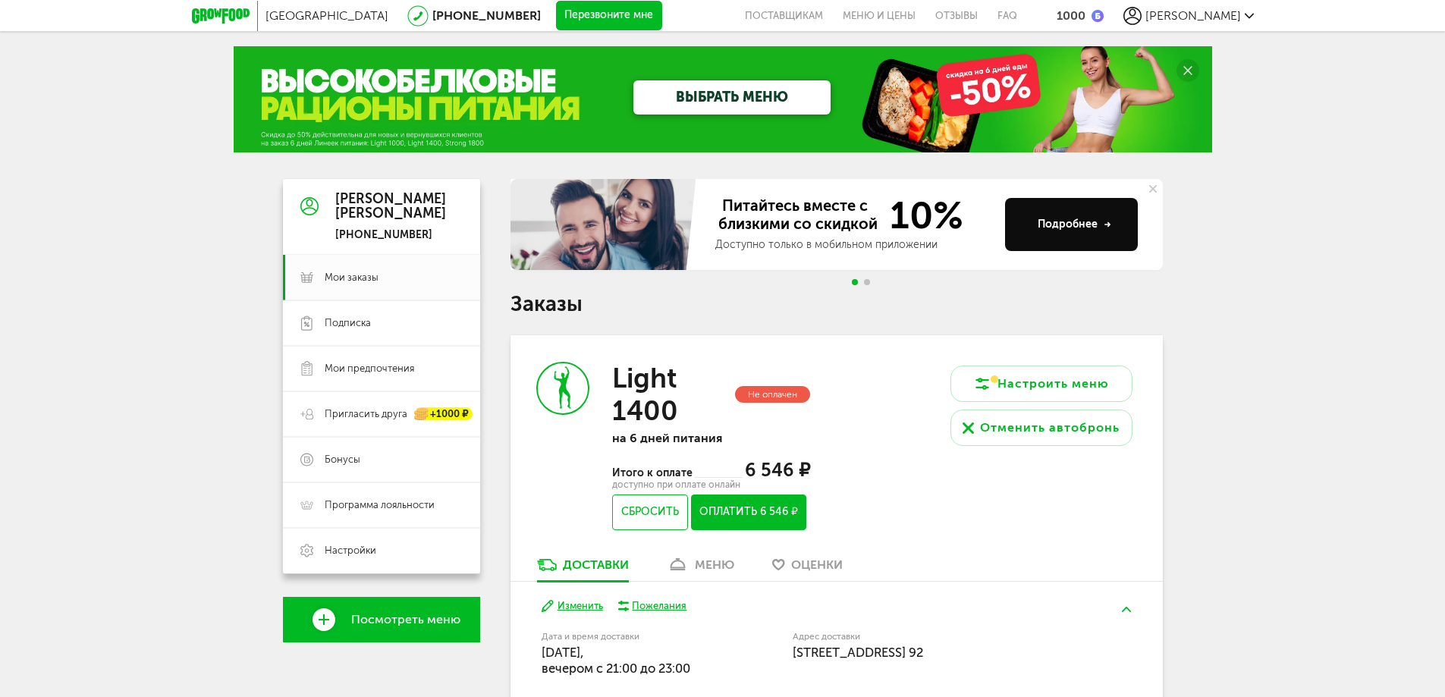
scroll to position [301, 0]
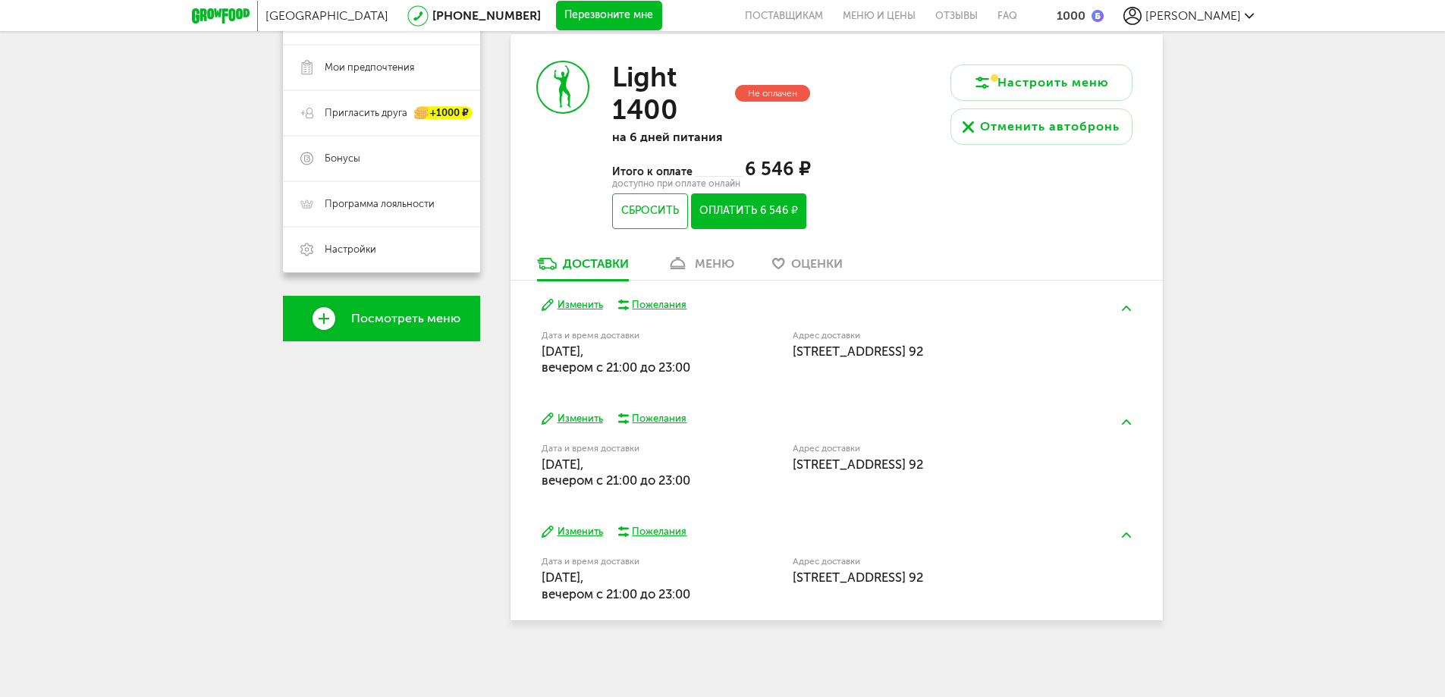
click at [781, 210] on button "Оплатить 6 546 ₽" at bounding box center [748, 211] width 115 height 36
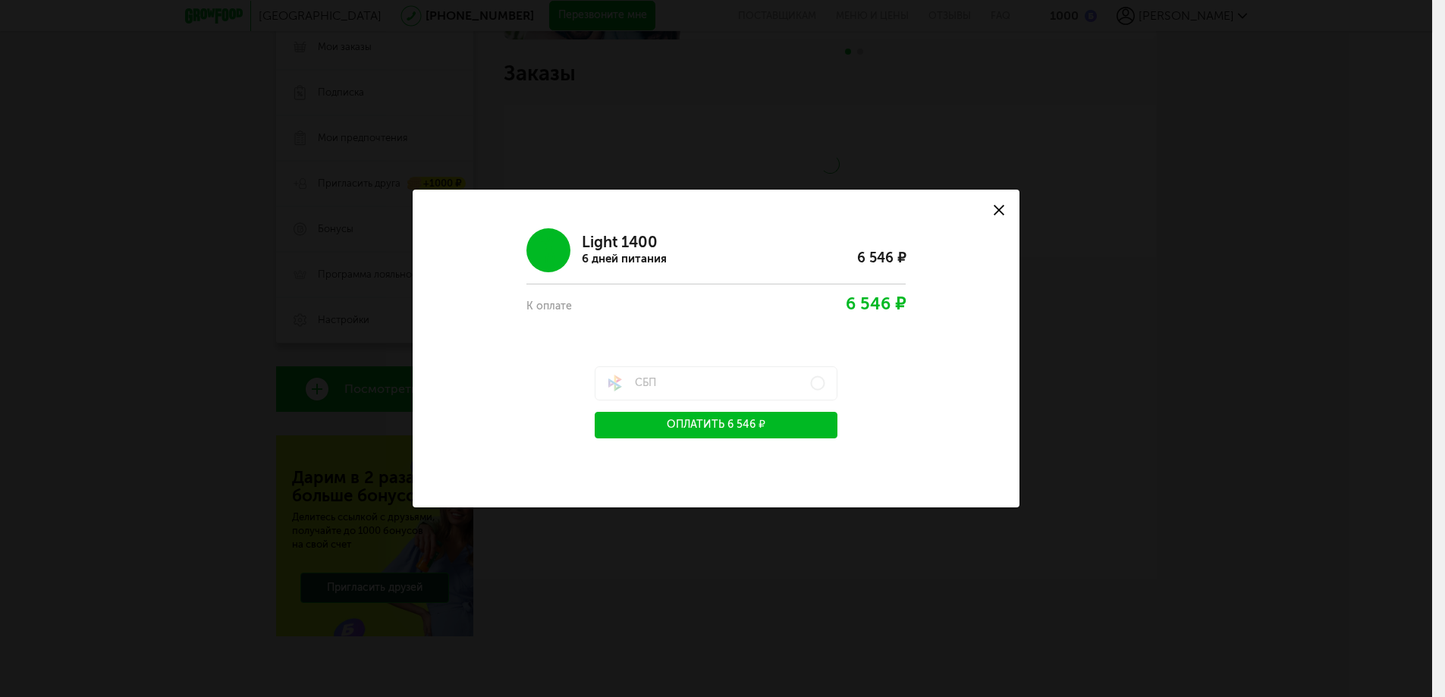
scroll to position [231, 0]
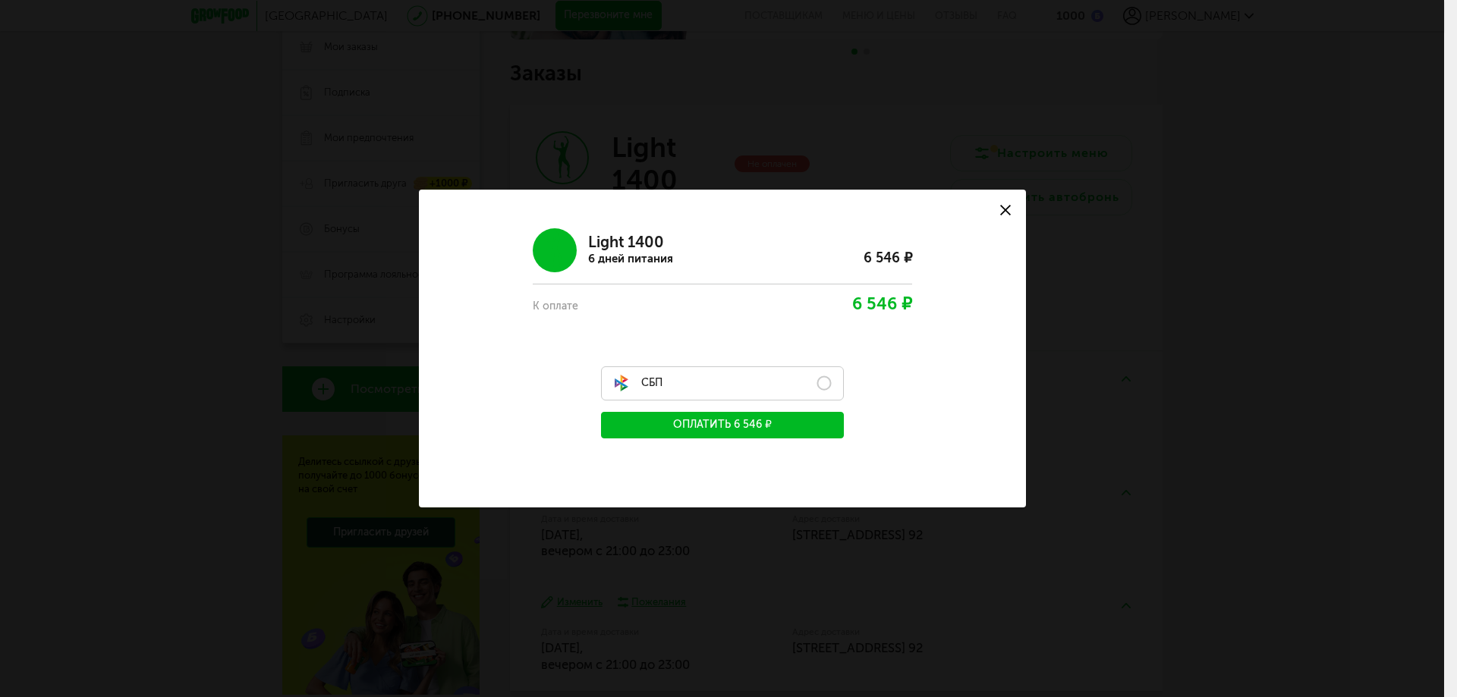
click at [719, 382] on label "СБП" at bounding box center [722, 383] width 243 height 34
click at [728, 434] on button "Оплатить 6 546 ₽" at bounding box center [722, 425] width 243 height 27
click at [709, 426] on button "Оплатить 6 546 ₽" at bounding box center [722, 425] width 243 height 27
click at [1009, 209] on icon at bounding box center [1005, 210] width 11 height 11
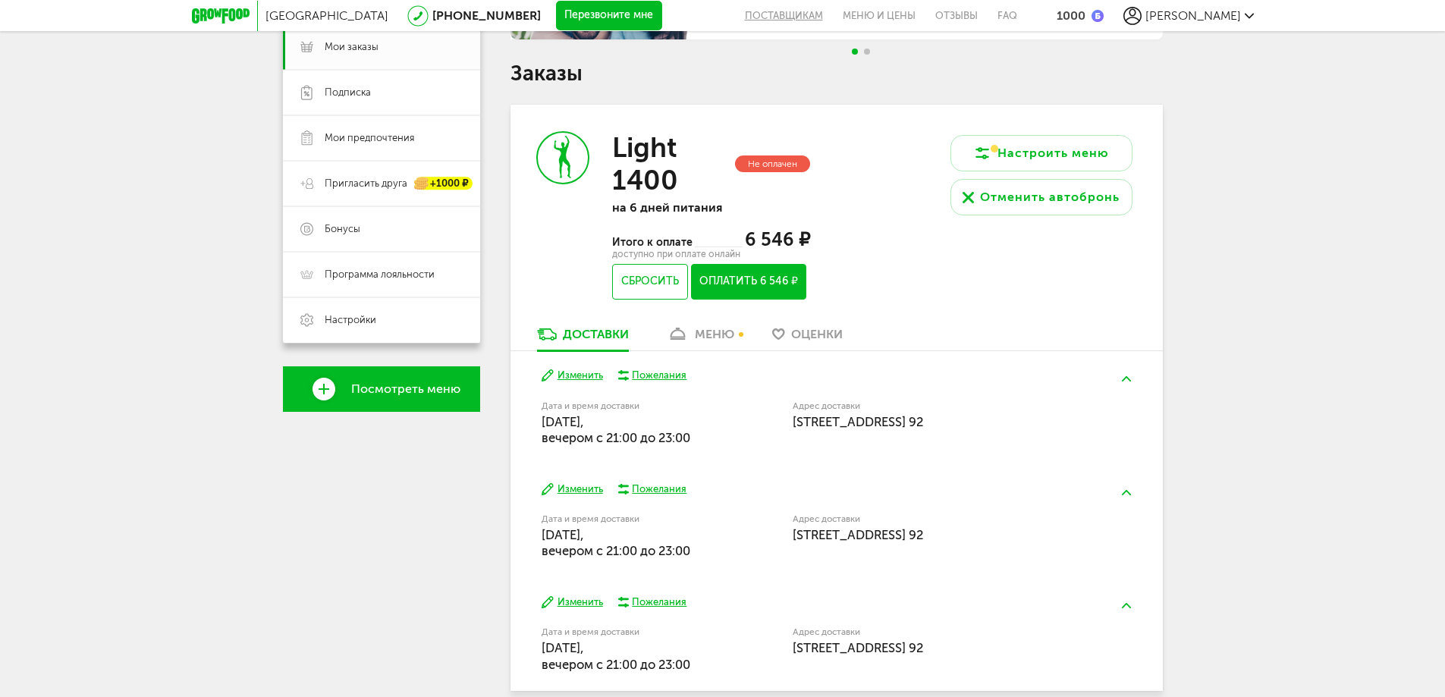
scroll to position [155, 0]
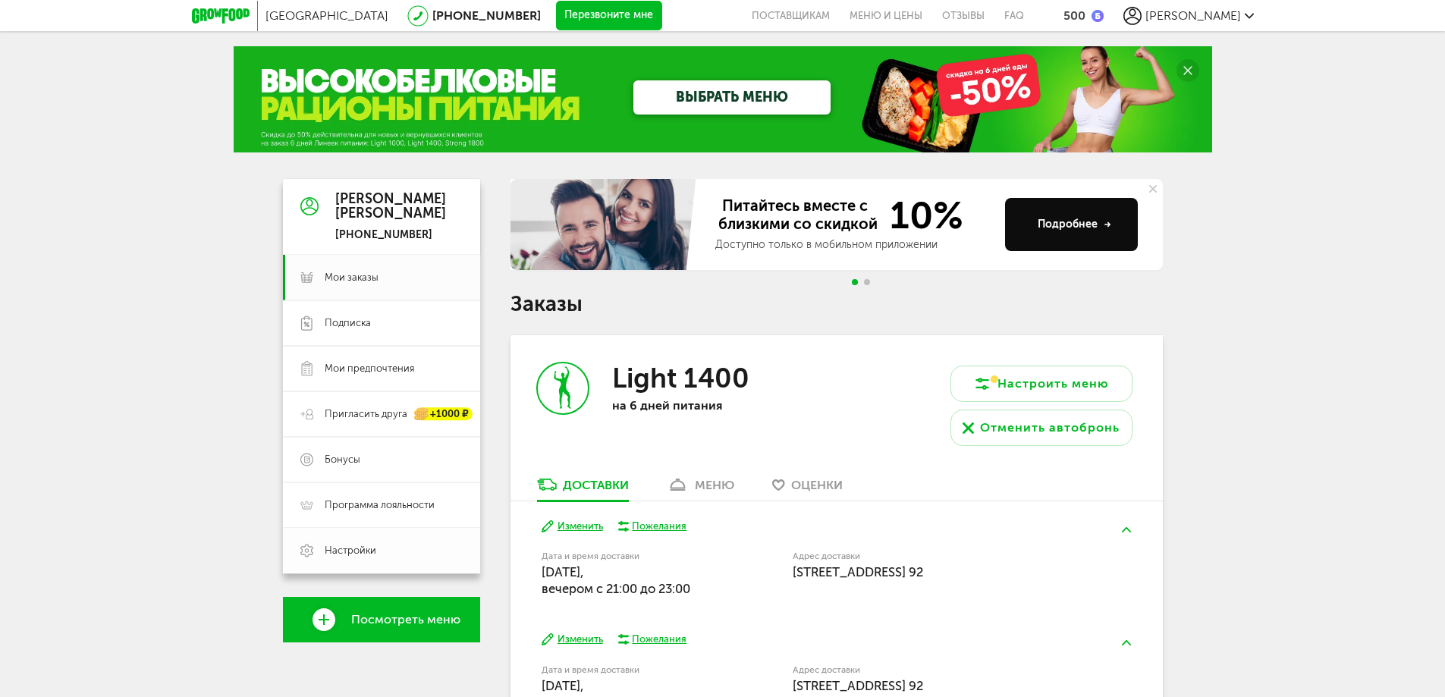
click at [351, 550] on span "Настройки" at bounding box center [351, 551] width 52 height 14
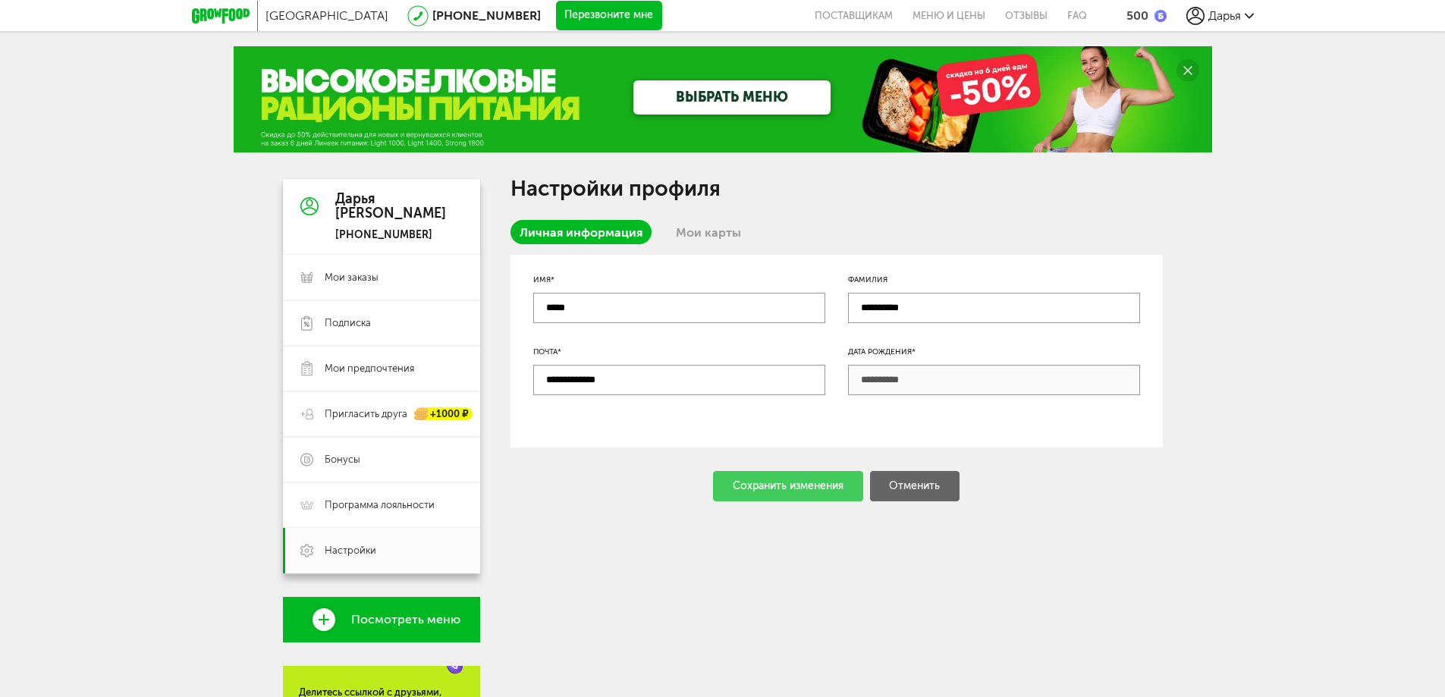
click at [703, 234] on link "Мои карты" at bounding box center [708, 232] width 83 height 24
